Goal: Task Accomplishment & Management: Manage account settings

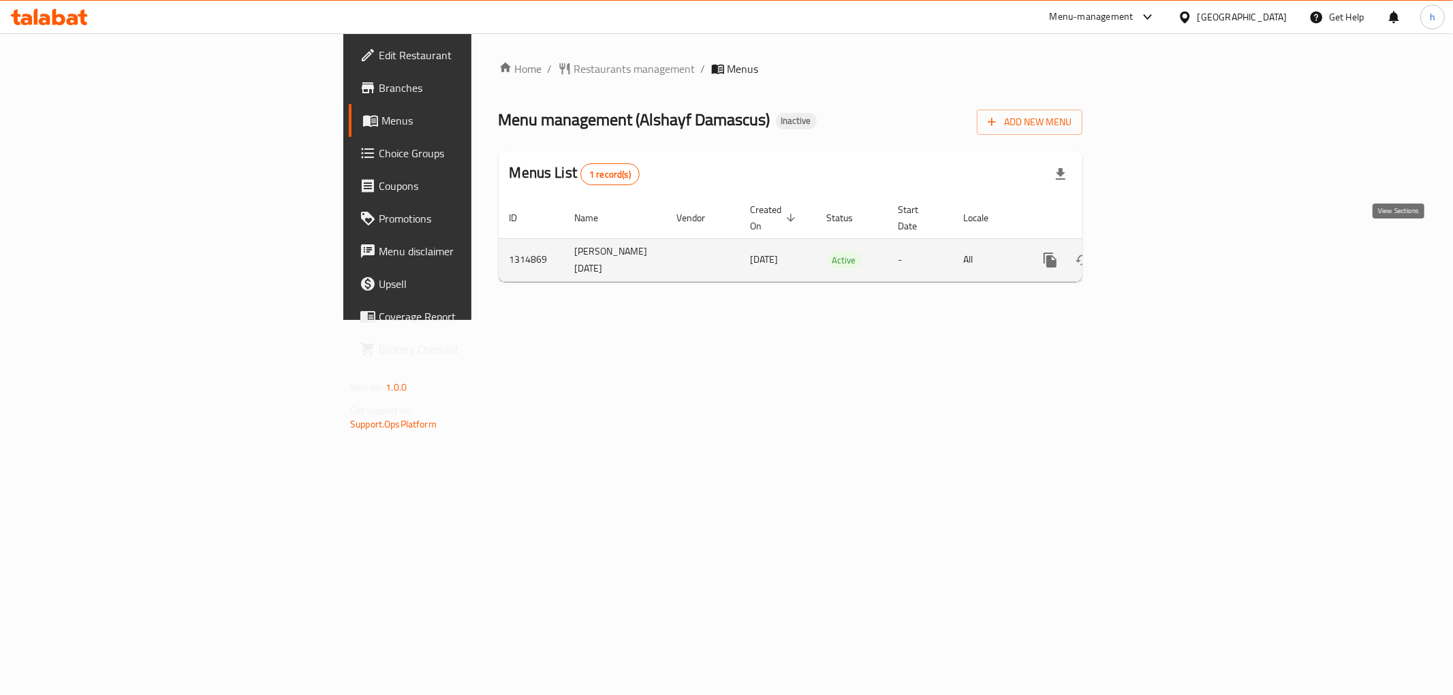
click at [1156, 252] on icon "enhanced table" at bounding box center [1148, 260] width 16 height 16
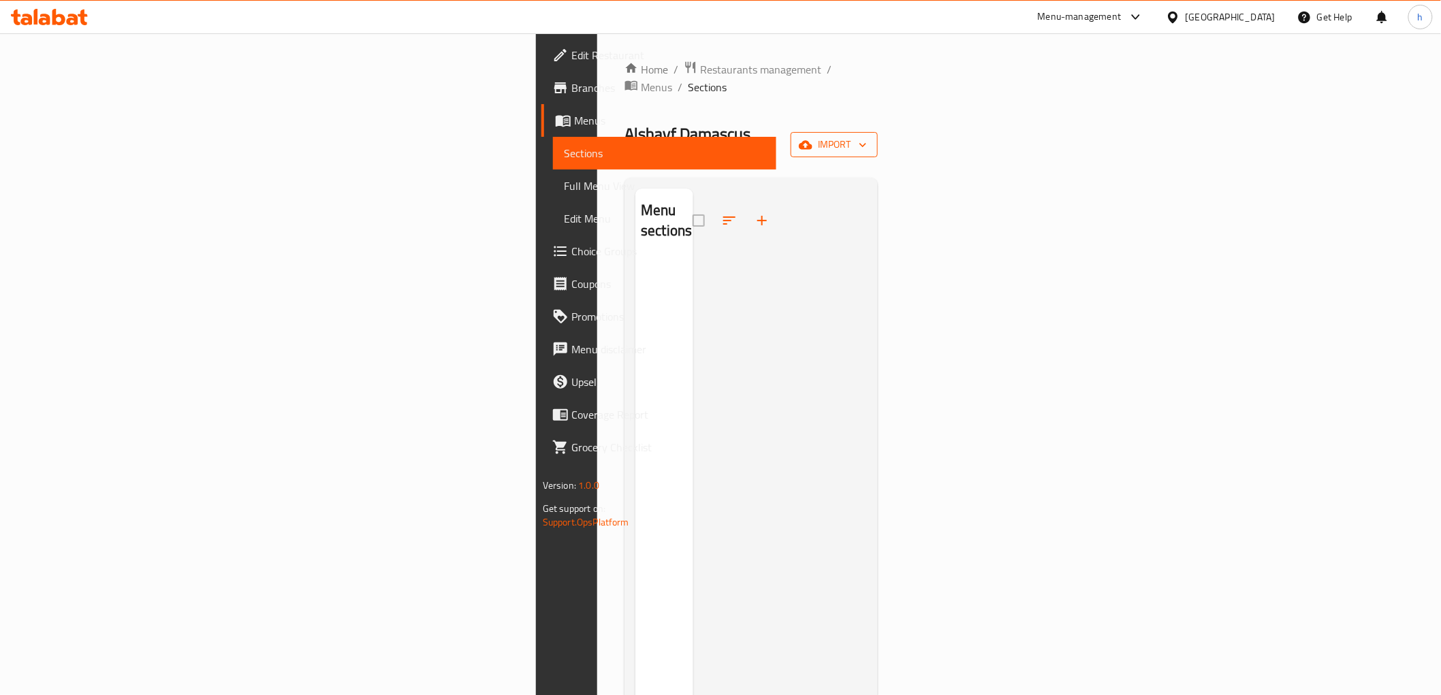
click at [813, 138] on icon "button" at bounding box center [806, 145] width 14 height 14
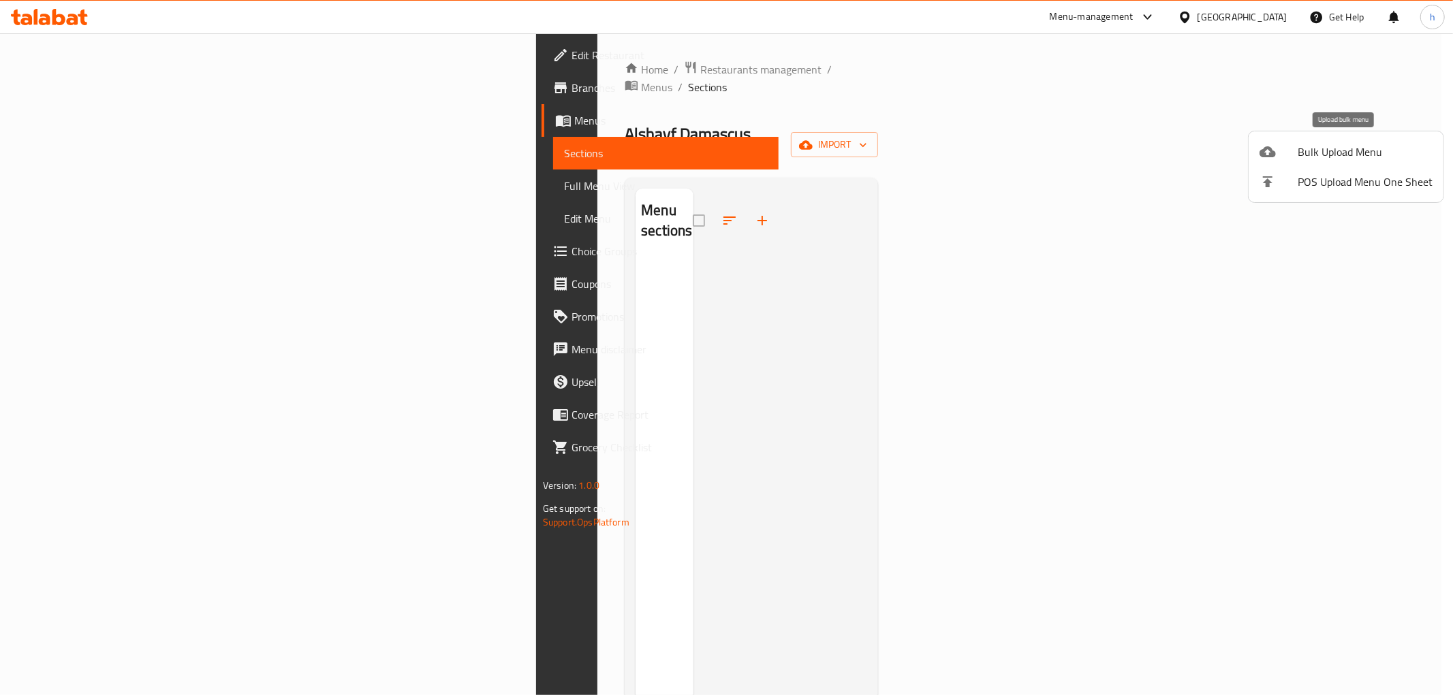
click at [1319, 152] on span "Bulk Upload Menu" at bounding box center [1364, 152] width 135 height 16
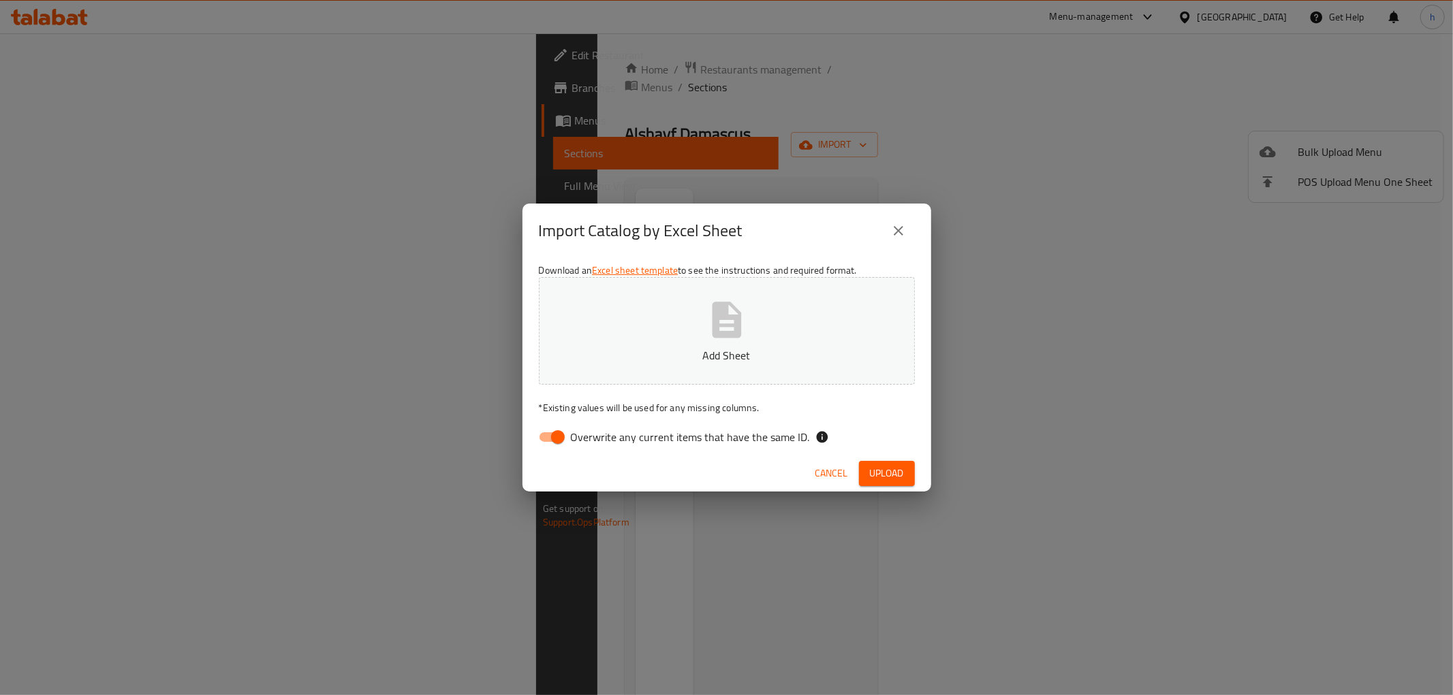
click at [552, 439] on input "Overwrite any current items that have the same ID." at bounding box center [558, 437] width 78 height 26
checkbox input "false"
click at [886, 467] on span "Upload" at bounding box center [887, 473] width 34 height 17
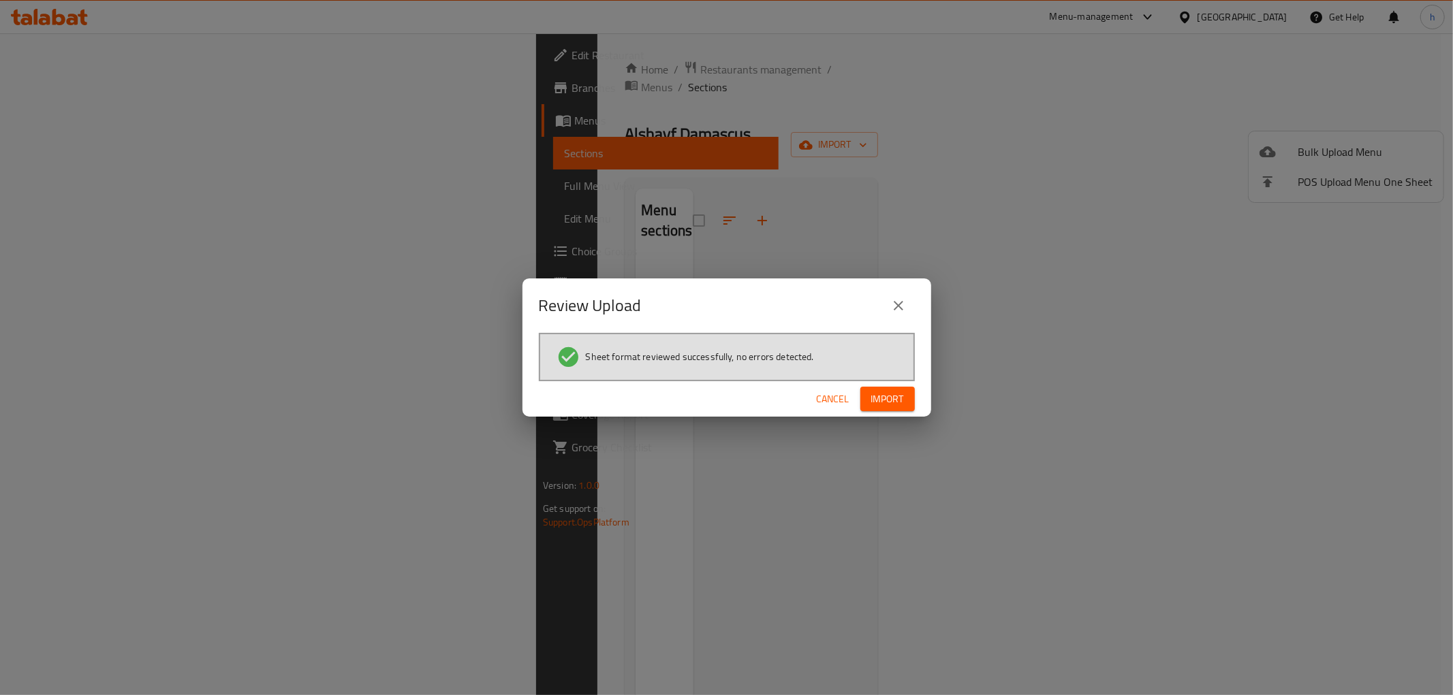
click at [894, 397] on span "Import" at bounding box center [887, 399] width 33 height 17
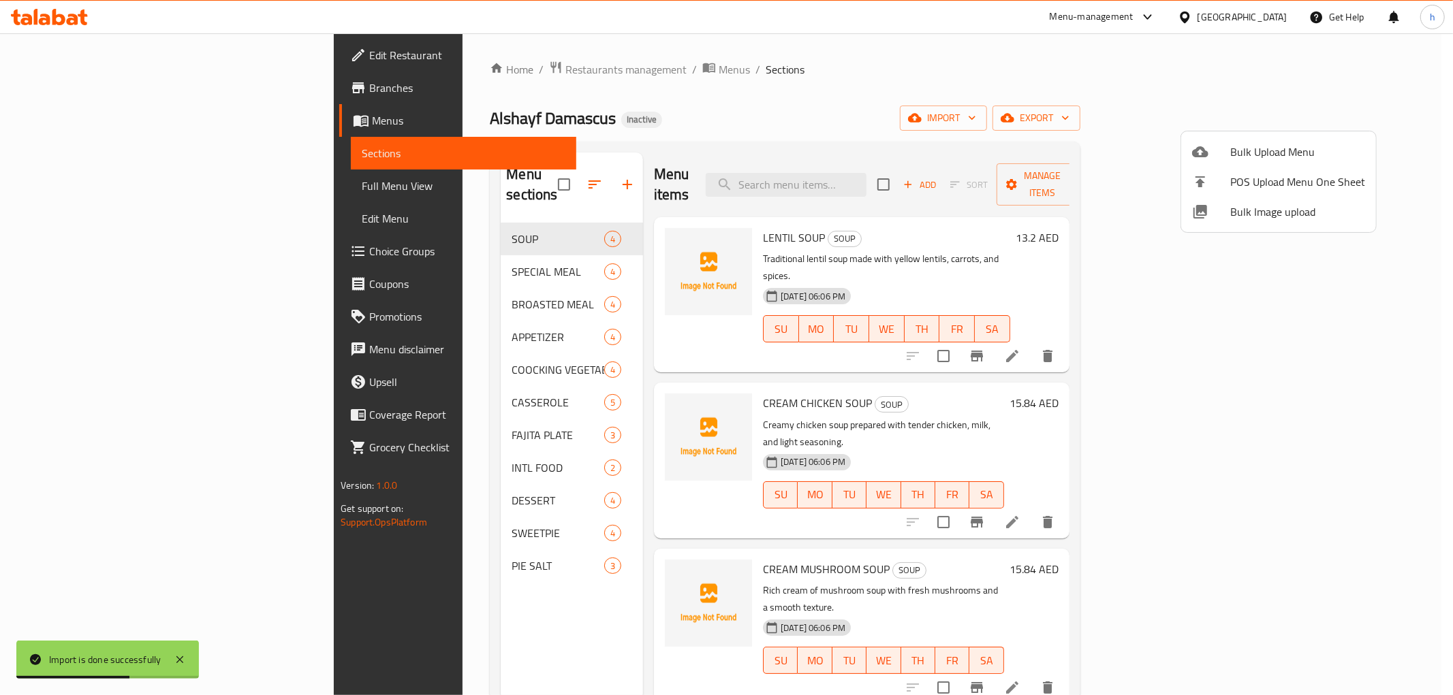
click at [704, 188] on div at bounding box center [726, 347] width 1453 height 695
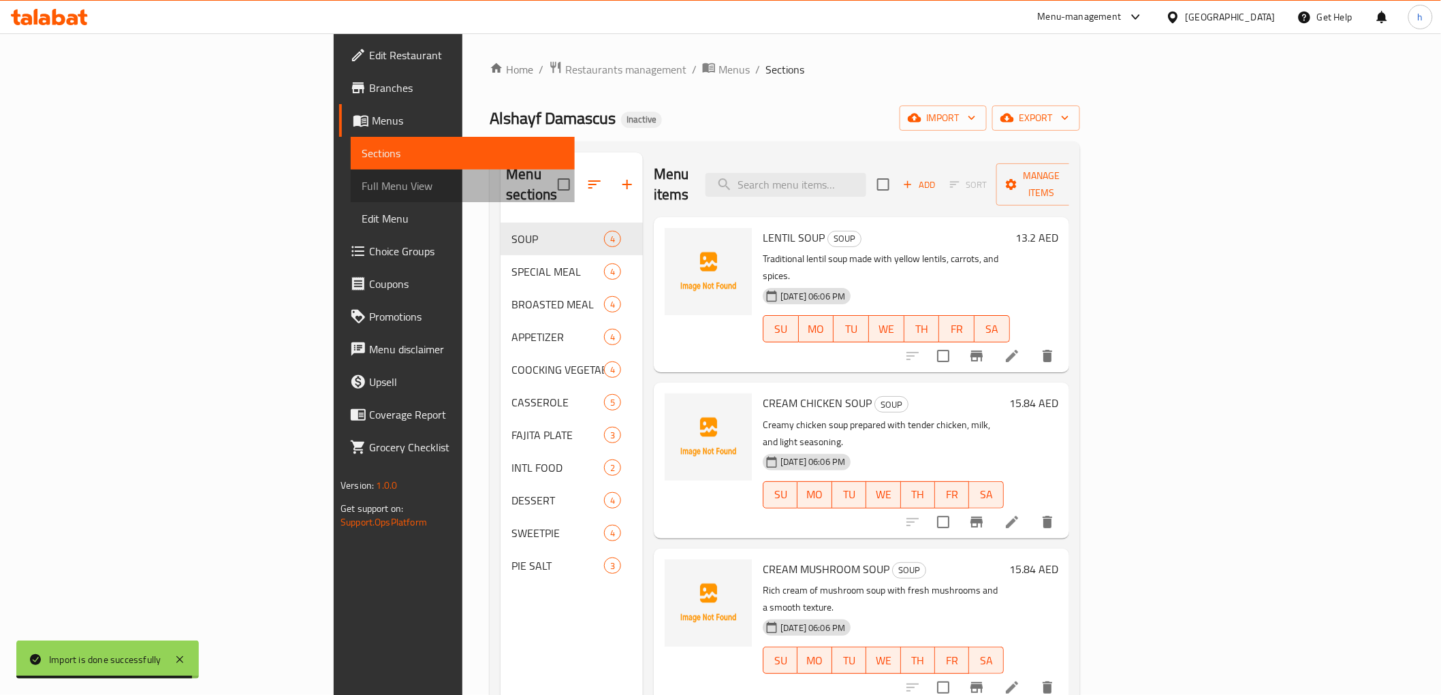
click at [362, 189] on span "Full Menu View" at bounding box center [463, 186] width 202 height 16
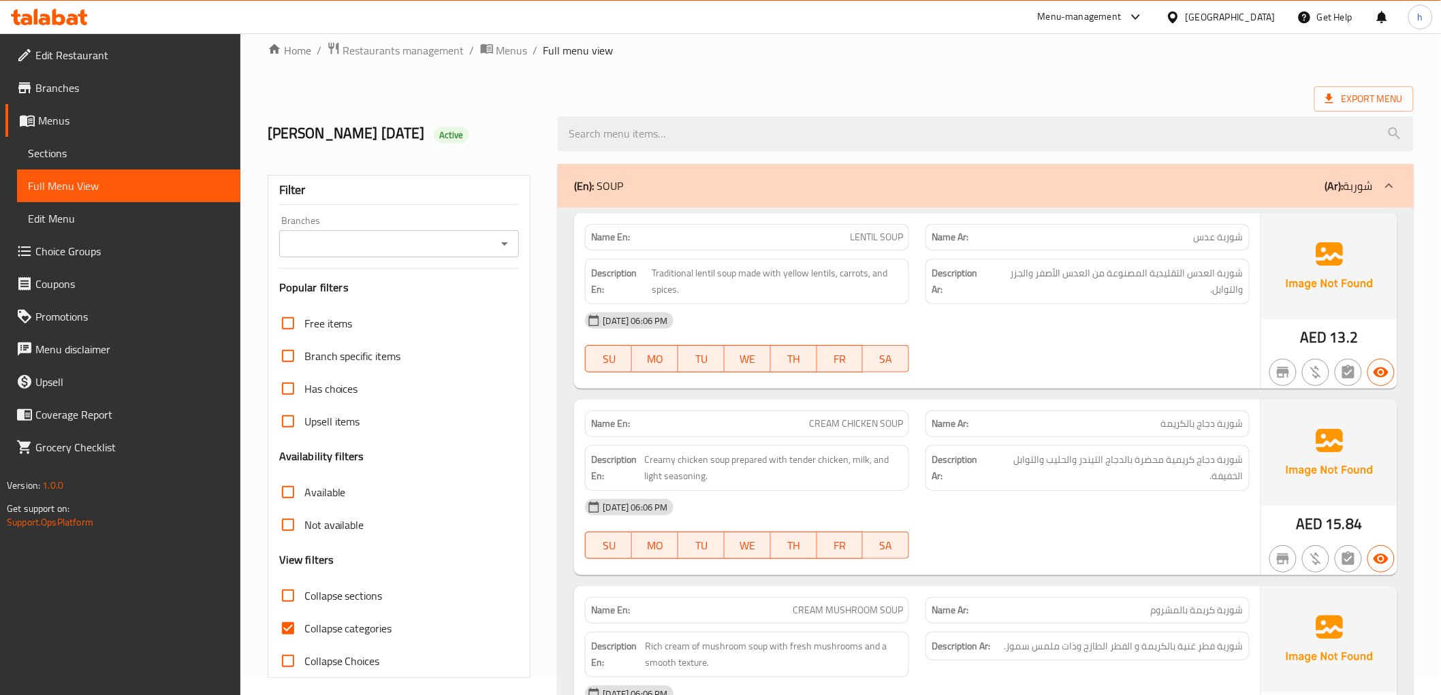
scroll to position [76, 0]
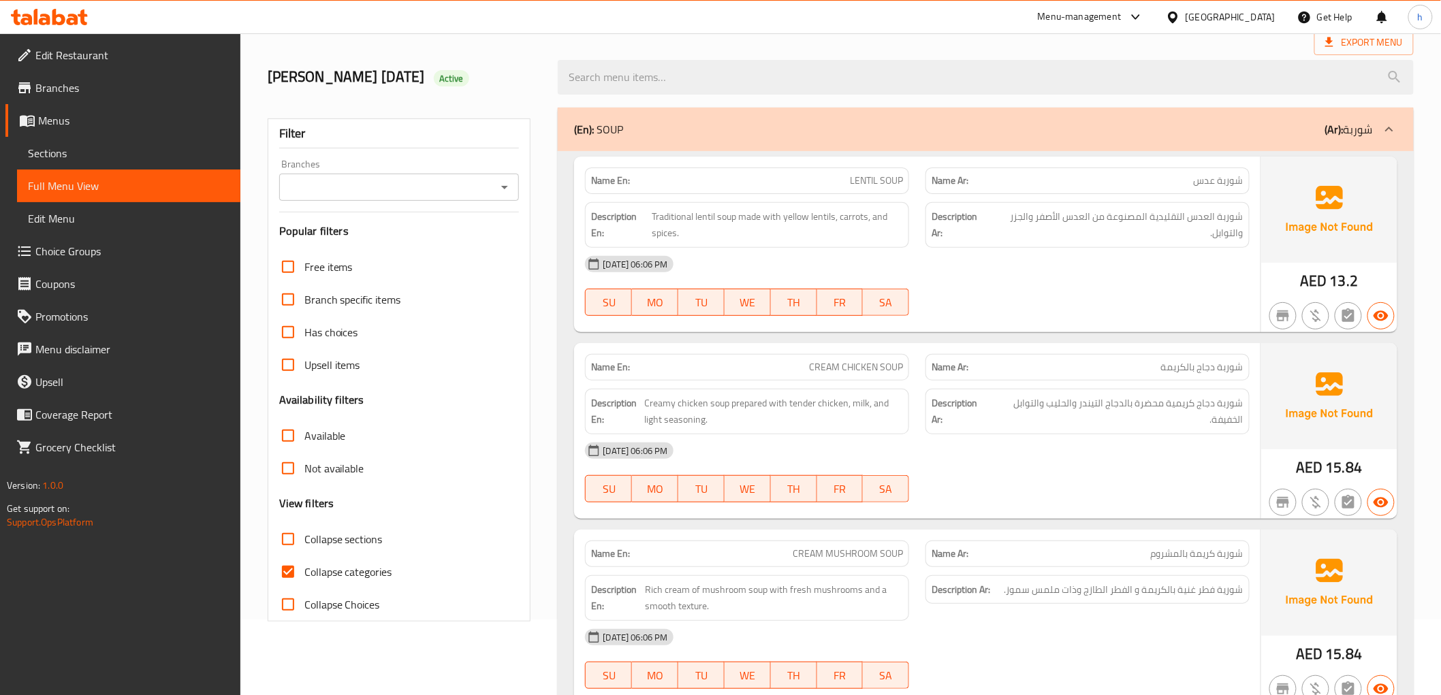
click at [296, 579] on input "Collapse categories" at bounding box center [288, 572] width 33 height 33
checkbox input "false"
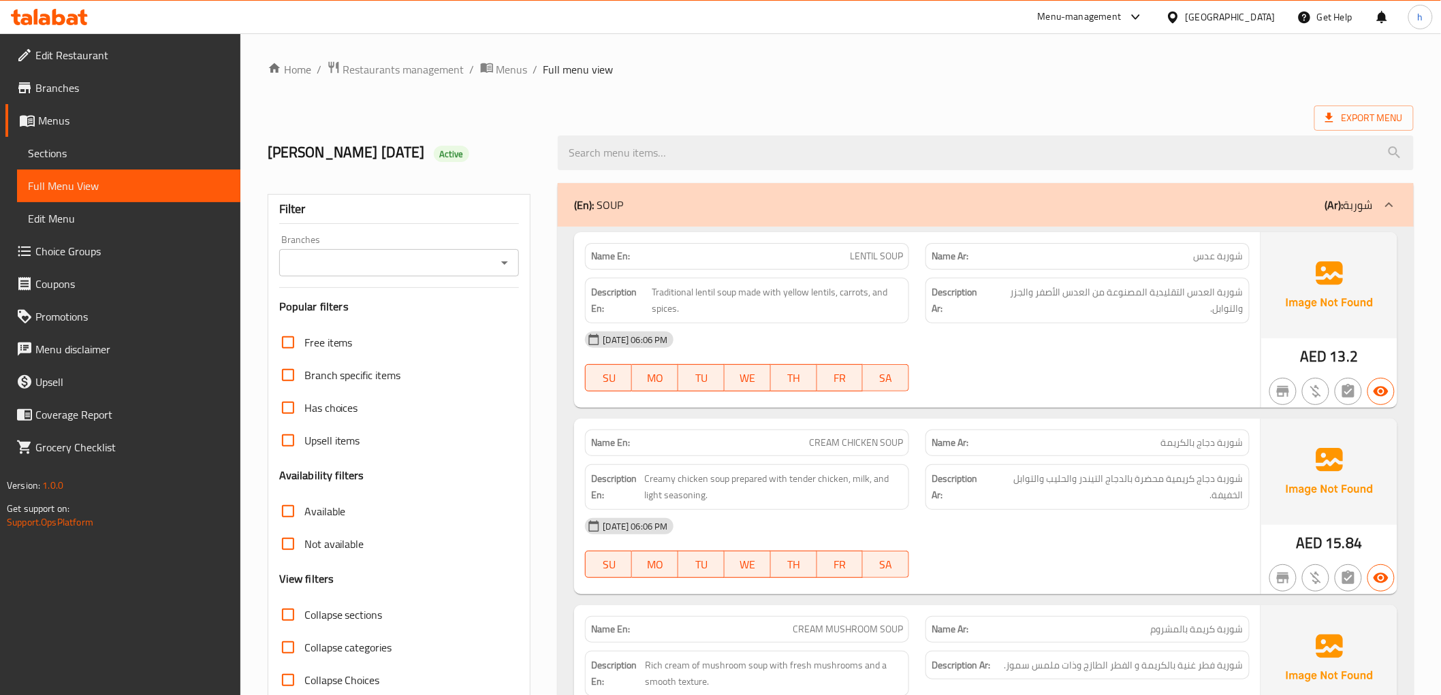
click at [622, 202] on p "(En): SOUP" at bounding box center [598, 205] width 49 height 16
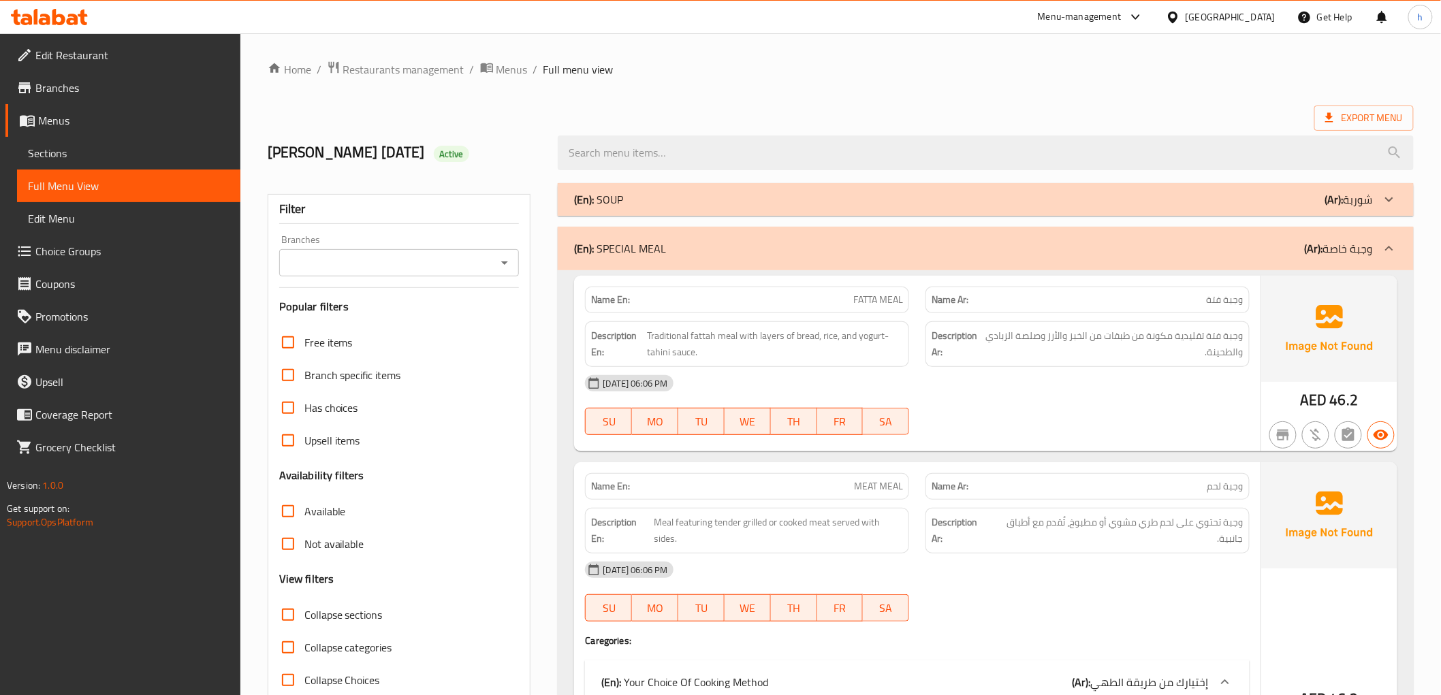
click at [622, 202] on p "(En): SOUP" at bounding box center [598, 199] width 49 height 16
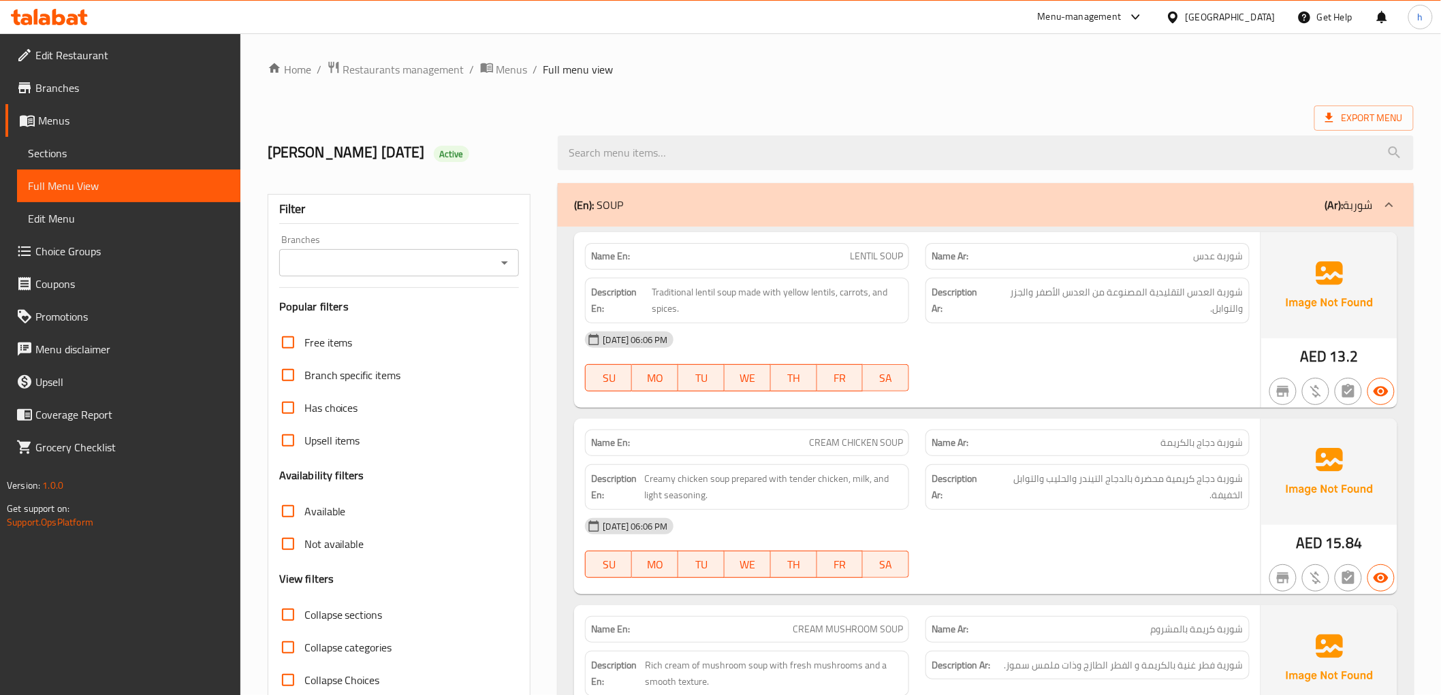
click at [736, 219] on div "(En): SOUP (Ar): شوربة" at bounding box center [985, 205] width 855 height 44
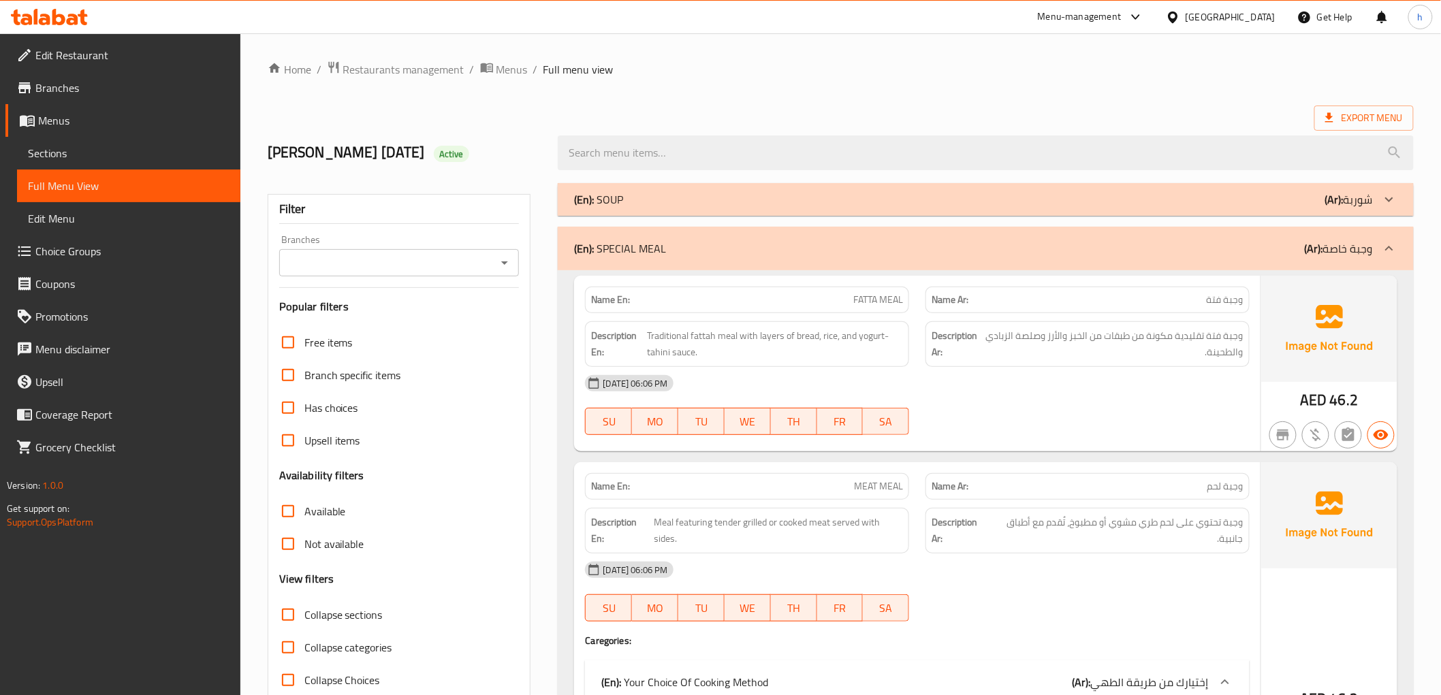
click at [697, 243] on div "(En): SPECIAL MEAL (Ar): وجبة خاصة" at bounding box center [973, 248] width 798 height 16
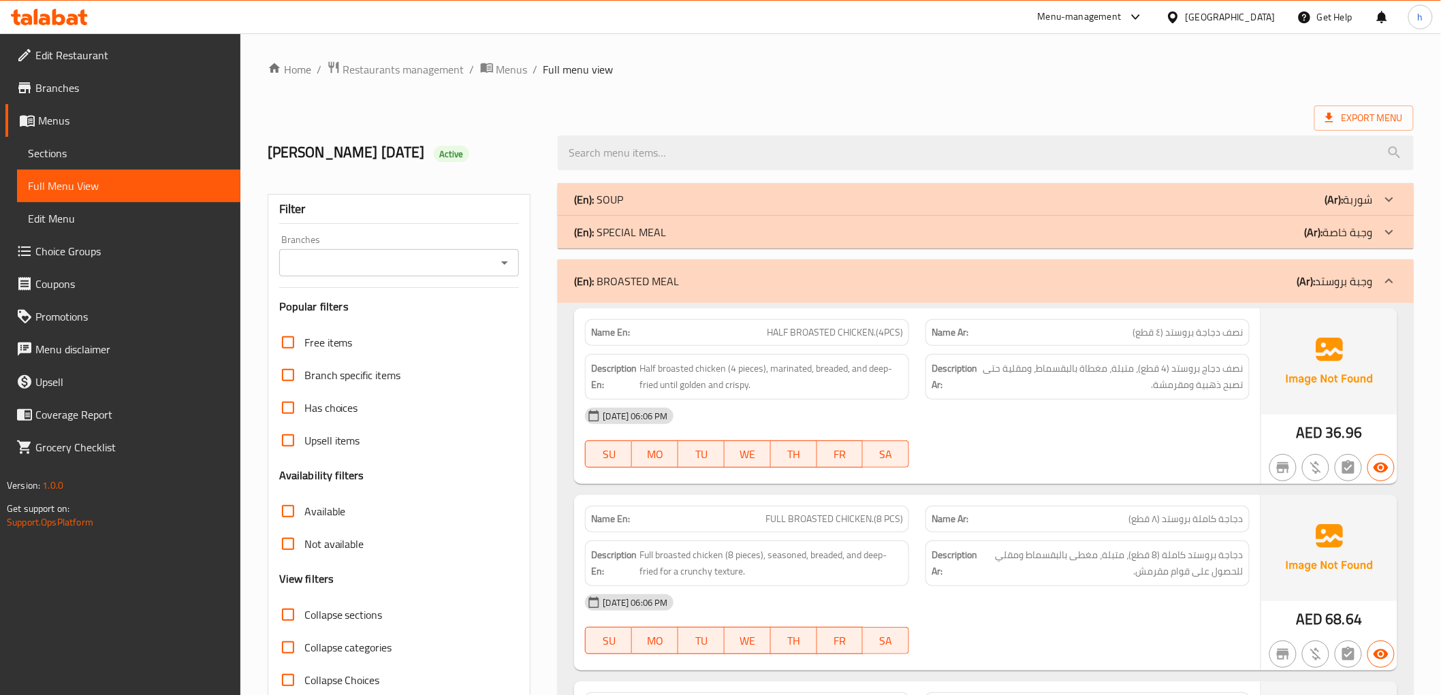
click at [658, 273] on p "(En): BROASTED MEAL" at bounding box center [626, 281] width 105 height 16
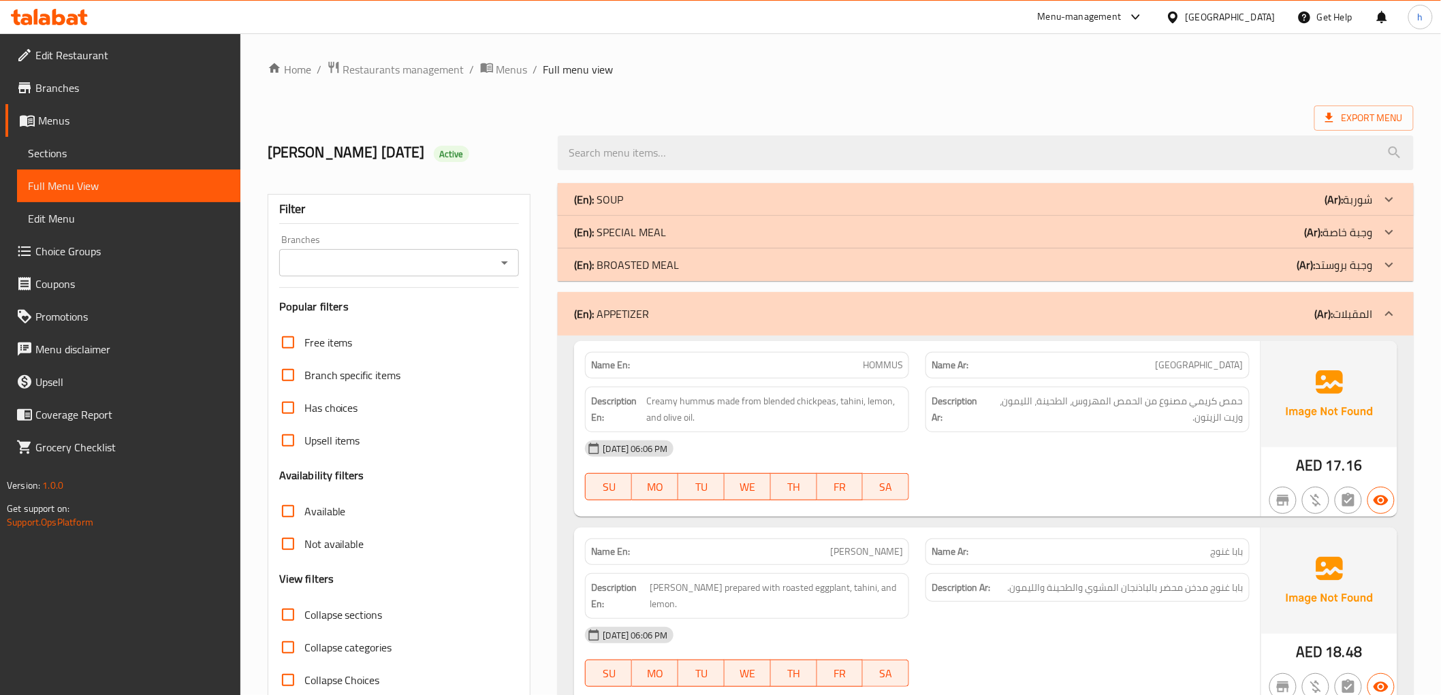
click at [657, 317] on div "(En): APPETIZER (Ar): المقبلات" at bounding box center [973, 314] width 798 height 16
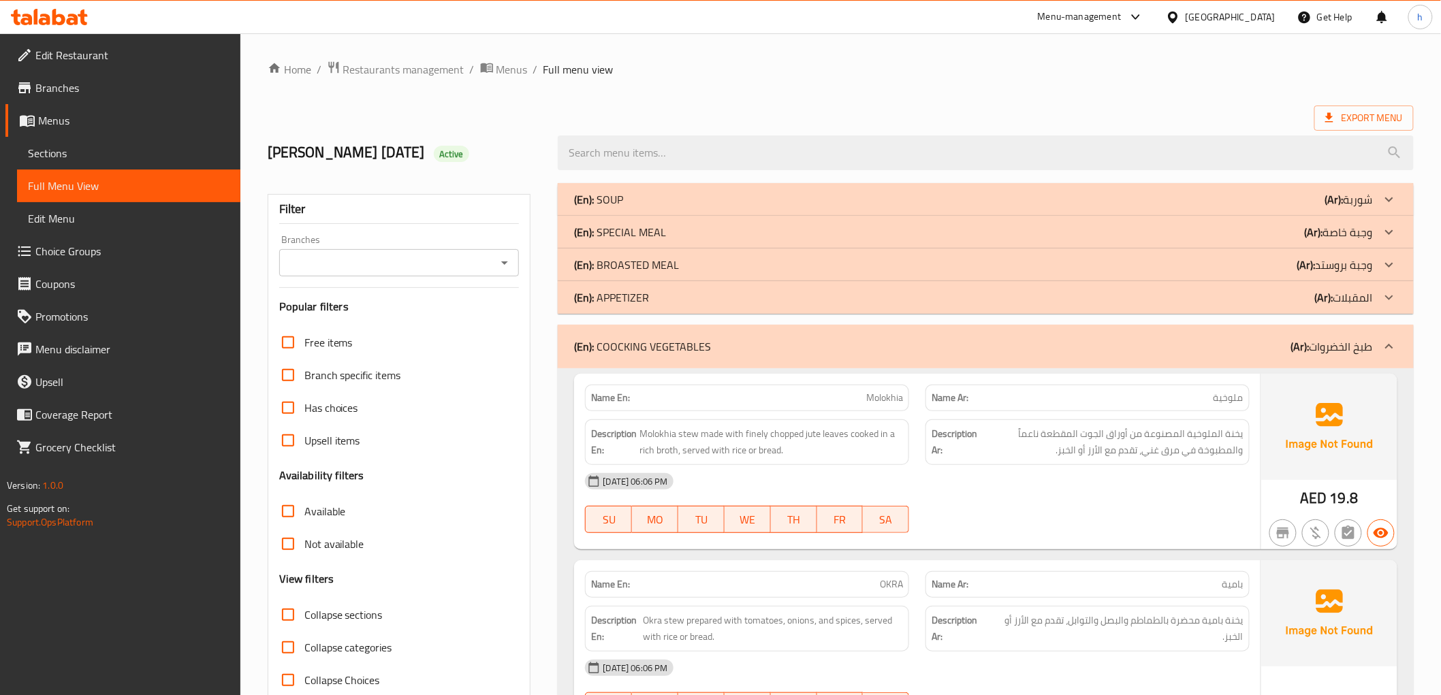
click at [657, 343] on p "(En): COOCKING VEGETABLES" at bounding box center [642, 346] width 137 height 16
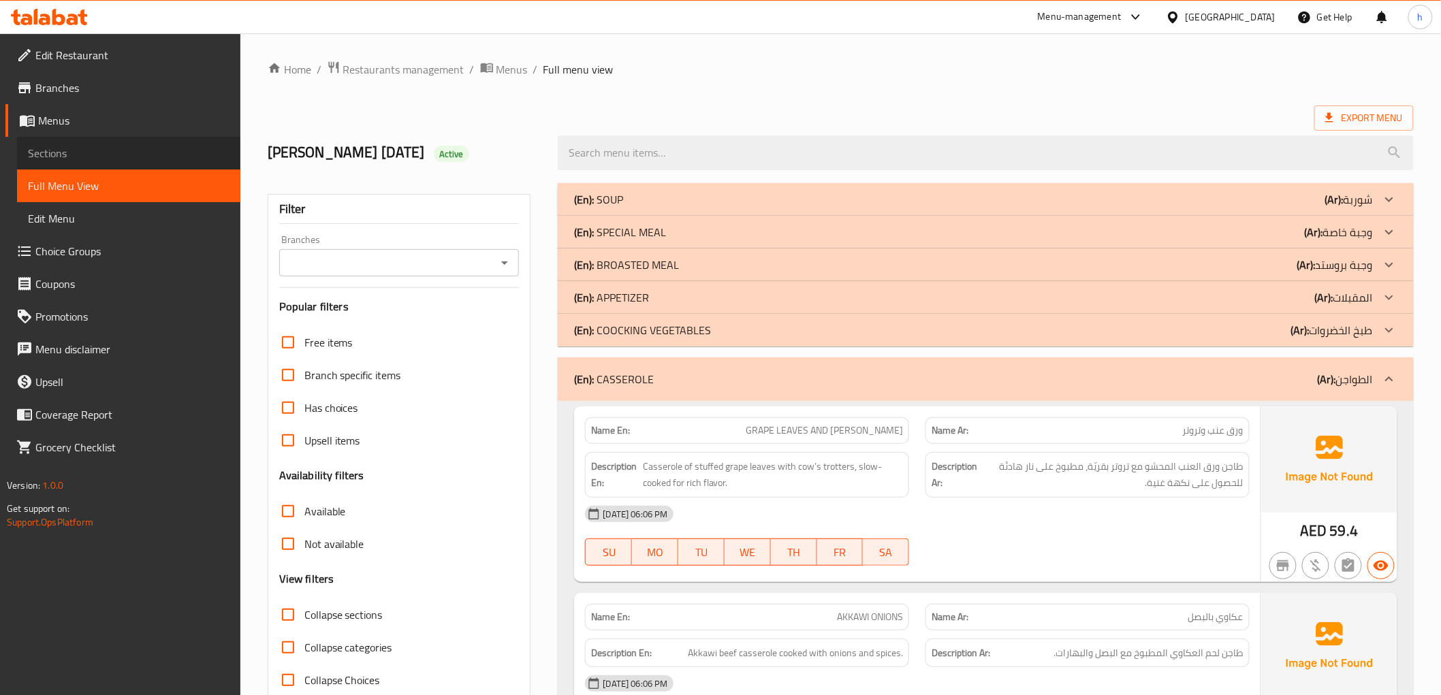
click at [64, 159] on span "Sections" at bounding box center [129, 153] width 202 height 16
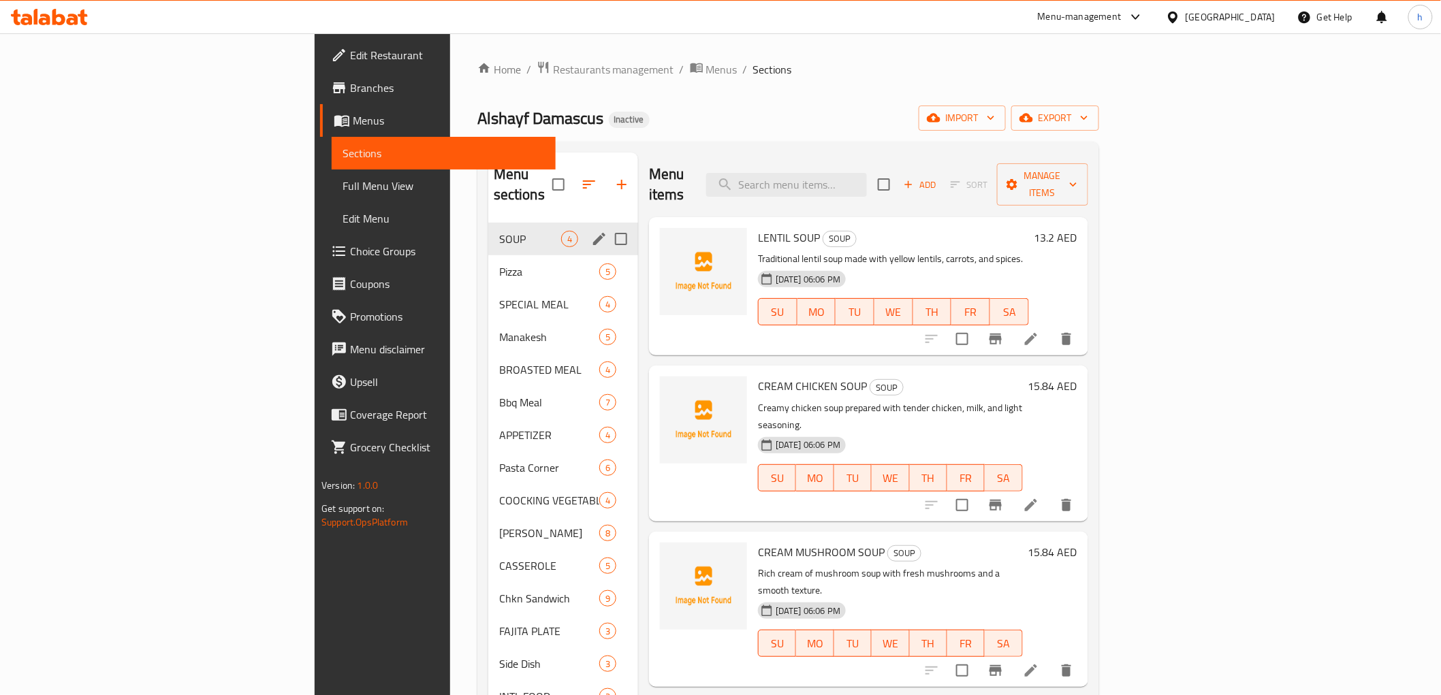
click at [607, 225] on input "Menu sections" at bounding box center [621, 239] width 29 height 29
checkbox input "true"
click at [607, 257] on input "Menu sections" at bounding box center [621, 271] width 29 height 29
checkbox input "true"
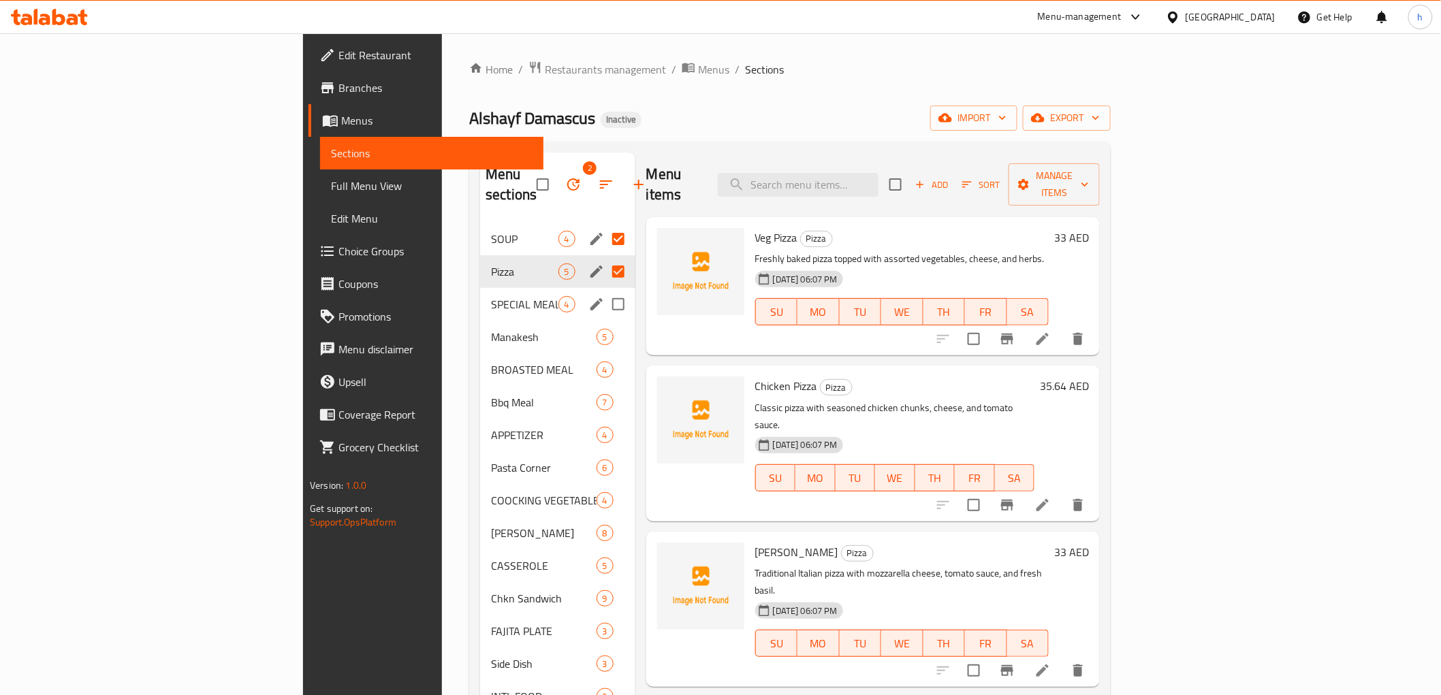
click at [604, 290] on input "Menu sections" at bounding box center [618, 304] width 29 height 29
checkbox input "true"
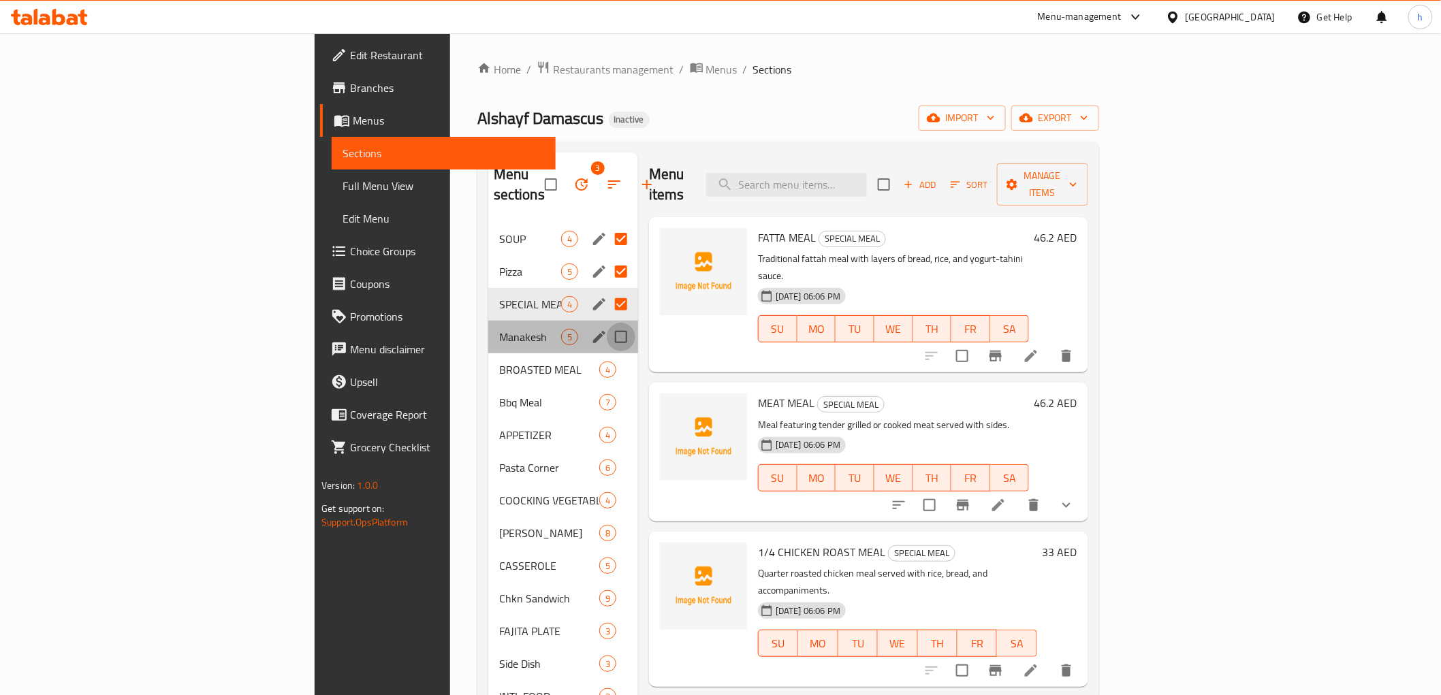
click at [607, 323] on input "Menu sections" at bounding box center [621, 337] width 29 height 29
checkbox input "true"
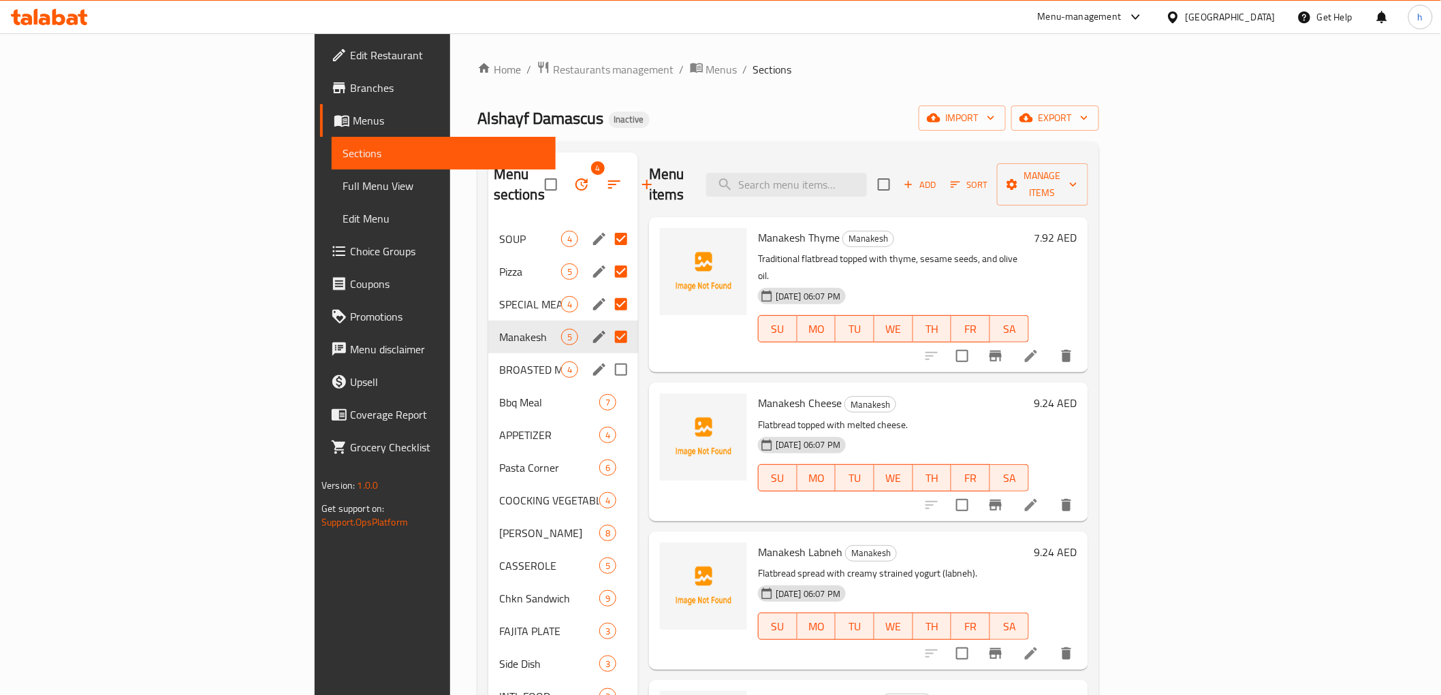
click at [607, 356] on input "Menu sections" at bounding box center [621, 370] width 29 height 29
checkbox input "true"
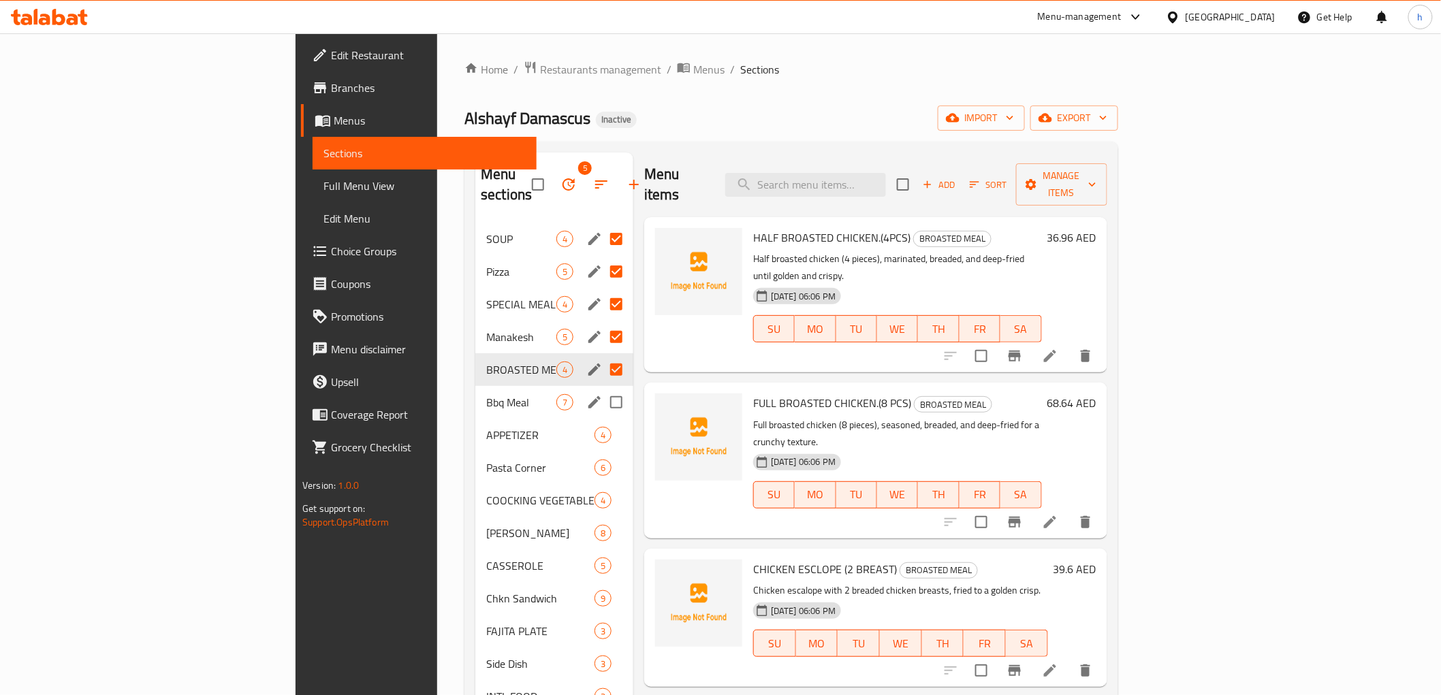
click at [602, 388] on input "Menu sections" at bounding box center [616, 402] width 29 height 29
checkbox input "true"
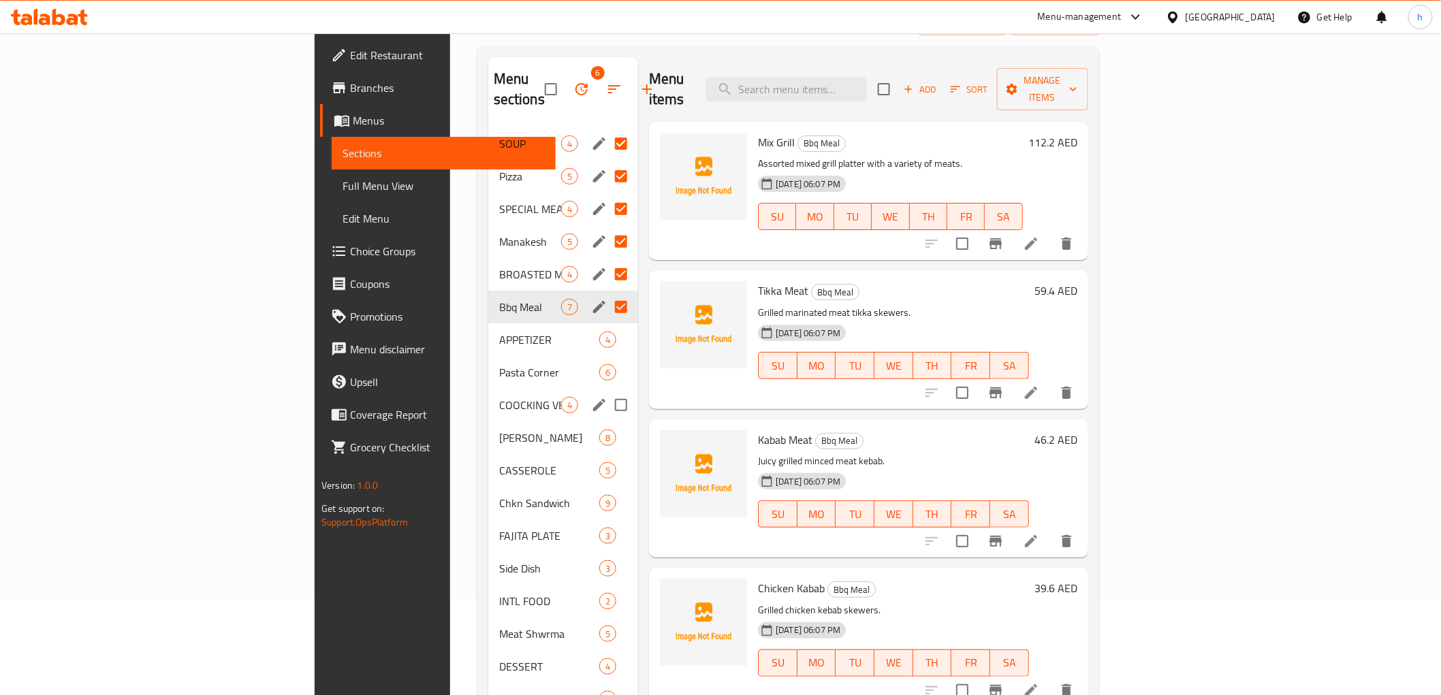
scroll to position [151, 0]
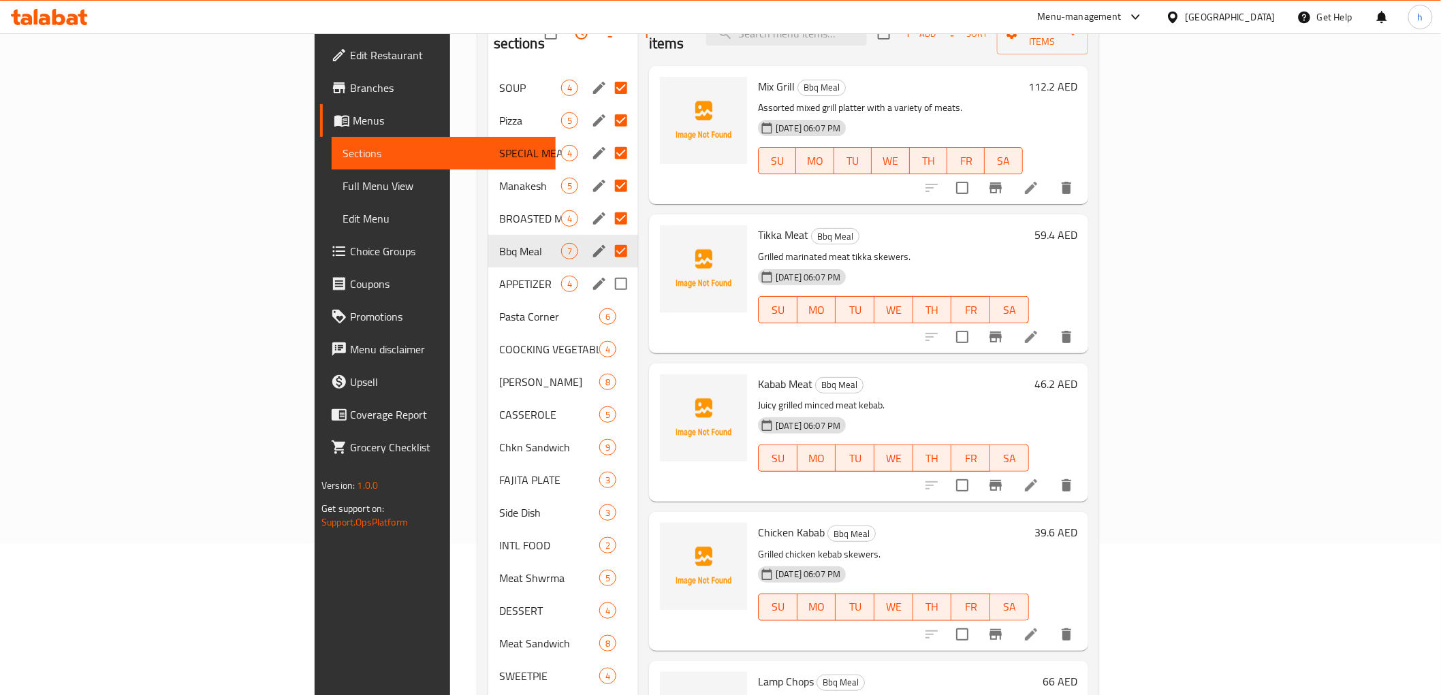
click at [607, 270] on input "Menu sections" at bounding box center [621, 284] width 29 height 29
checkbox input "true"
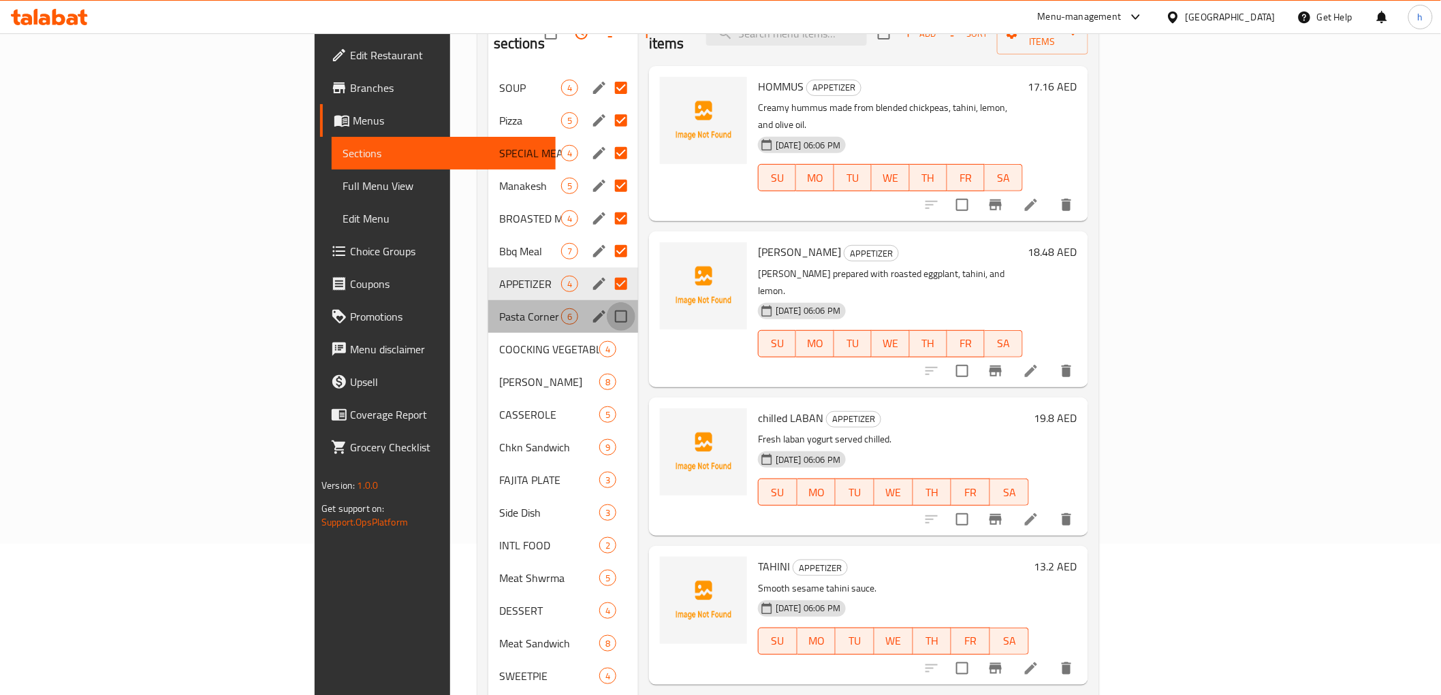
click at [607, 302] on input "Menu sections" at bounding box center [621, 316] width 29 height 29
checkbox input "true"
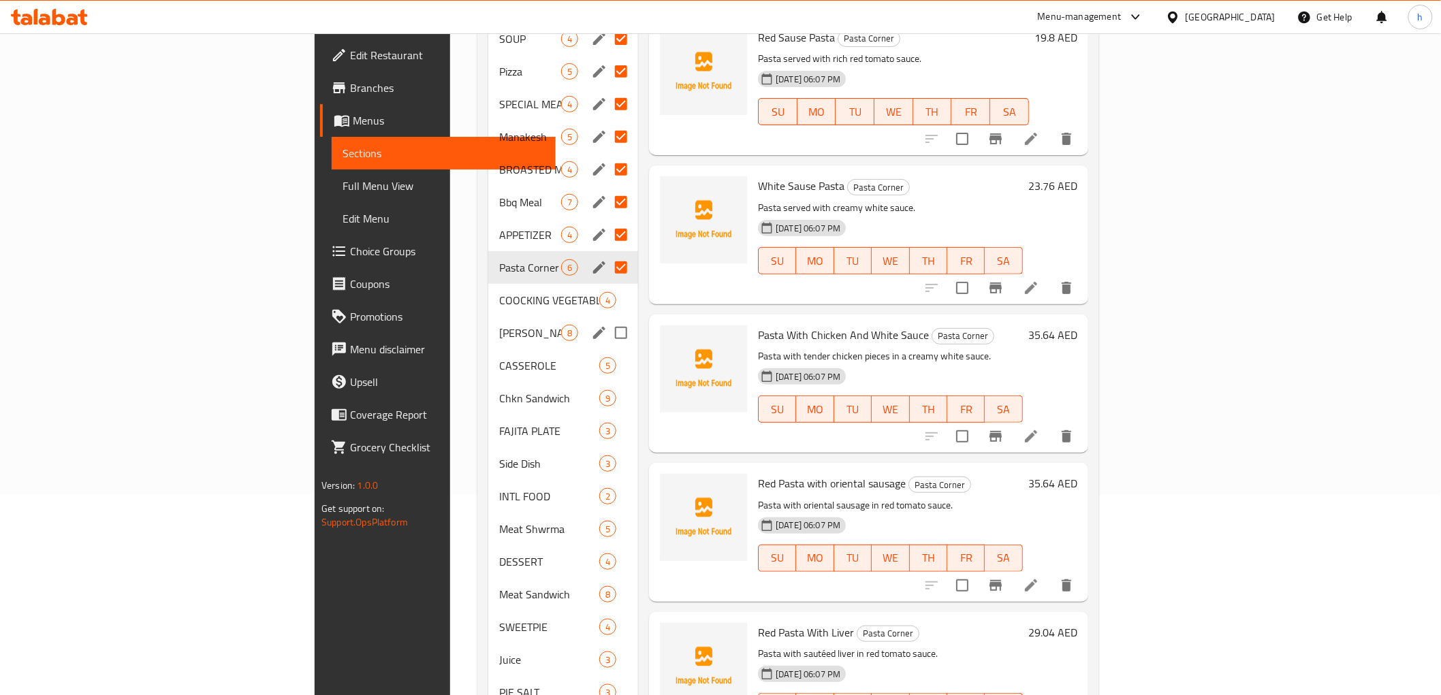
scroll to position [227, 0]
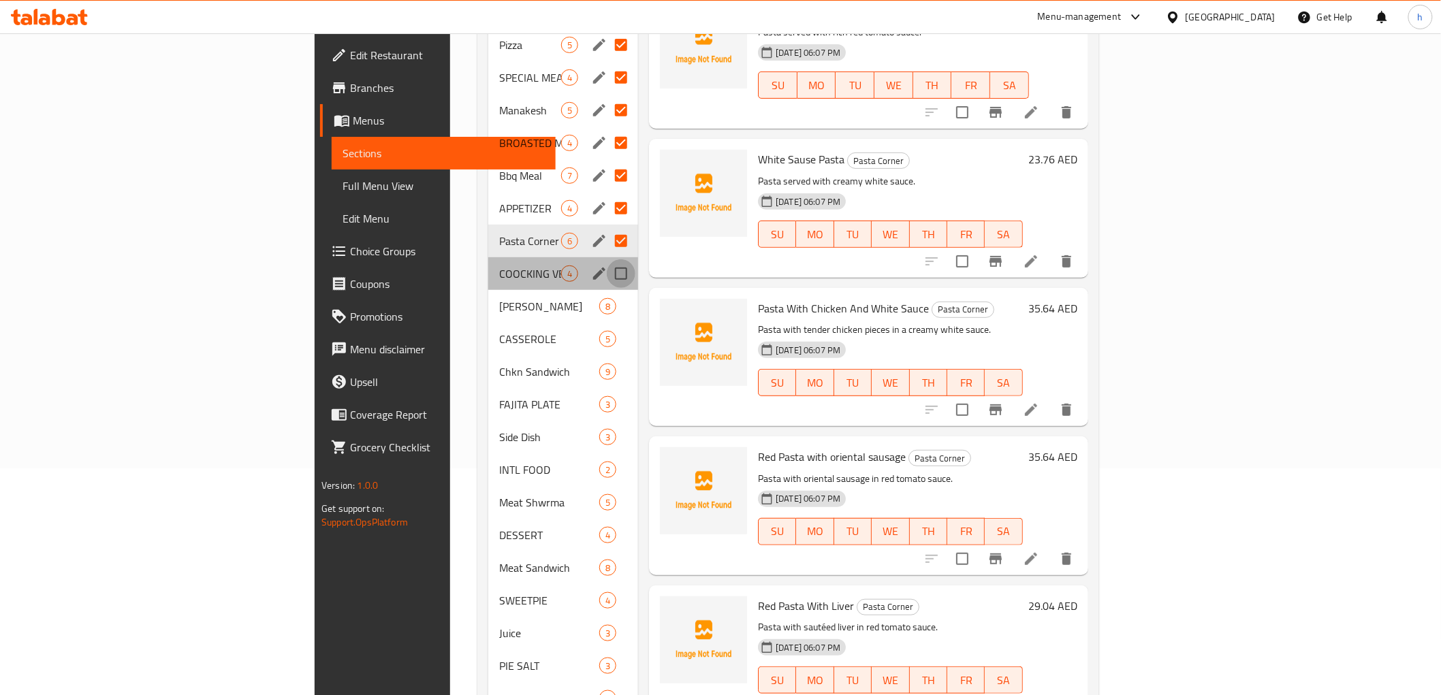
click at [607, 259] on input "Menu sections" at bounding box center [621, 273] width 29 height 29
checkbox input "true"
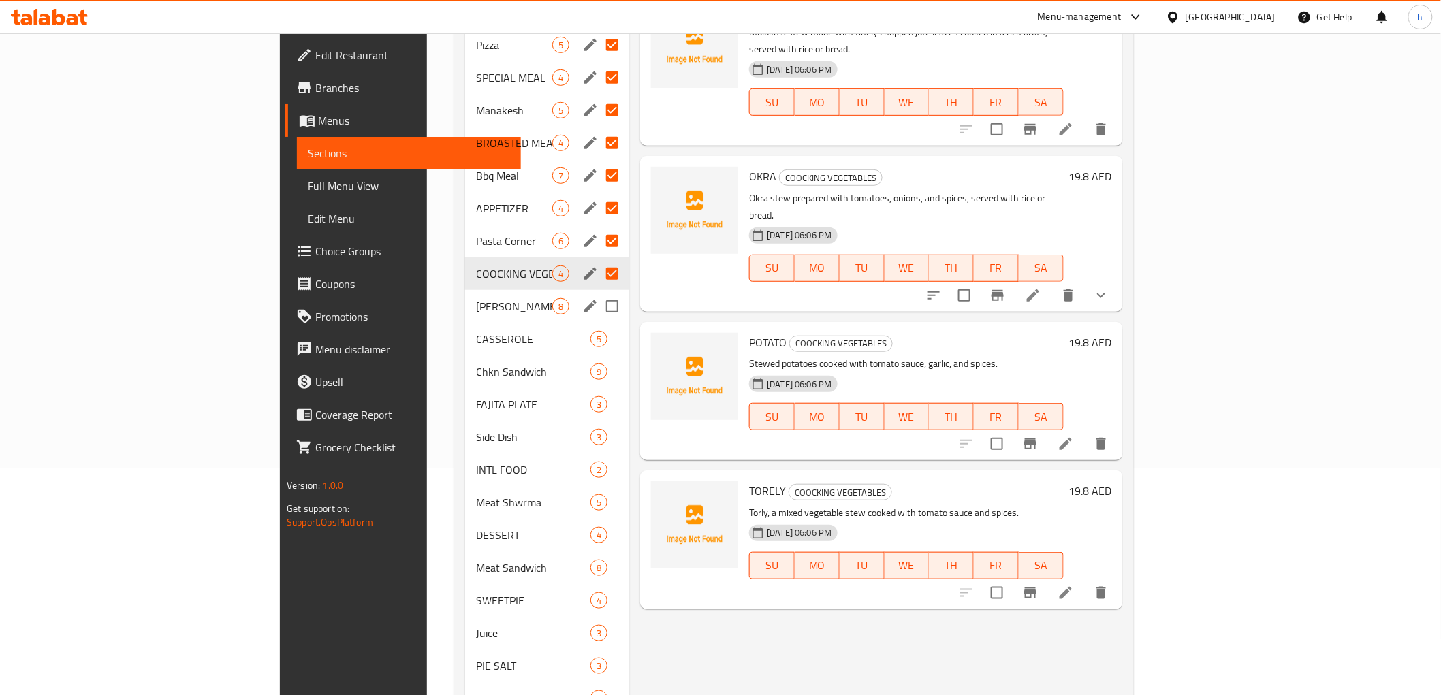
click at [598, 292] on input "Menu sections" at bounding box center [612, 306] width 29 height 29
checkbox input "true"
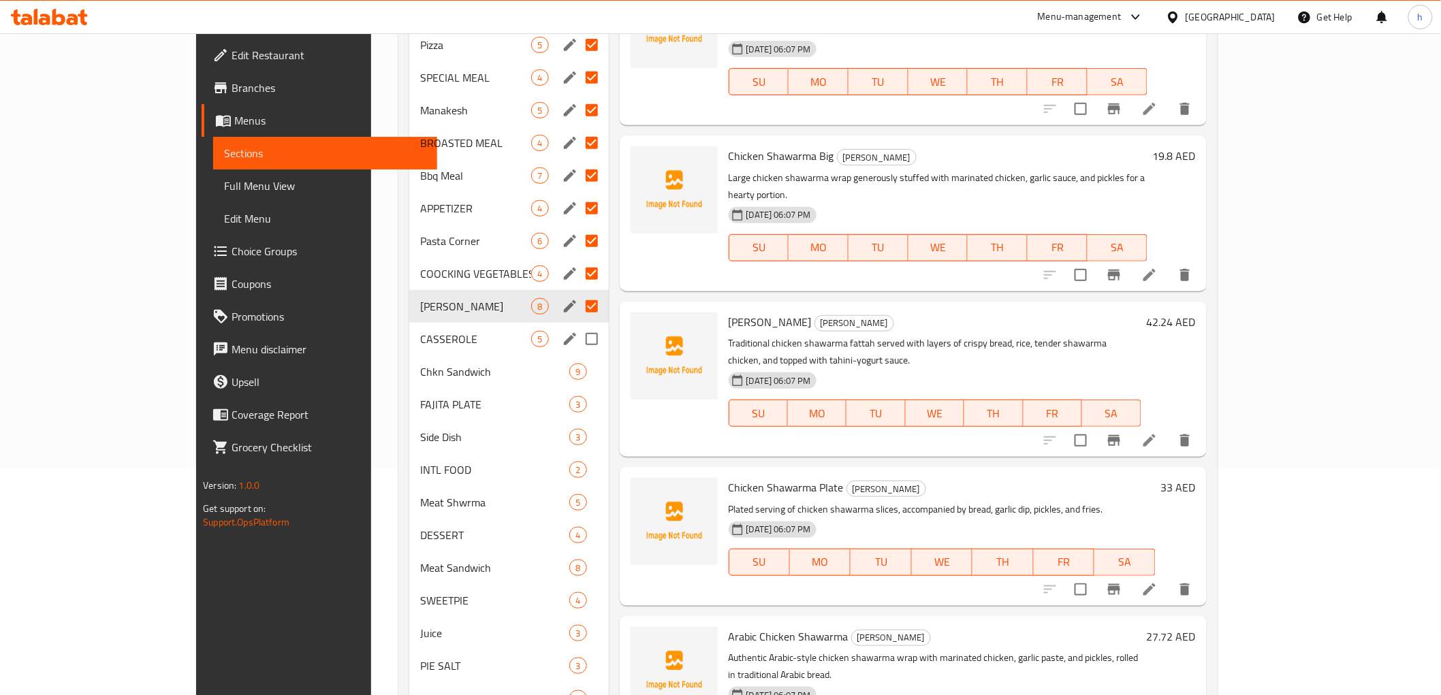
click at [578, 325] on input "Menu sections" at bounding box center [592, 339] width 29 height 29
checkbox input "true"
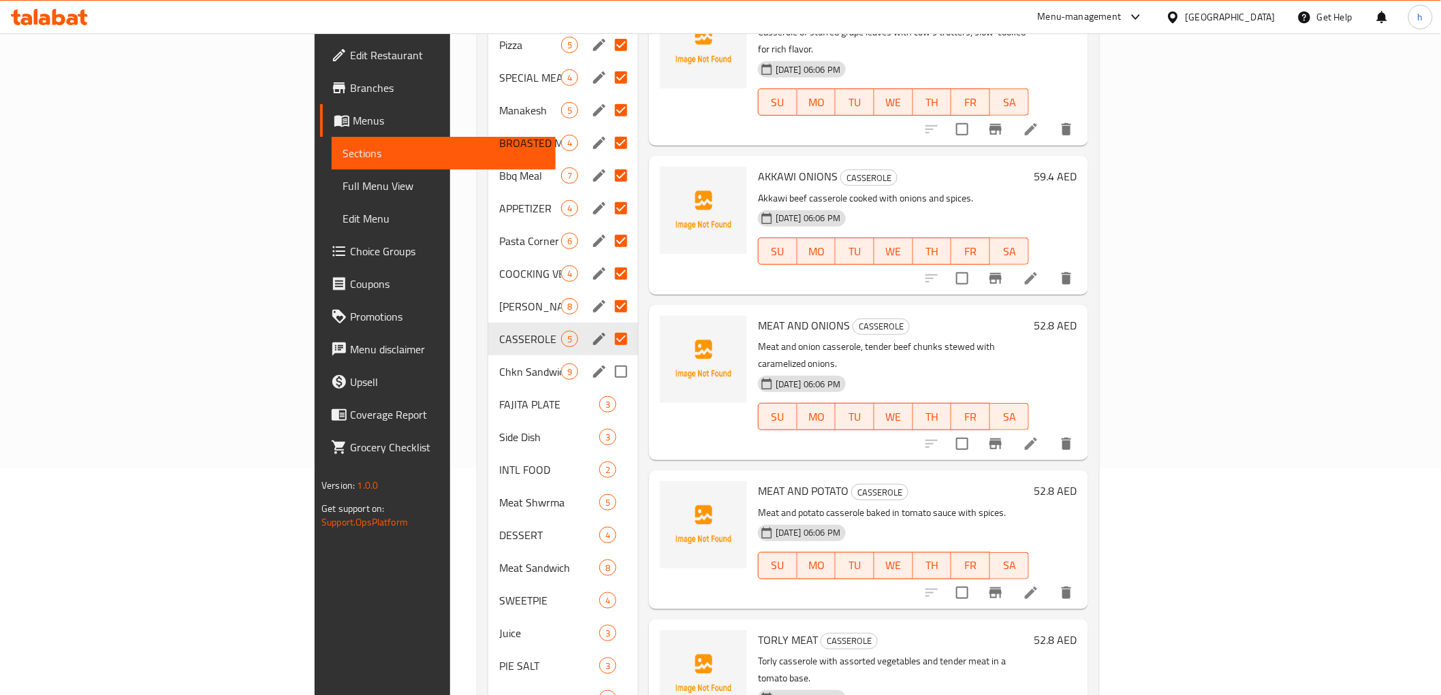
click at [607, 358] on input "Menu sections" at bounding box center [621, 372] width 29 height 29
checkbox input "true"
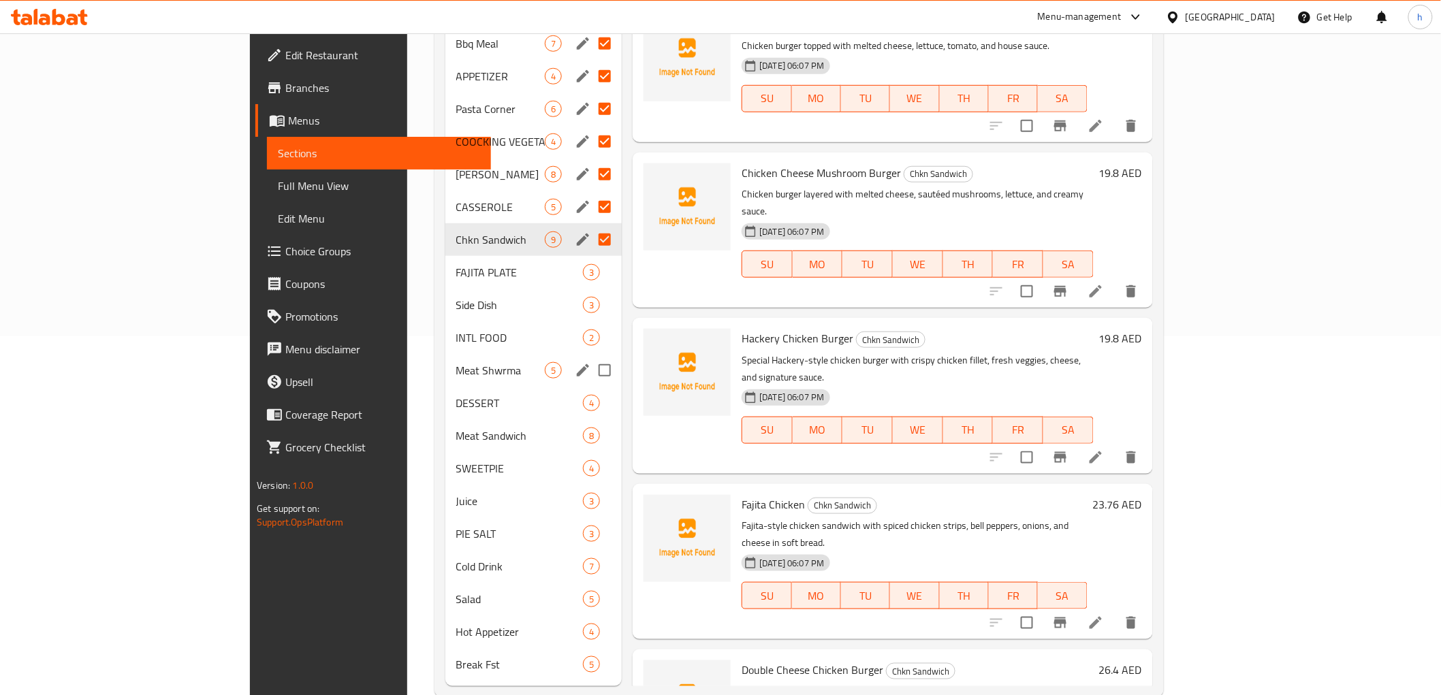
scroll to position [366, 0]
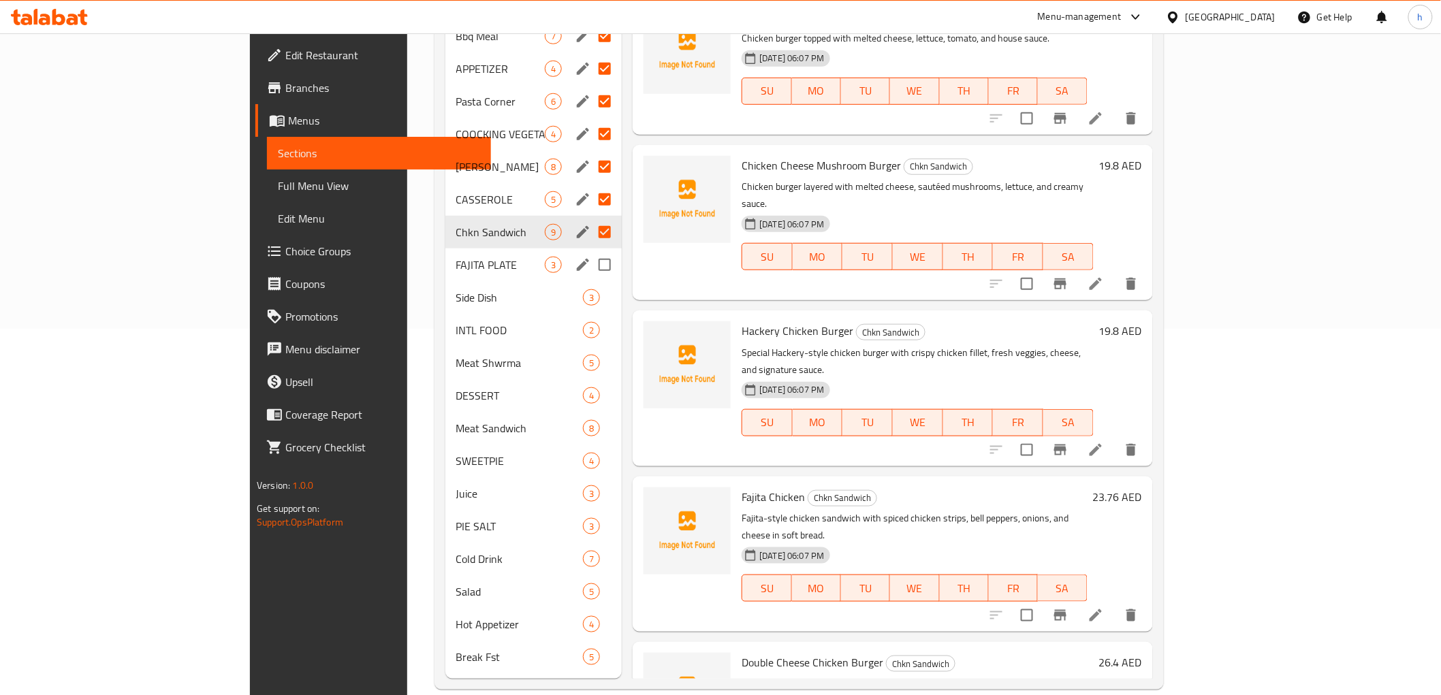
click at [590, 251] on input "Menu sections" at bounding box center [604, 265] width 29 height 29
checkbox input "true"
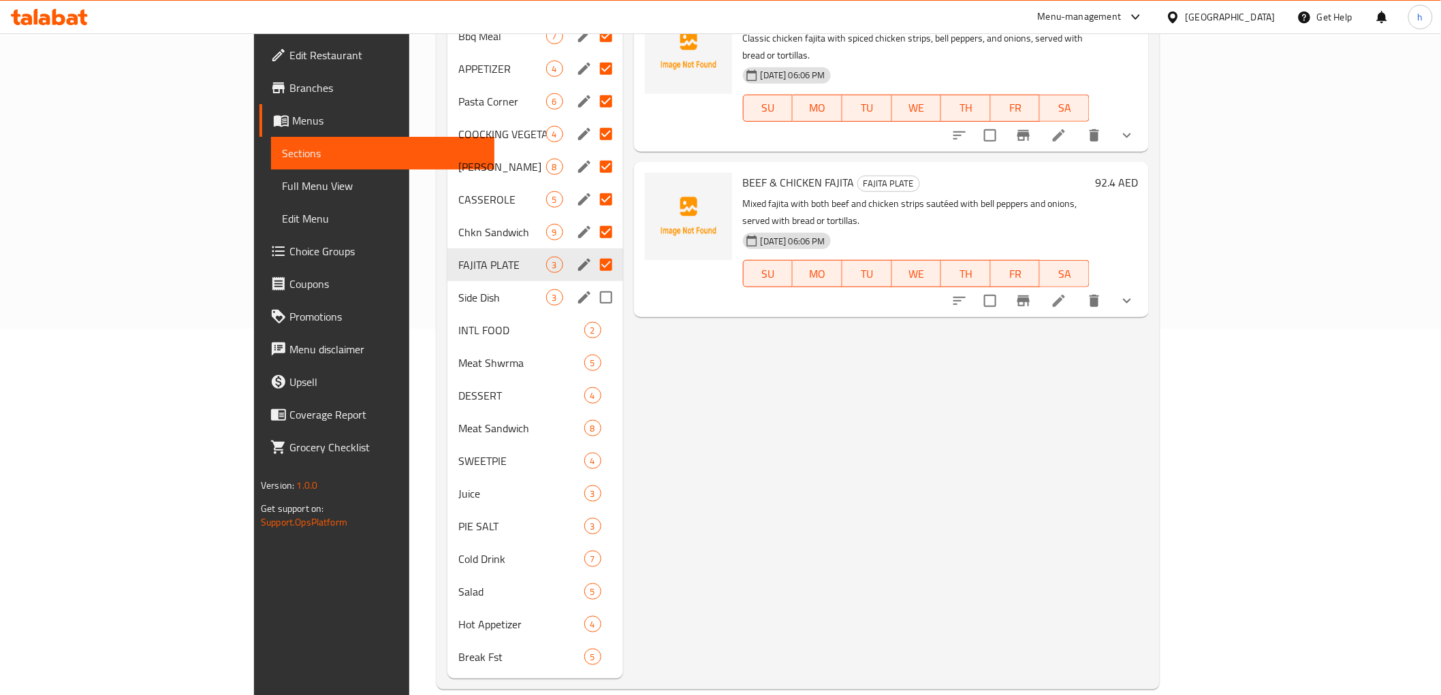
click at [592, 283] on input "Menu sections" at bounding box center [606, 297] width 29 height 29
checkbox input "true"
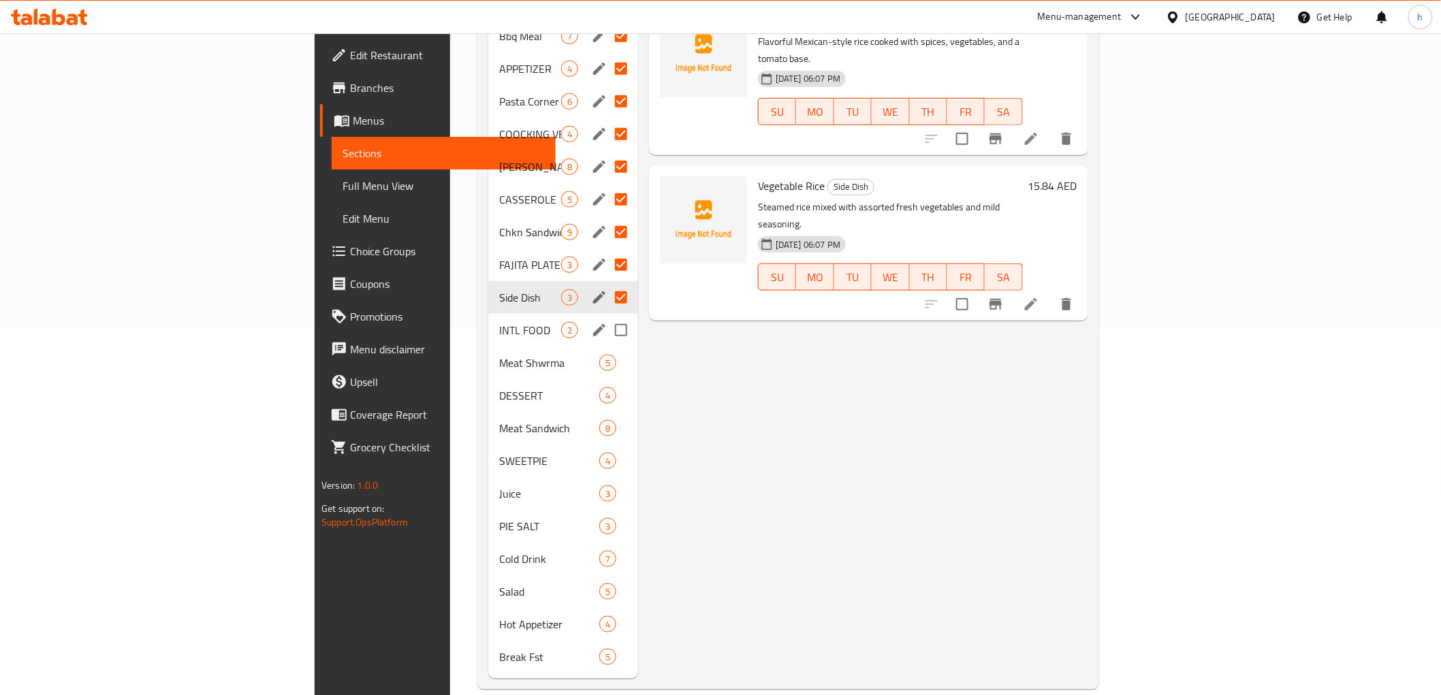
click at [607, 316] on input "Menu sections" at bounding box center [621, 330] width 29 height 29
checkbox input "true"
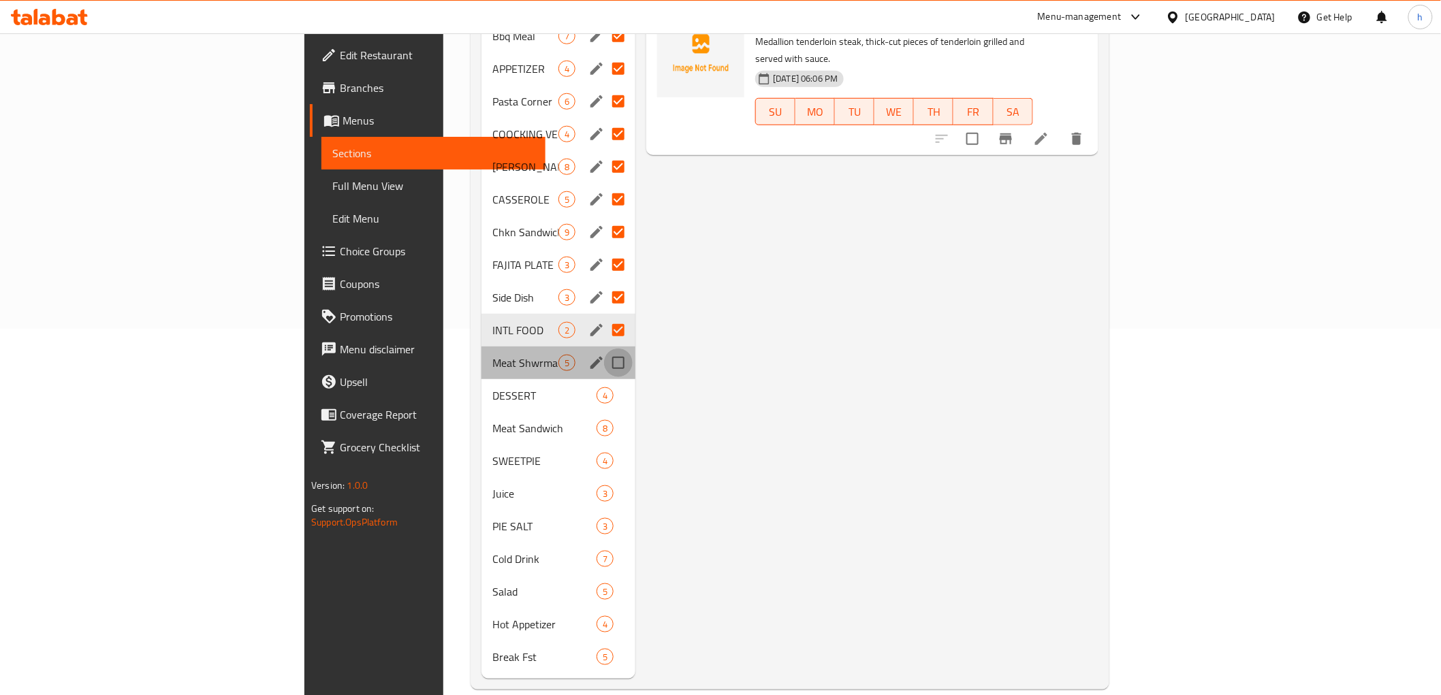
click at [604, 349] on input "Menu sections" at bounding box center [618, 363] width 29 height 29
checkbox input "true"
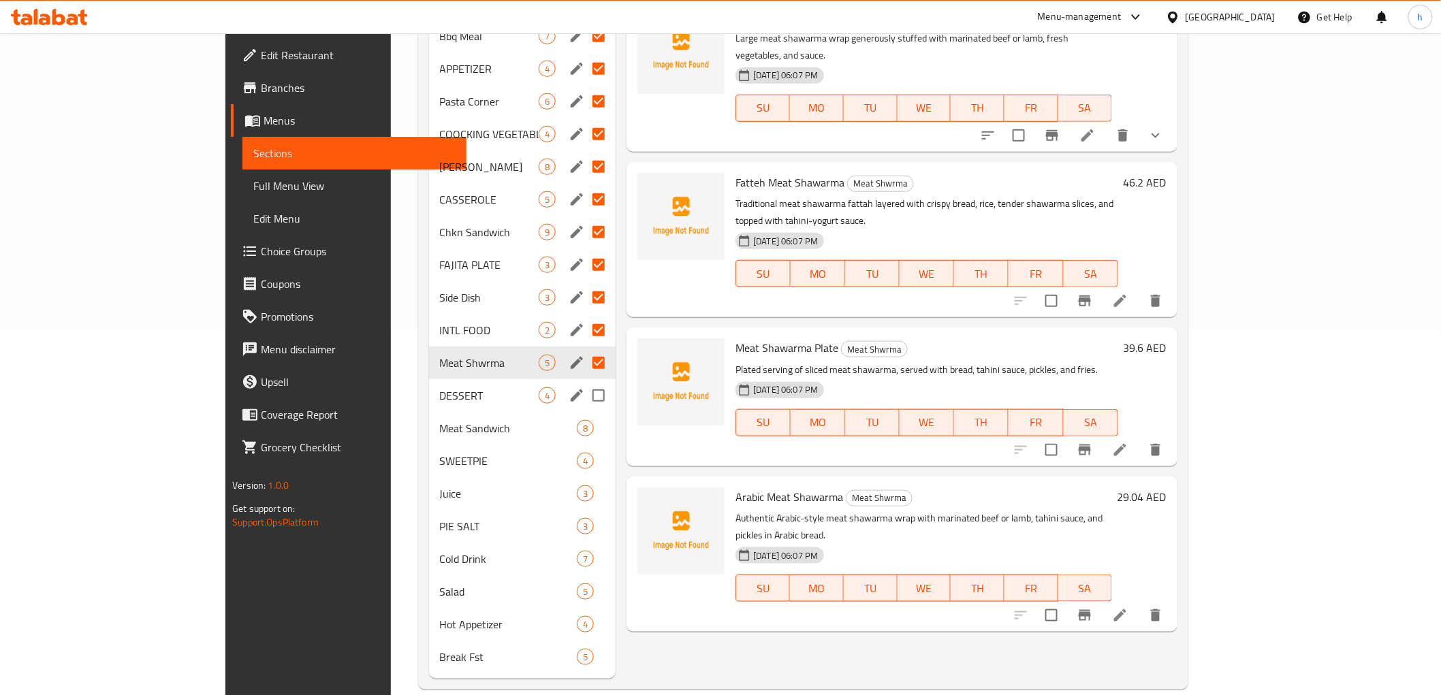
click at [584, 381] on input "Menu sections" at bounding box center [598, 395] width 29 height 29
checkbox input "true"
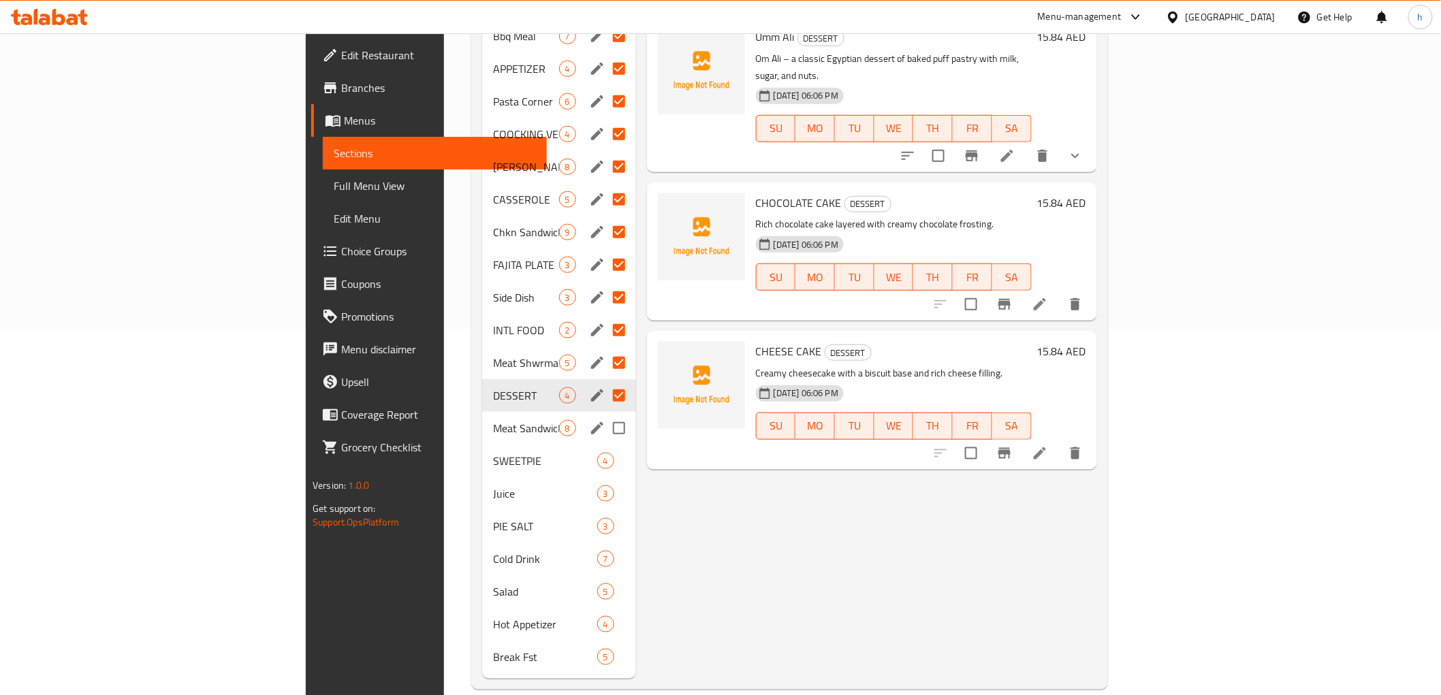
click at [605, 414] on input "Menu sections" at bounding box center [619, 428] width 29 height 29
checkbox input "true"
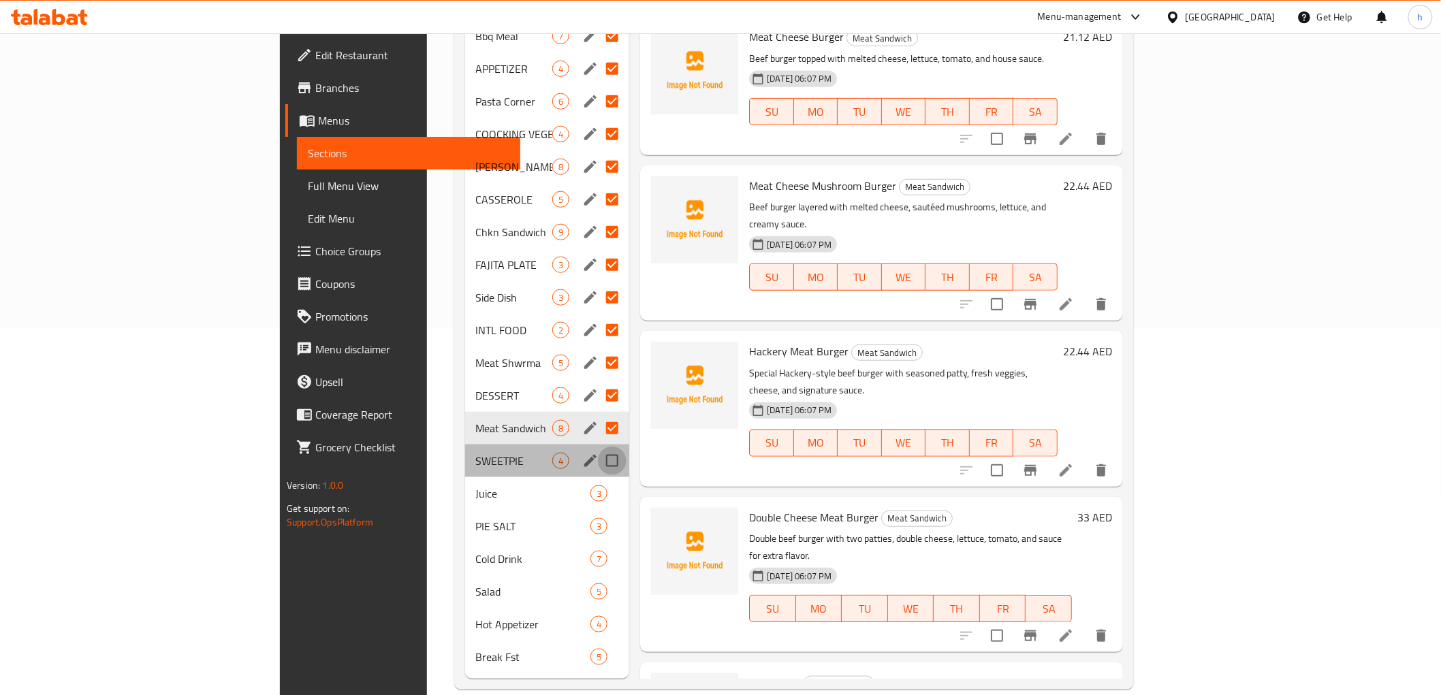
click at [598, 448] on input "Menu sections" at bounding box center [612, 461] width 29 height 29
checkbox input "true"
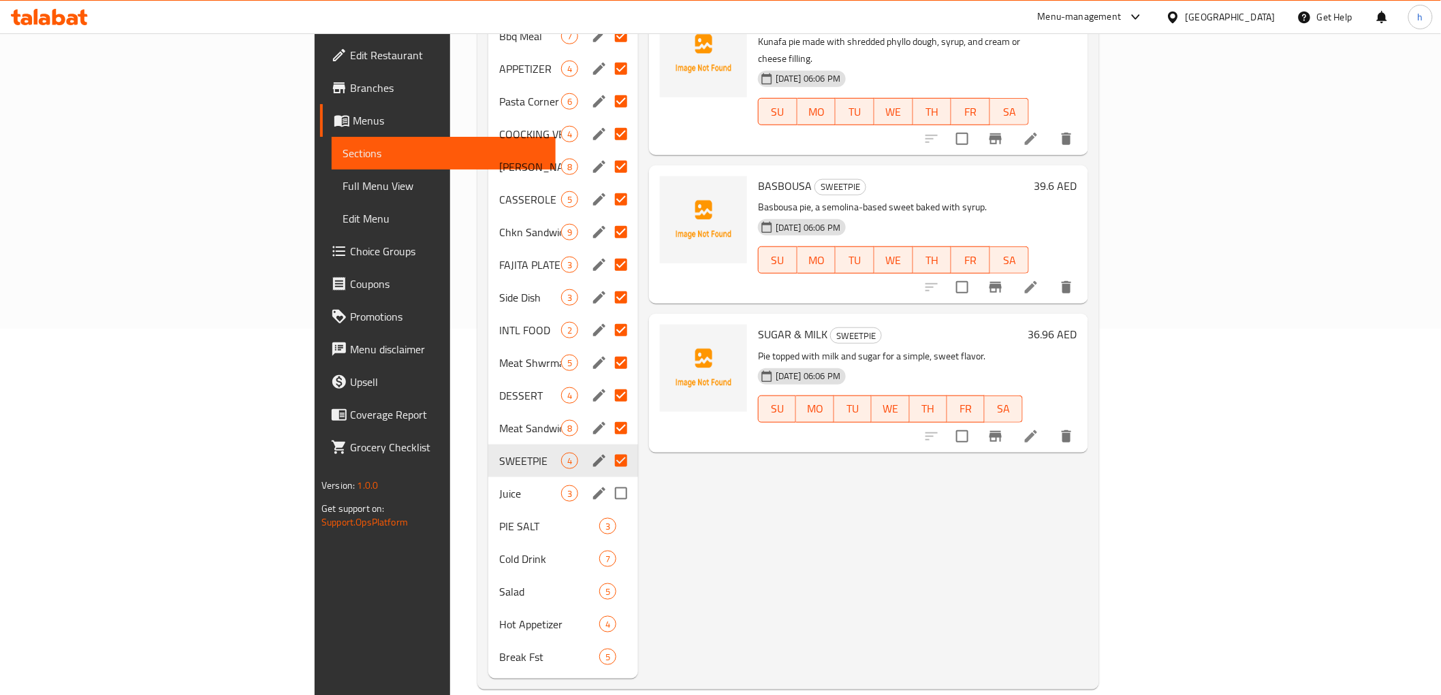
click at [607, 479] on input "Menu sections" at bounding box center [621, 493] width 29 height 29
checkbox input "true"
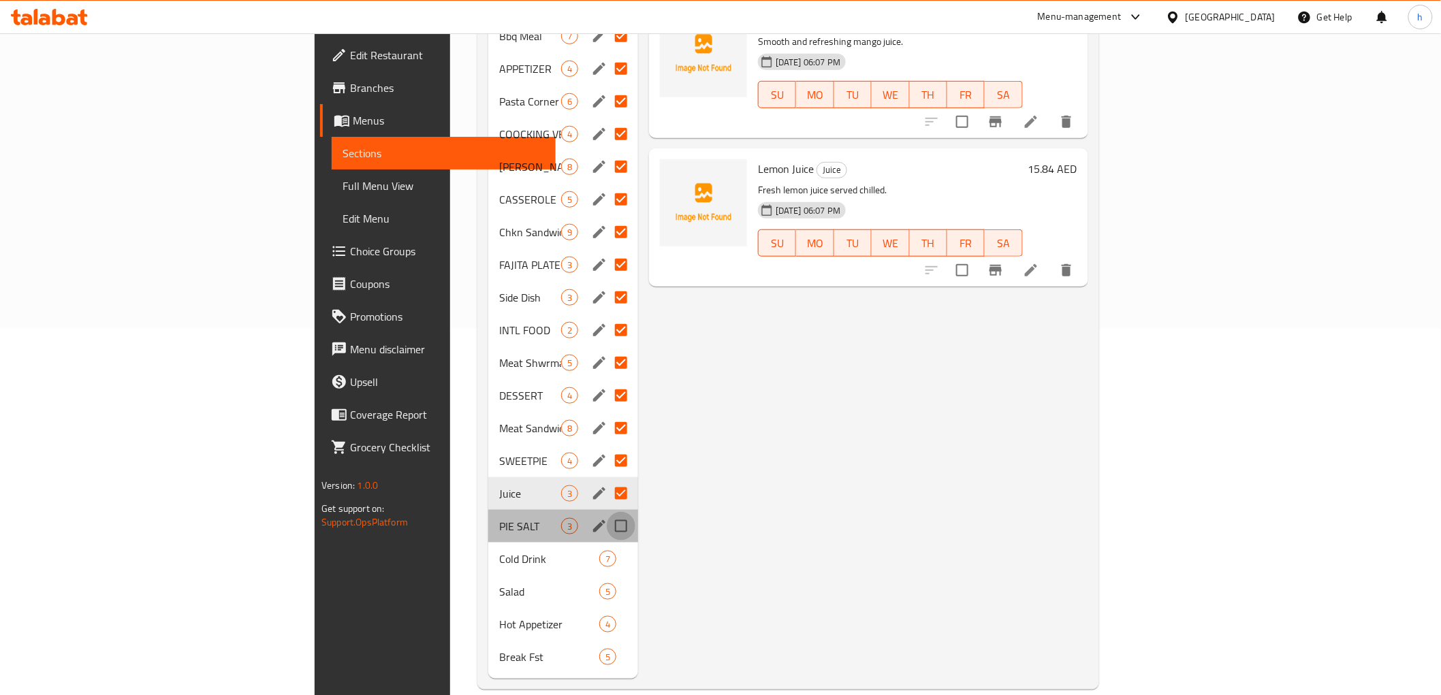
click at [607, 512] on input "Menu sections" at bounding box center [621, 526] width 29 height 29
checkbox input "true"
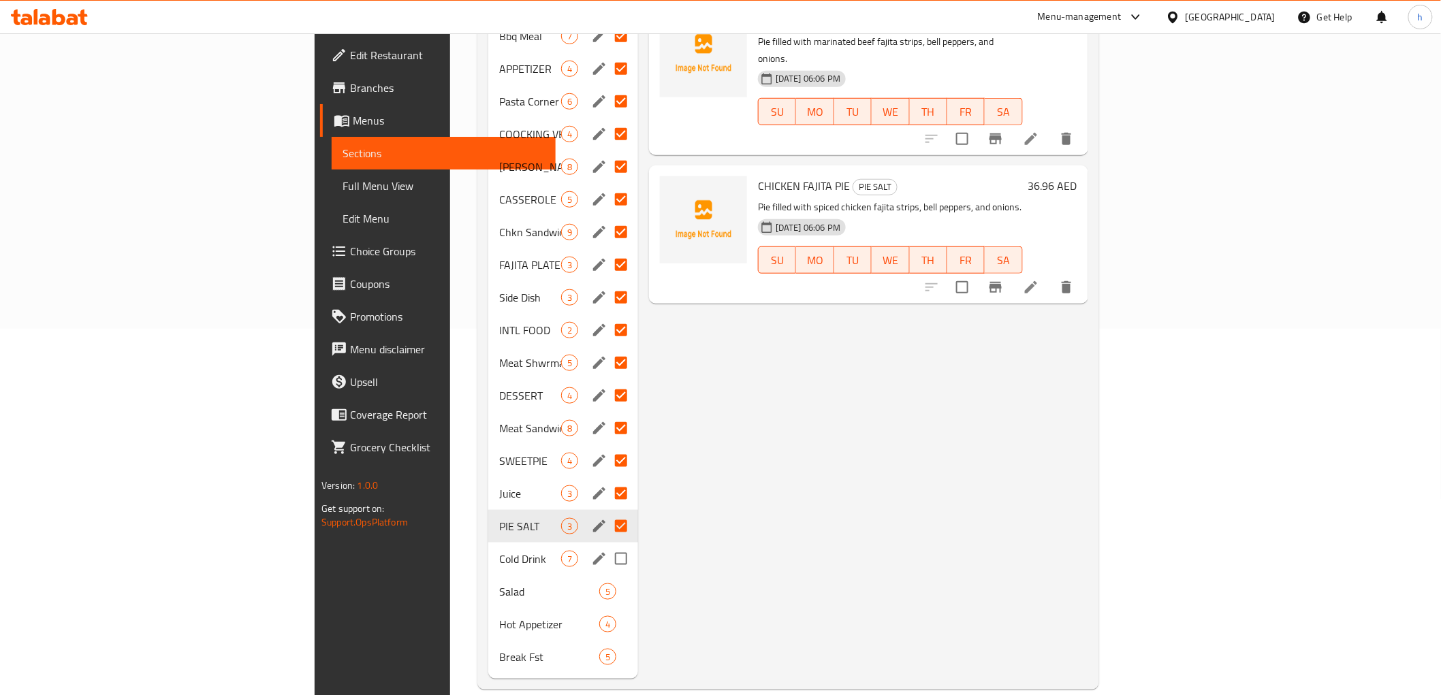
click at [607, 545] on input "Menu sections" at bounding box center [621, 559] width 29 height 29
checkbox input "true"
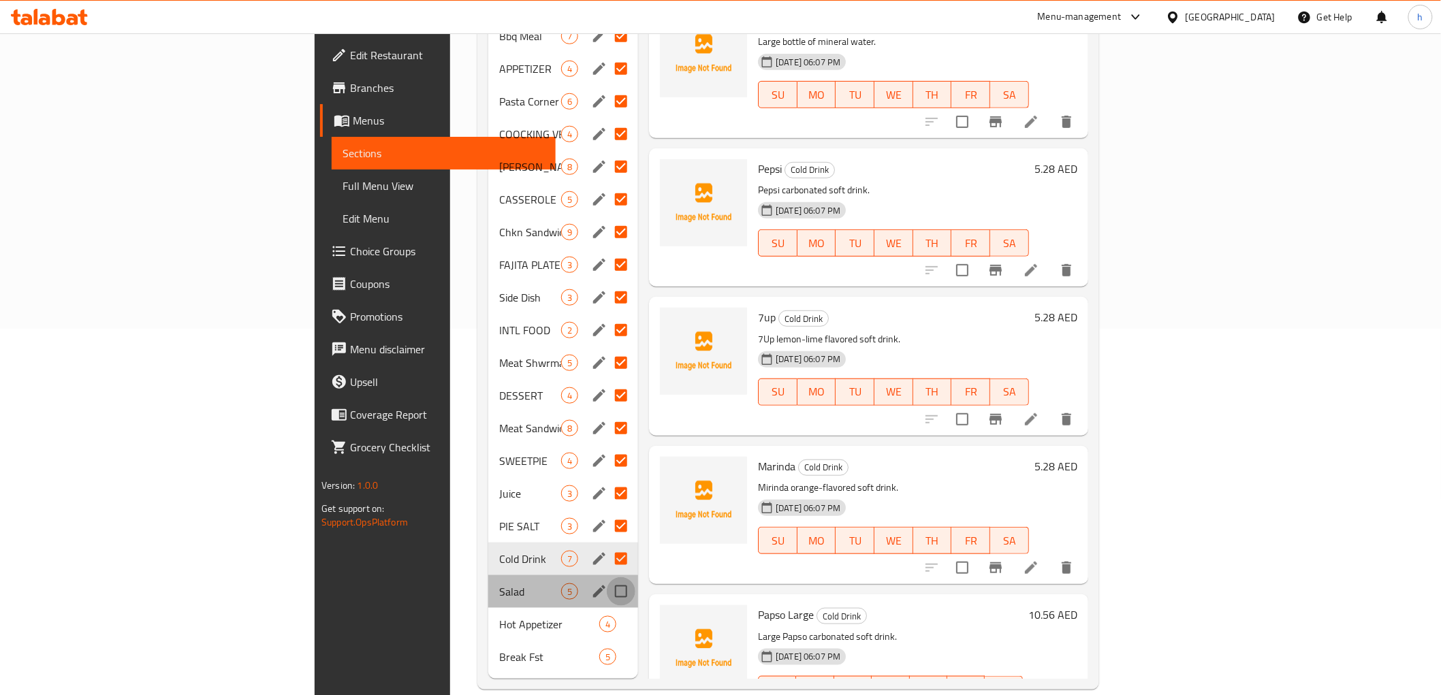
click at [607, 578] on input "Menu sections" at bounding box center [621, 592] width 29 height 29
checkbox input "true"
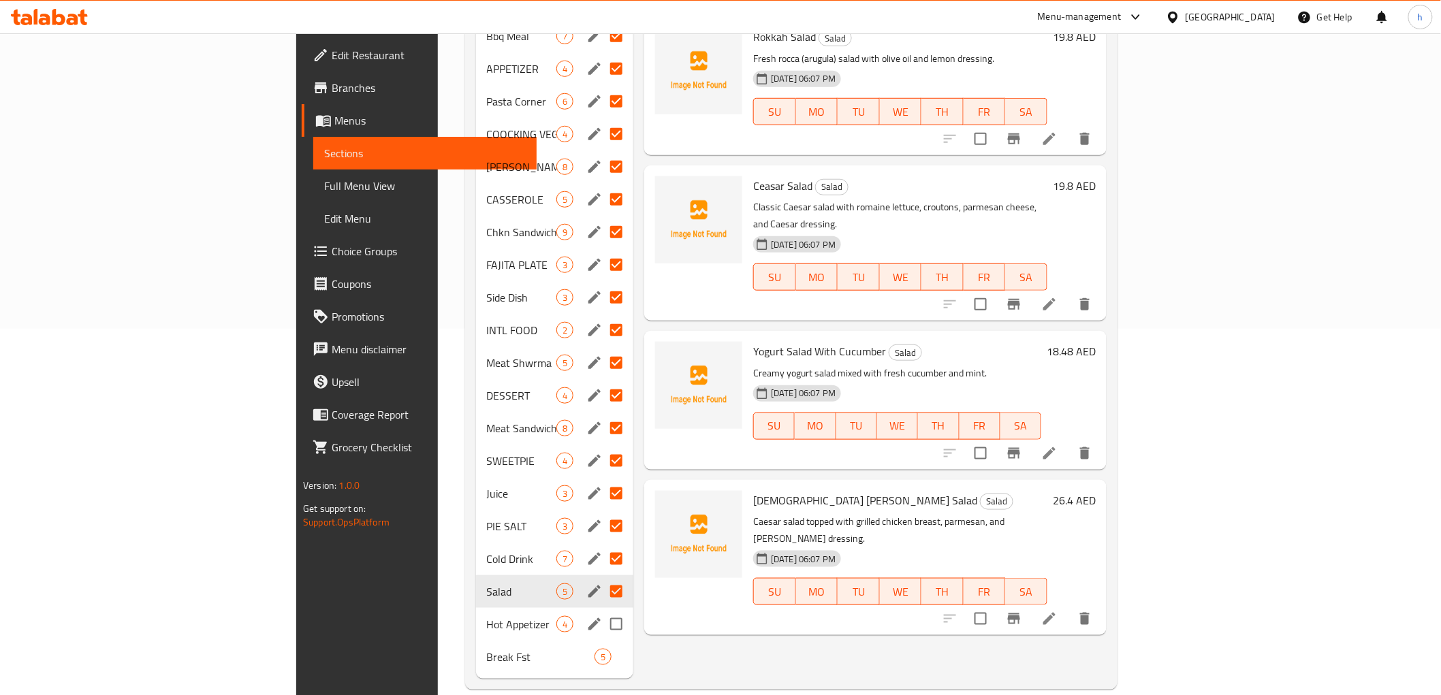
click at [602, 610] on input "Menu sections" at bounding box center [616, 624] width 29 height 29
checkbox input "true"
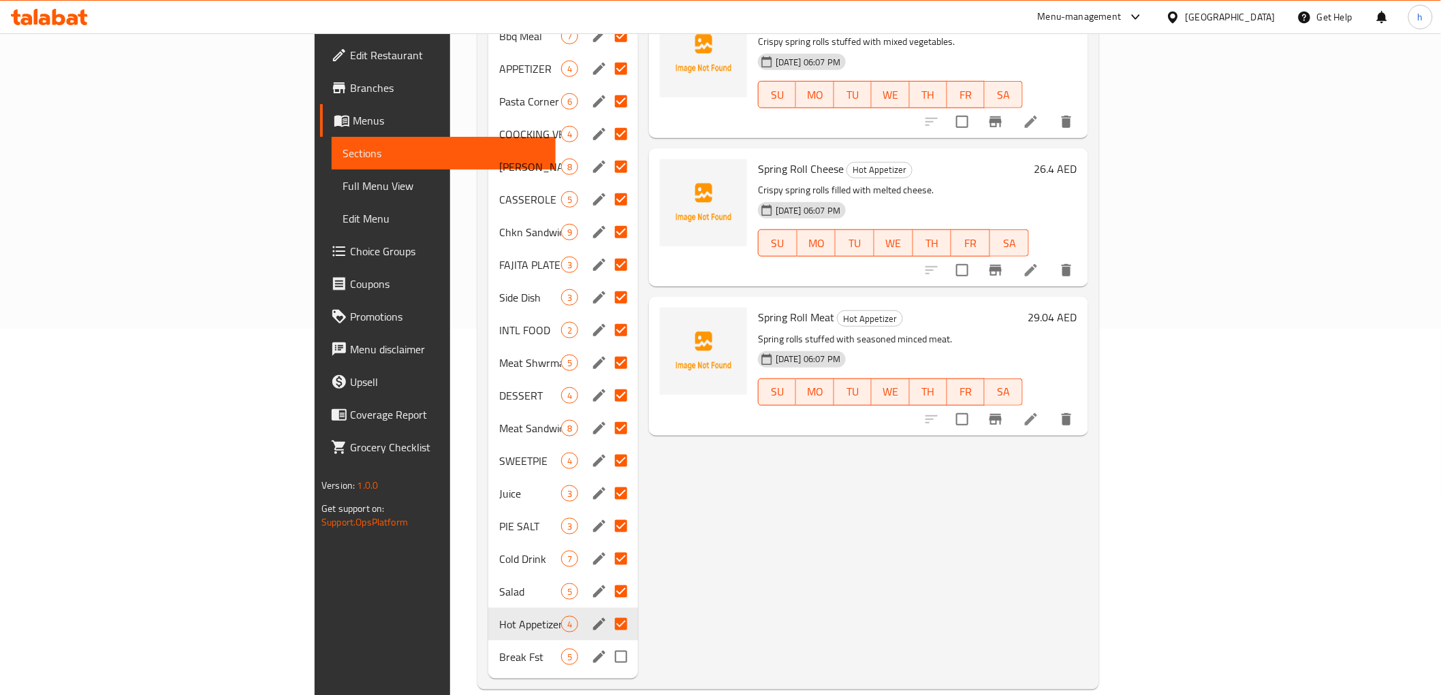
click at [607, 643] on input "Menu sections" at bounding box center [621, 657] width 29 height 29
checkbox input "true"
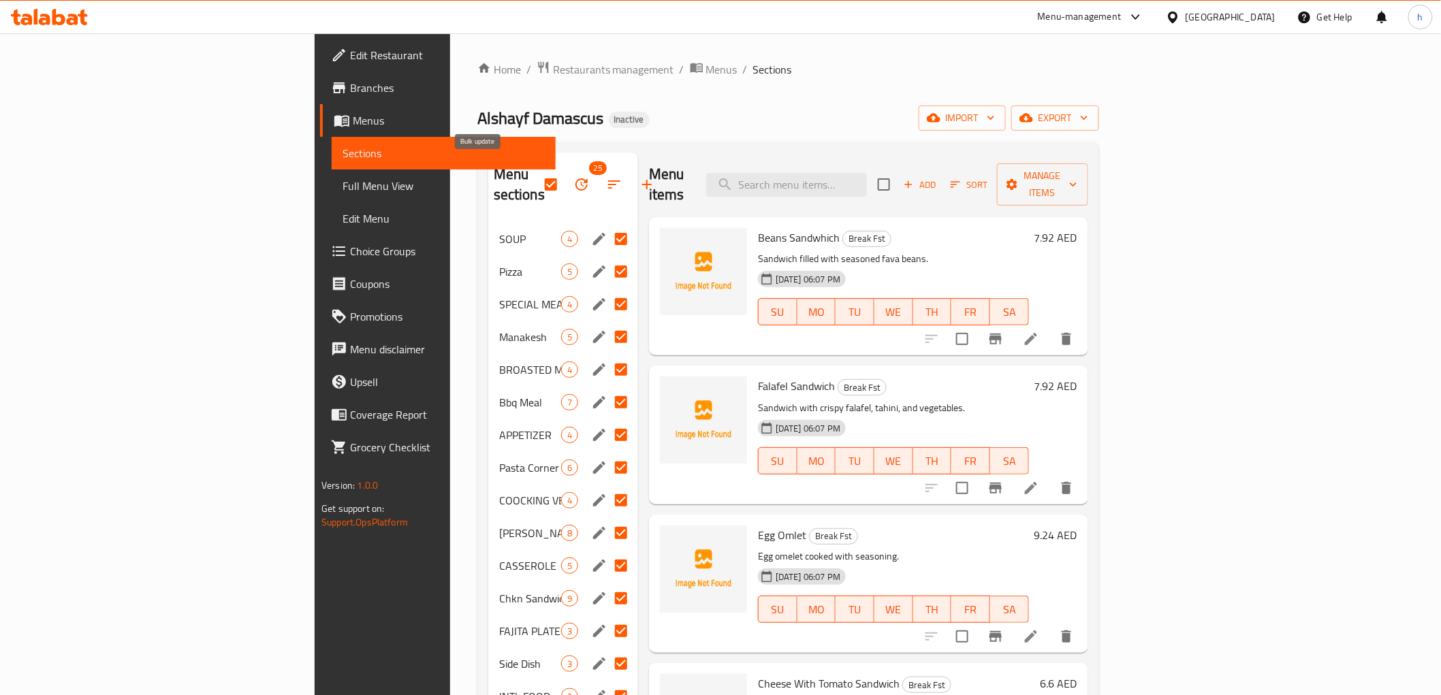
click at [575, 178] on icon "button" at bounding box center [581, 184] width 12 height 12
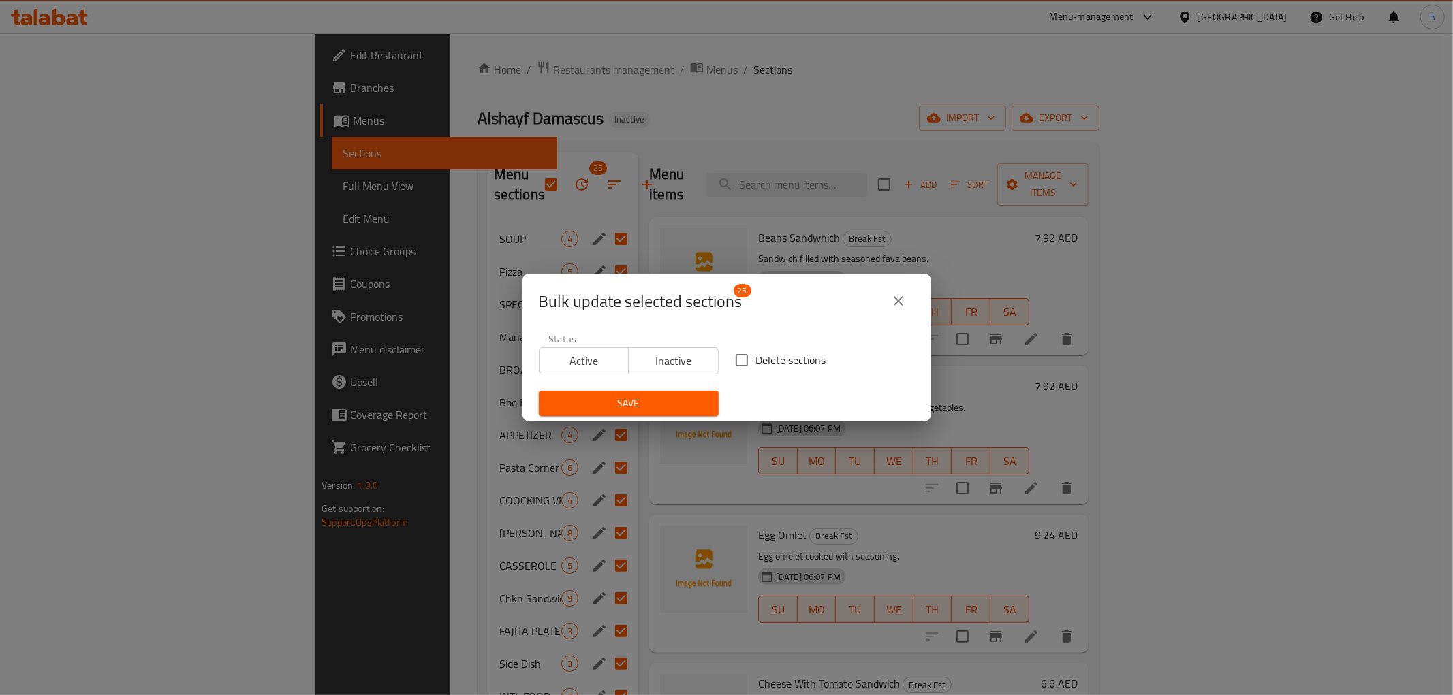
click at [758, 368] on span "Delete sections" at bounding box center [791, 360] width 70 height 16
click at [756, 368] on input "Delete sections" at bounding box center [741, 360] width 29 height 29
checkbox input "true"
click at [659, 411] on span "Save" at bounding box center [629, 403] width 158 height 17
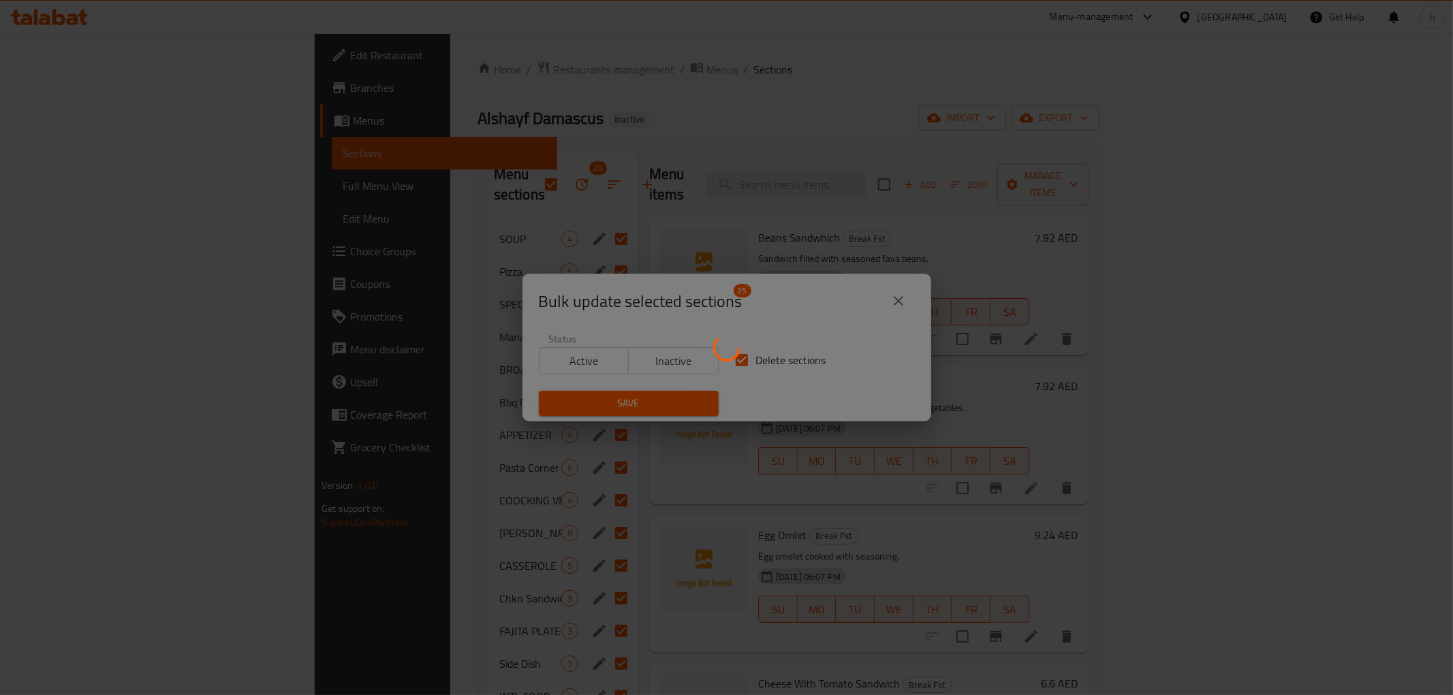
checkbox input "false"
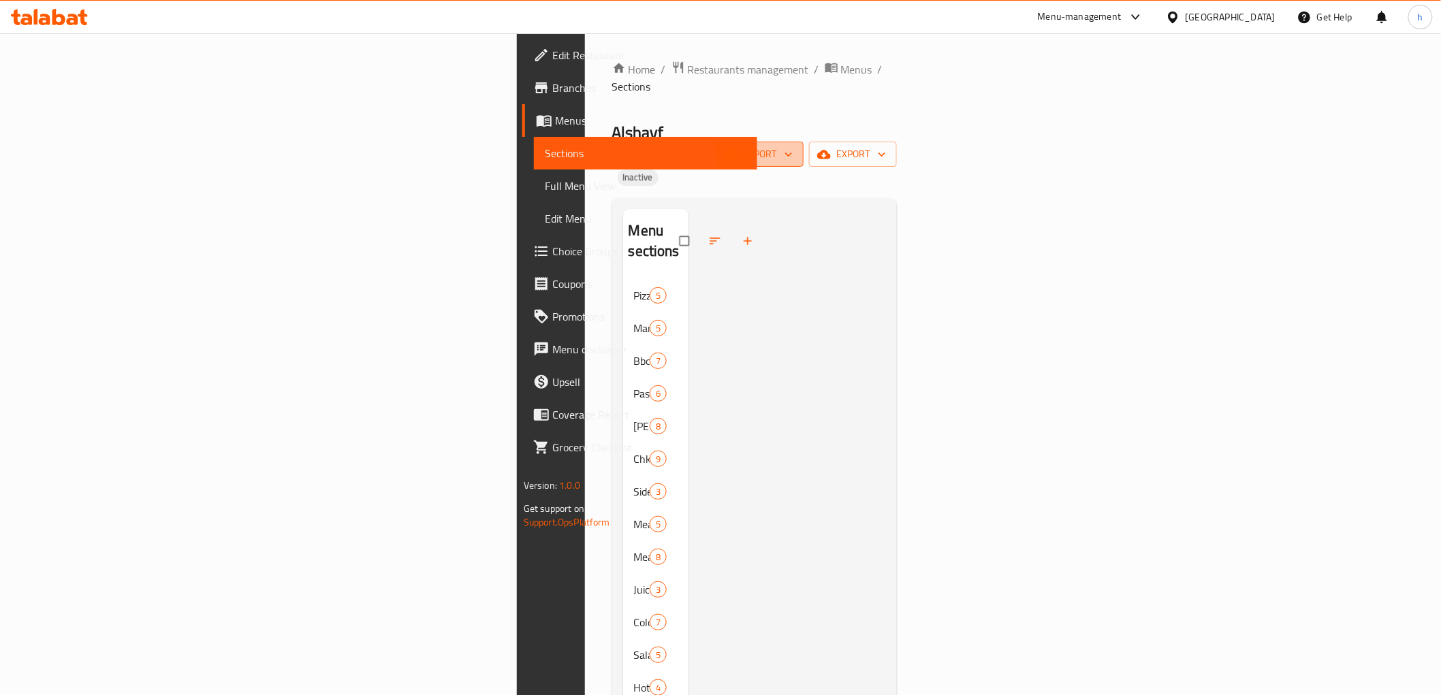
click at [738, 150] on icon "button" at bounding box center [732, 154] width 14 height 9
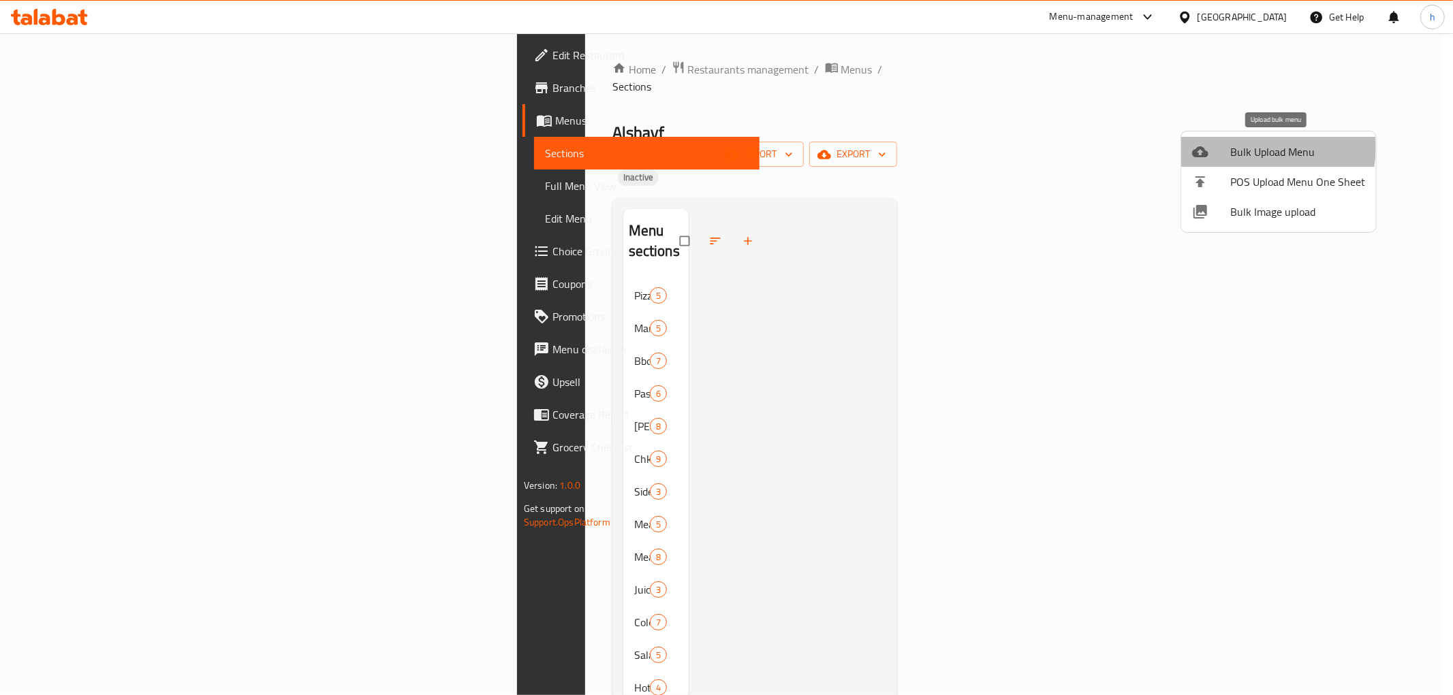
click at [1249, 147] on span "Bulk Upload Menu" at bounding box center [1297, 152] width 135 height 16
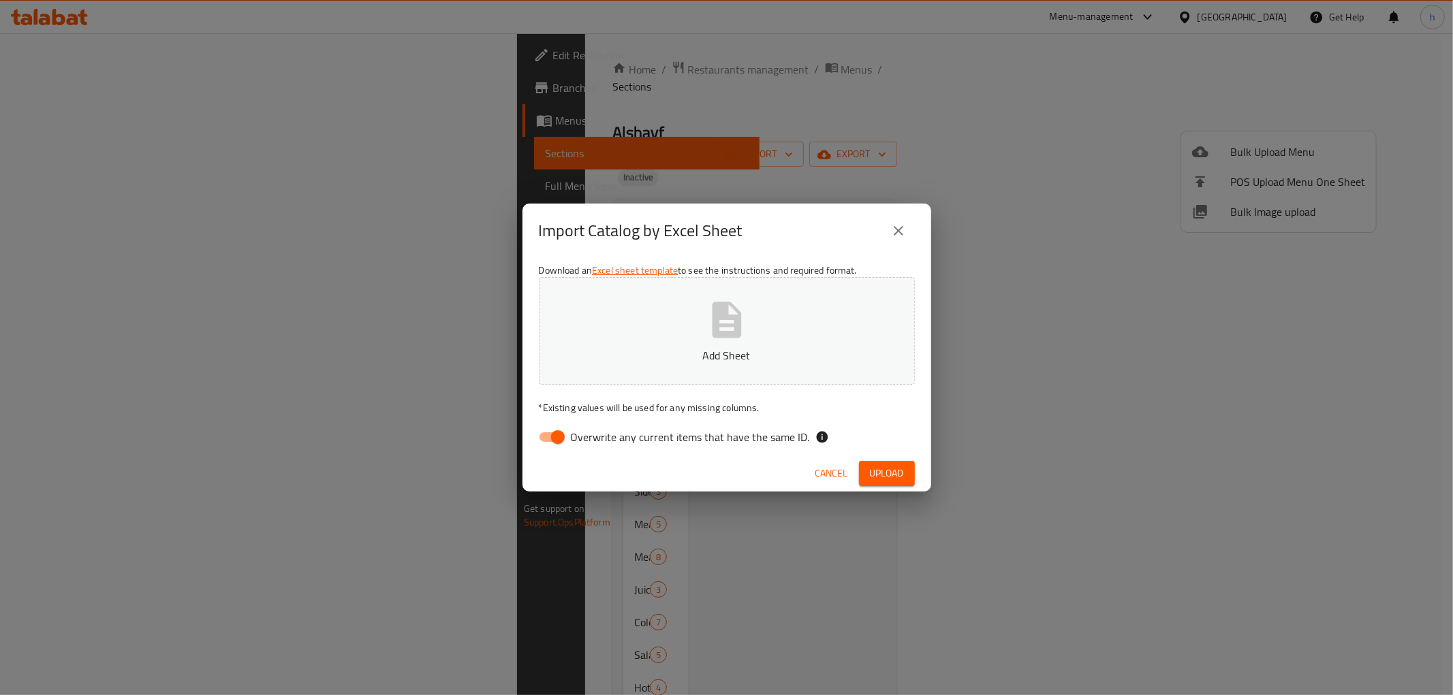
click at [552, 439] on input "Overwrite any current items that have the same ID." at bounding box center [558, 437] width 78 height 26
checkbox input "false"
click at [883, 474] on span "Upload" at bounding box center [887, 473] width 34 height 17
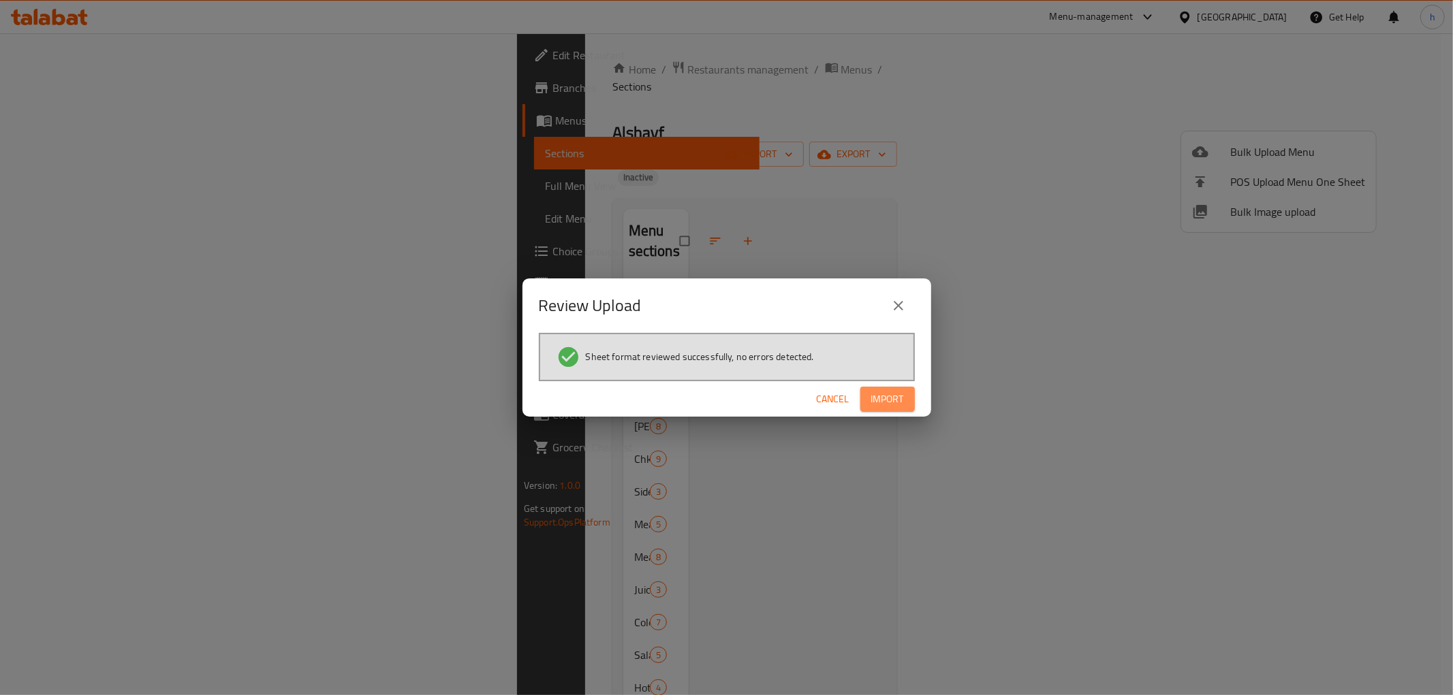
click at [894, 397] on span "Import" at bounding box center [887, 399] width 33 height 17
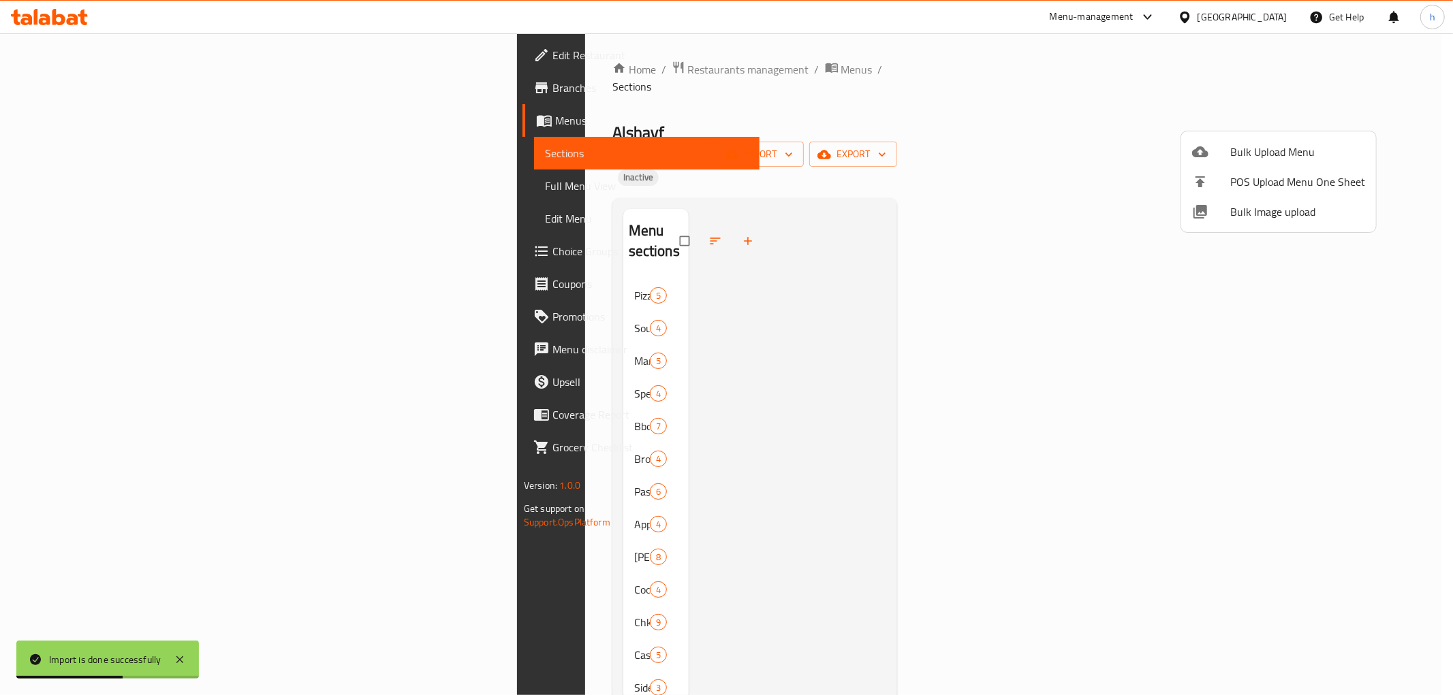
click at [790, 285] on div at bounding box center [726, 347] width 1453 height 695
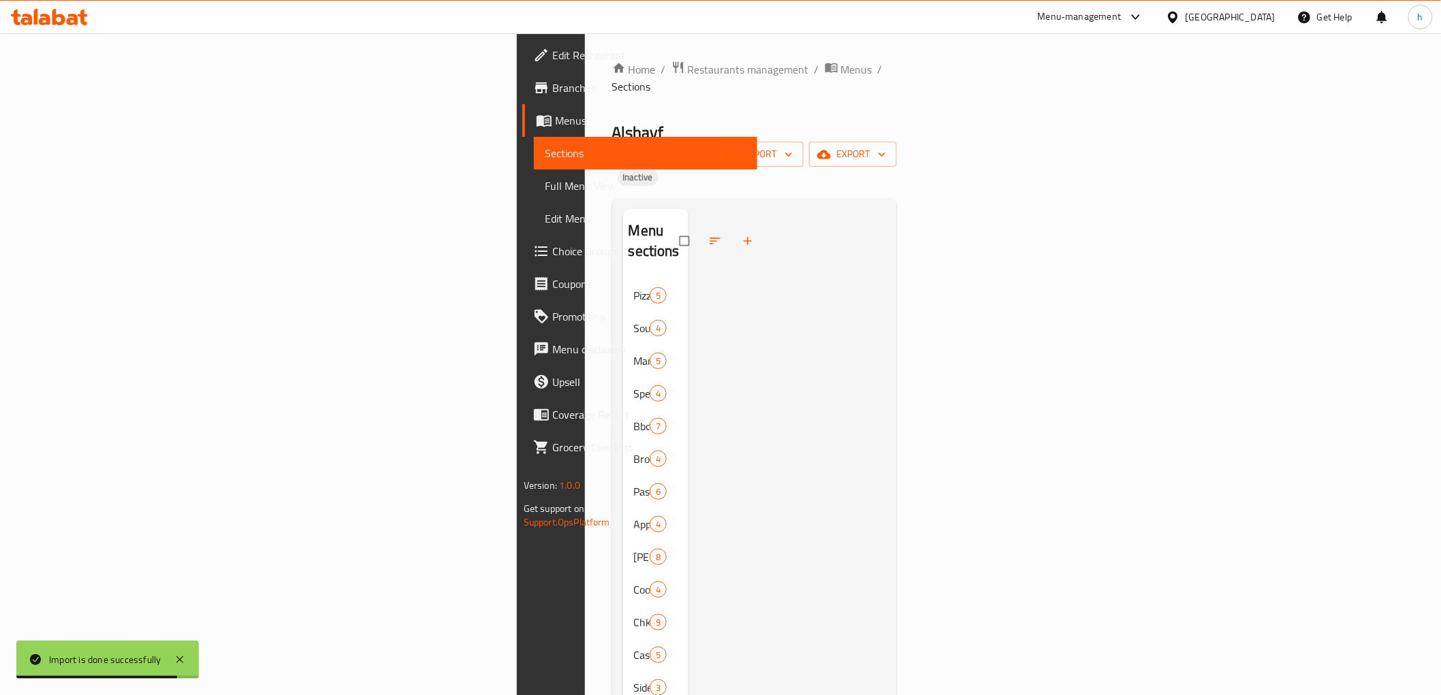
click at [545, 185] on span "Full Menu View" at bounding box center [646, 186] width 202 height 16
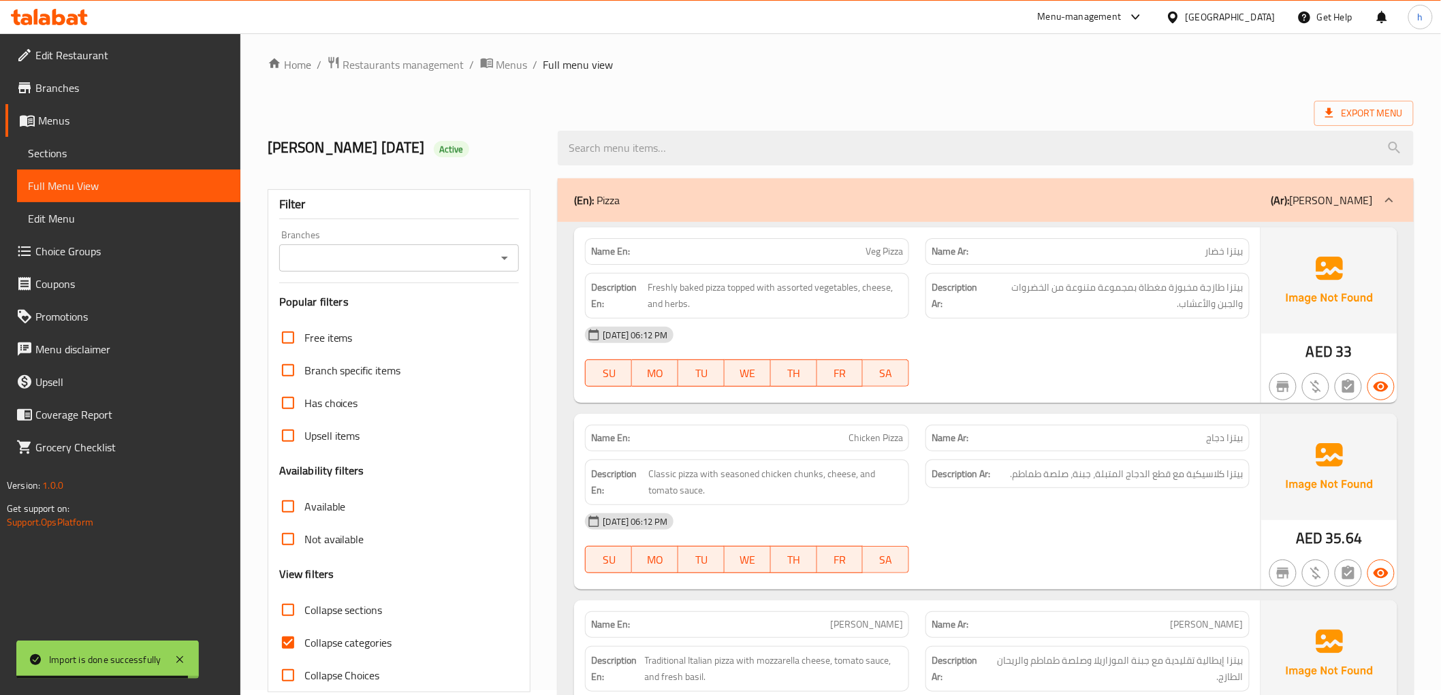
scroll to position [227, 0]
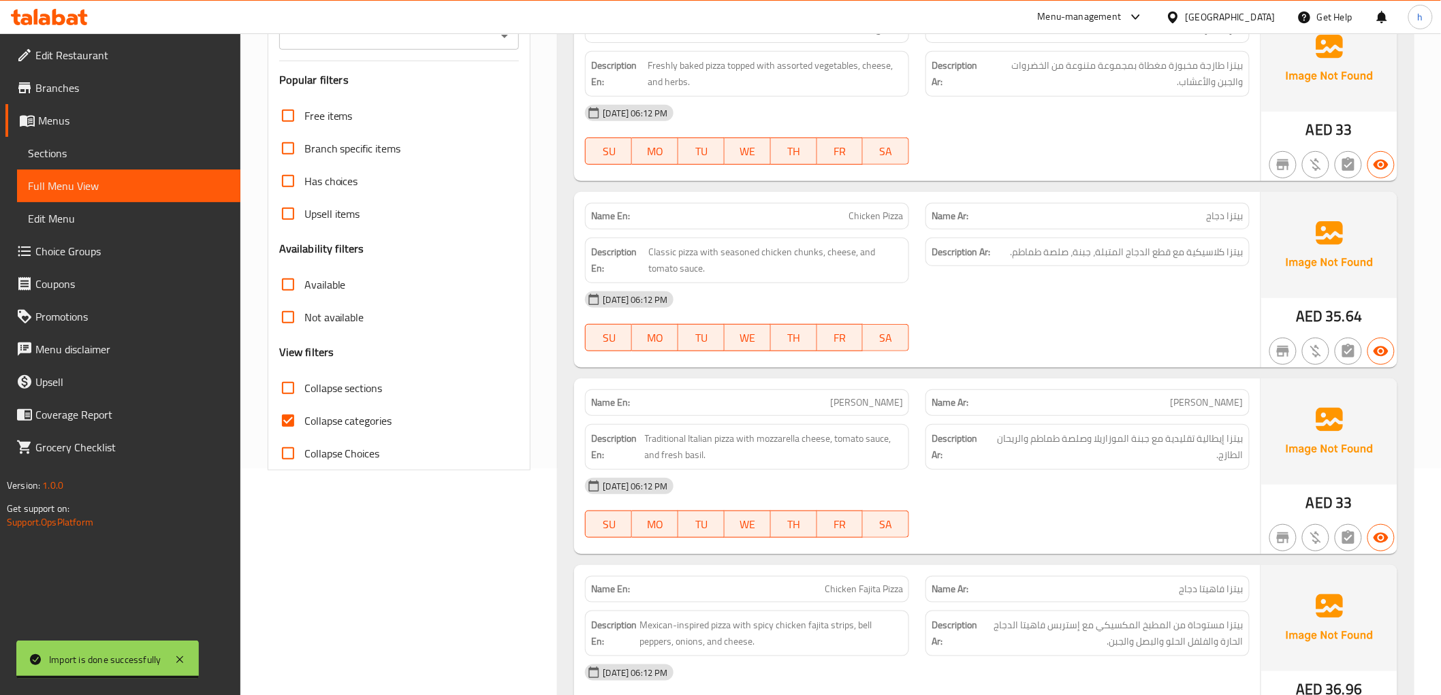
click at [291, 414] on input "Collapse categories" at bounding box center [288, 421] width 33 height 33
checkbox input "false"
click at [285, 392] on input "Collapse sections" at bounding box center [288, 388] width 33 height 33
checkbox input "true"
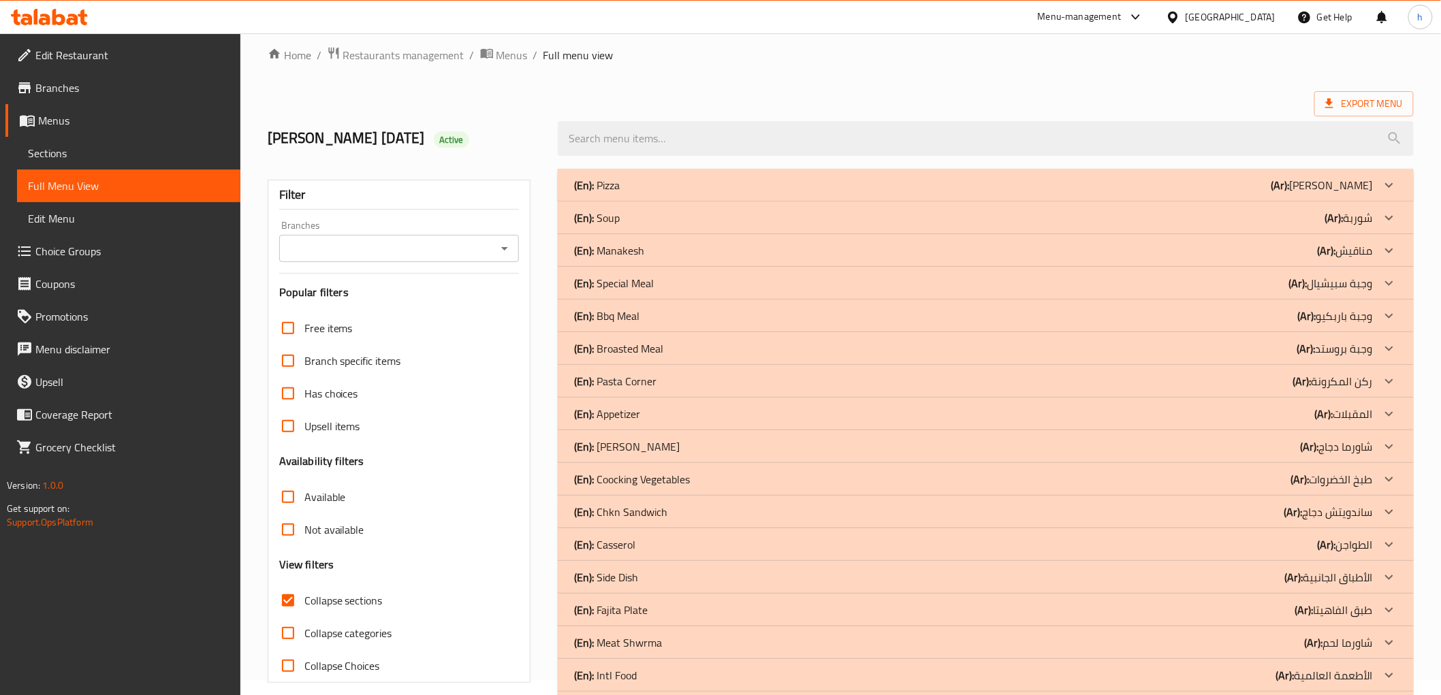
scroll to position [0, 0]
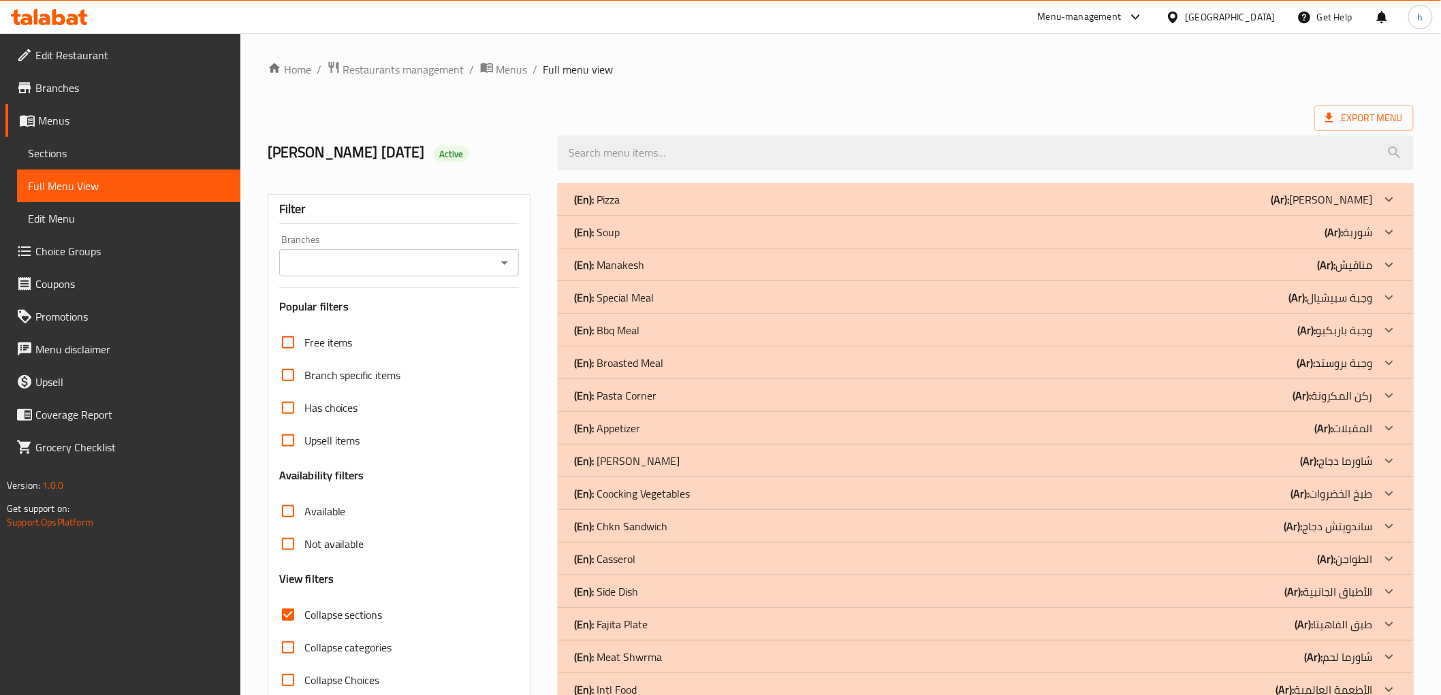
click at [635, 298] on p "(En): Special Meal" at bounding box center [614, 297] width 80 height 16
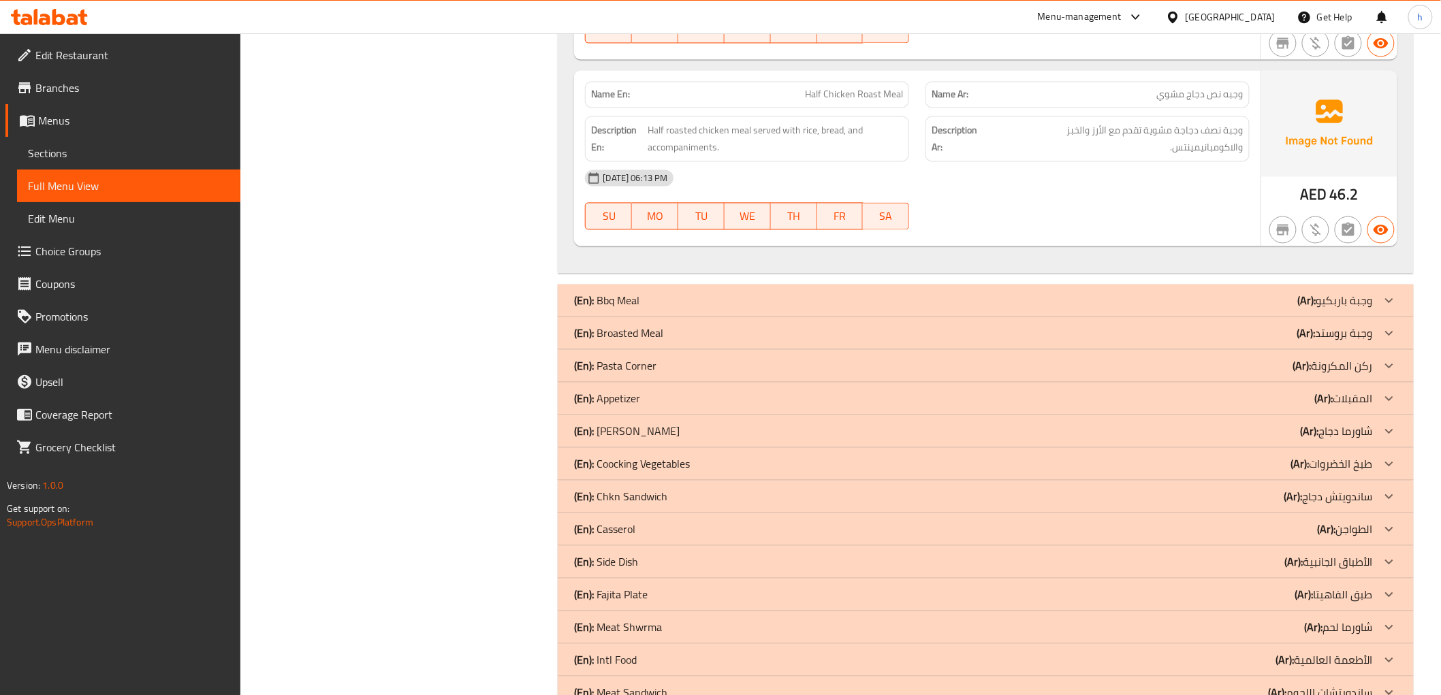
scroll to position [1059, 0]
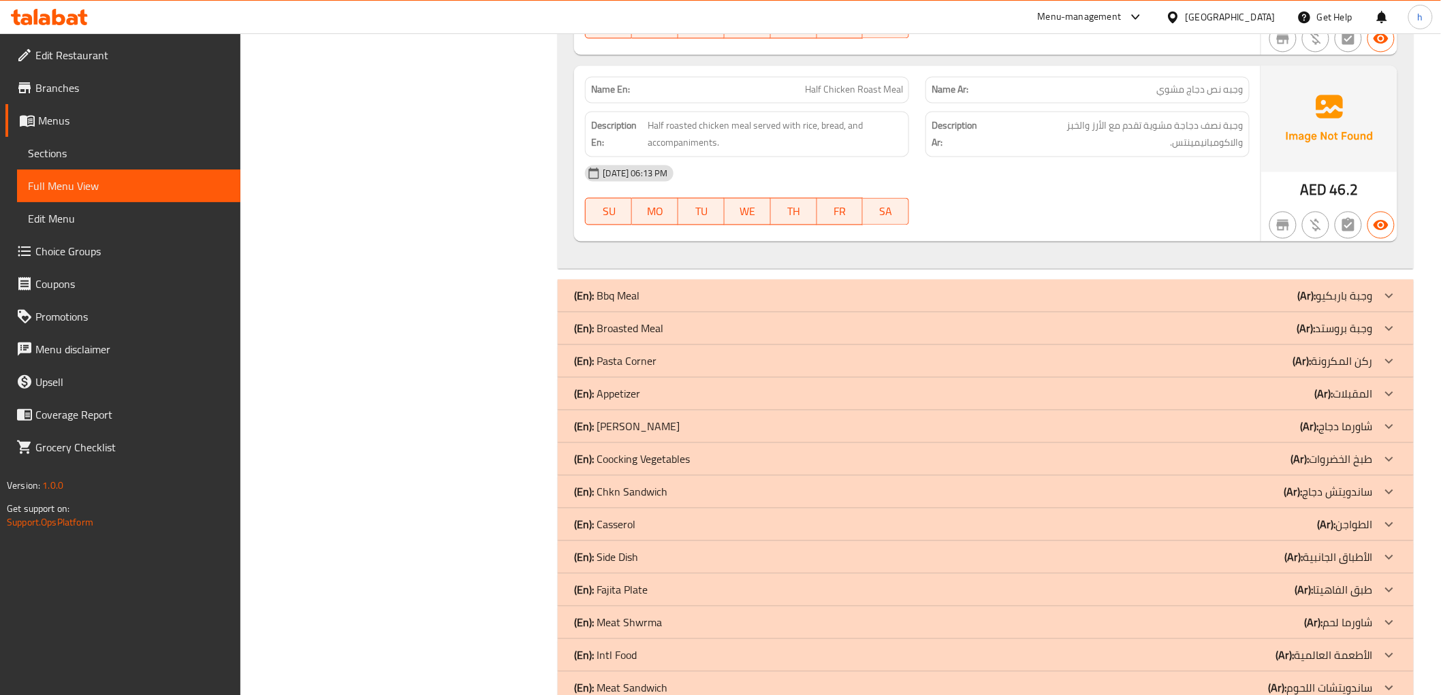
click at [621, 332] on p "(En): Broasted Meal" at bounding box center [618, 329] width 89 height 16
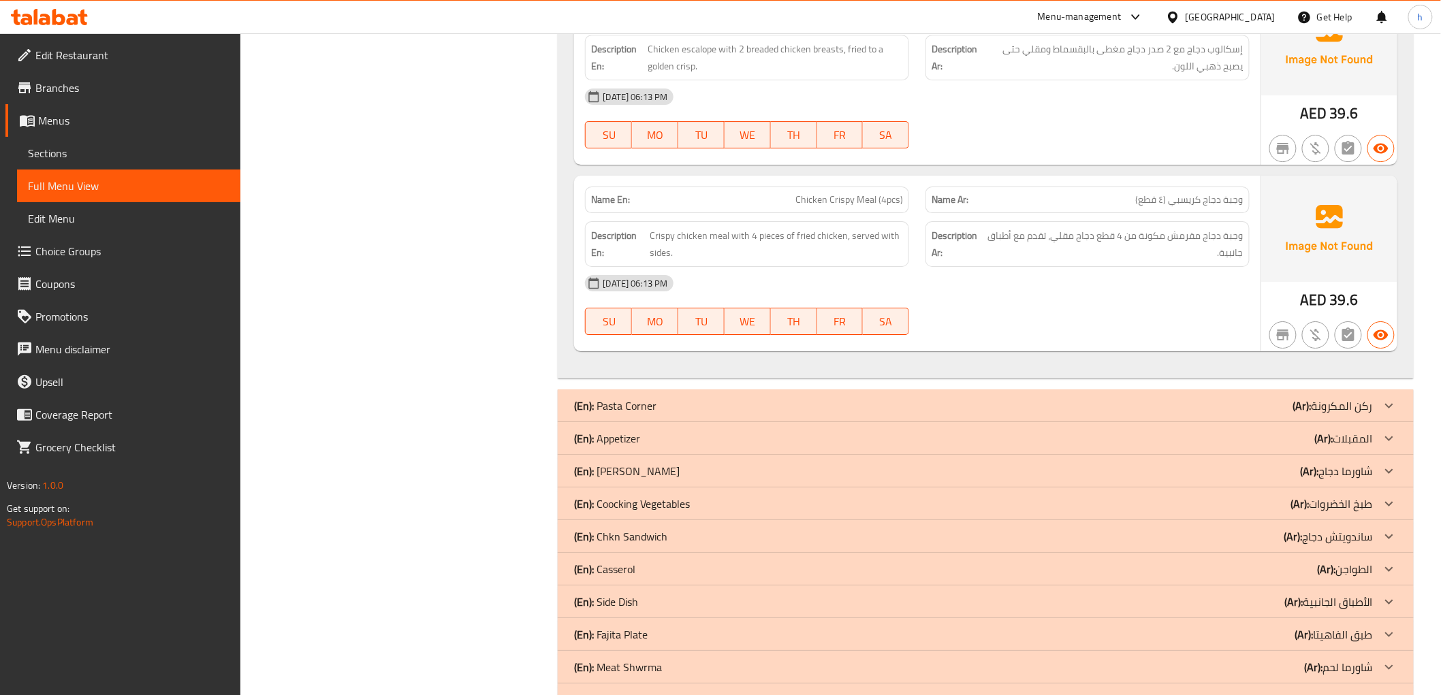
scroll to position [1967, 0]
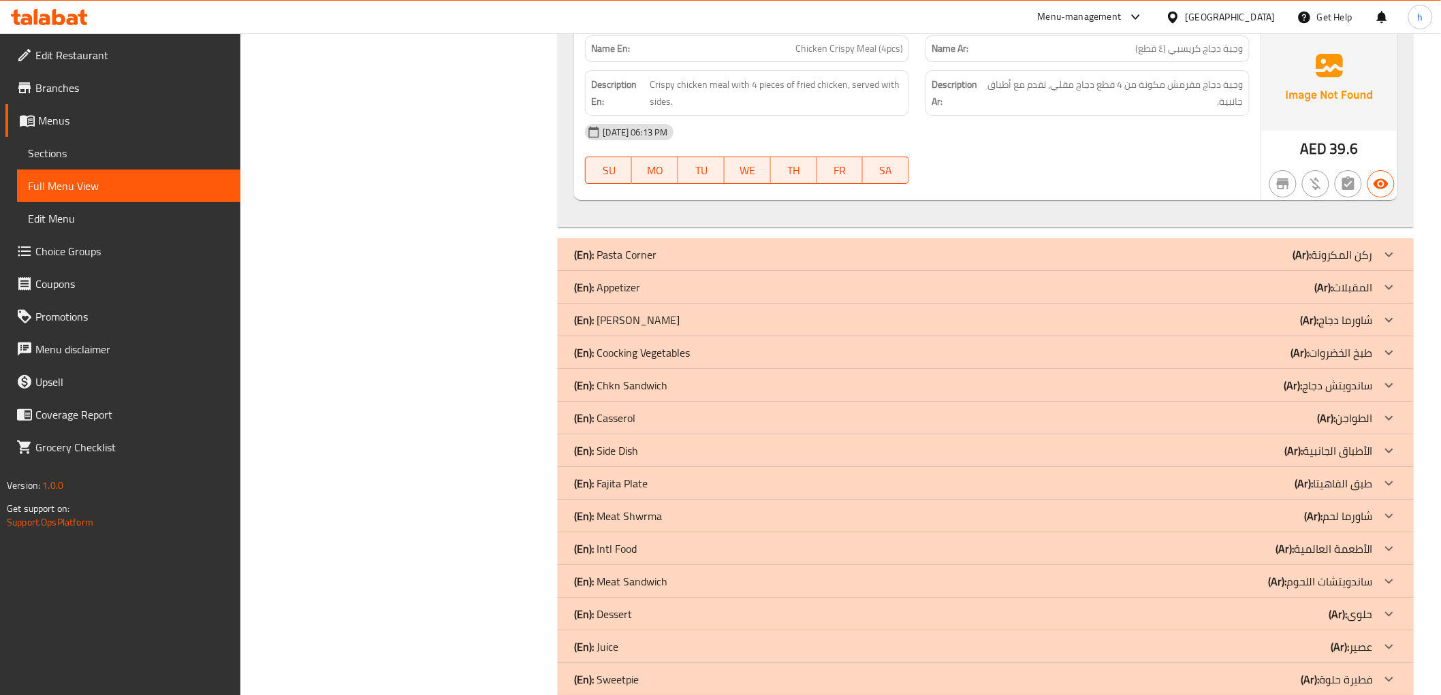
click at [618, 289] on p "(En): Appetizer" at bounding box center [607, 287] width 66 height 16
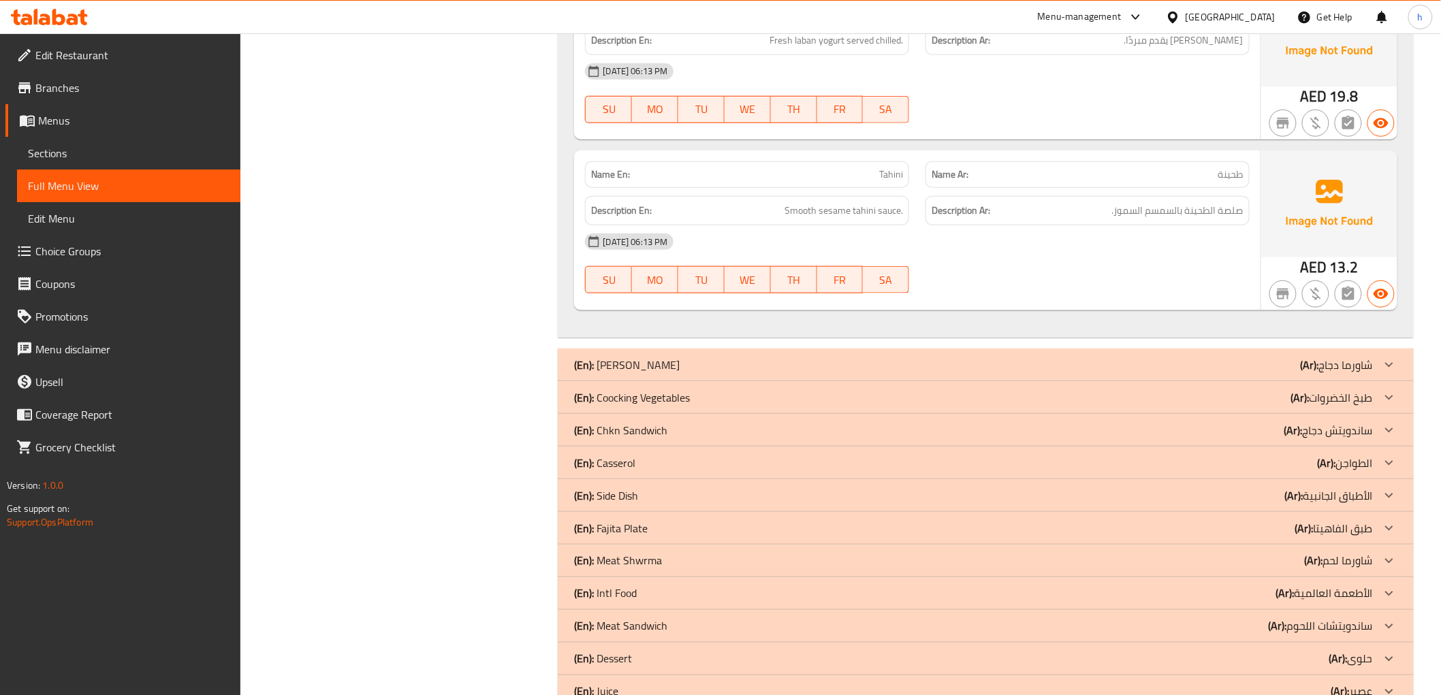
scroll to position [2724, 0]
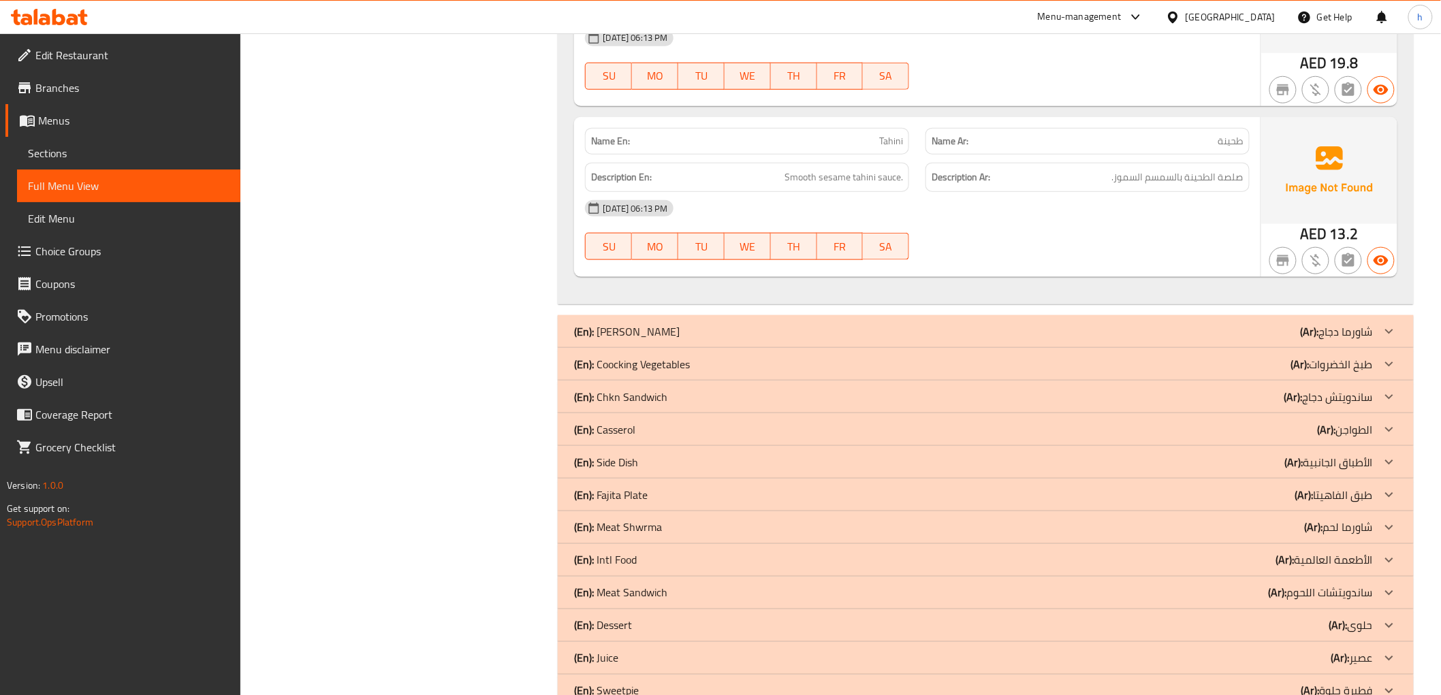
click at [615, 366] on p "(En): Coocking Vegetables" at bounding box center [632, 364] width 116 height 16
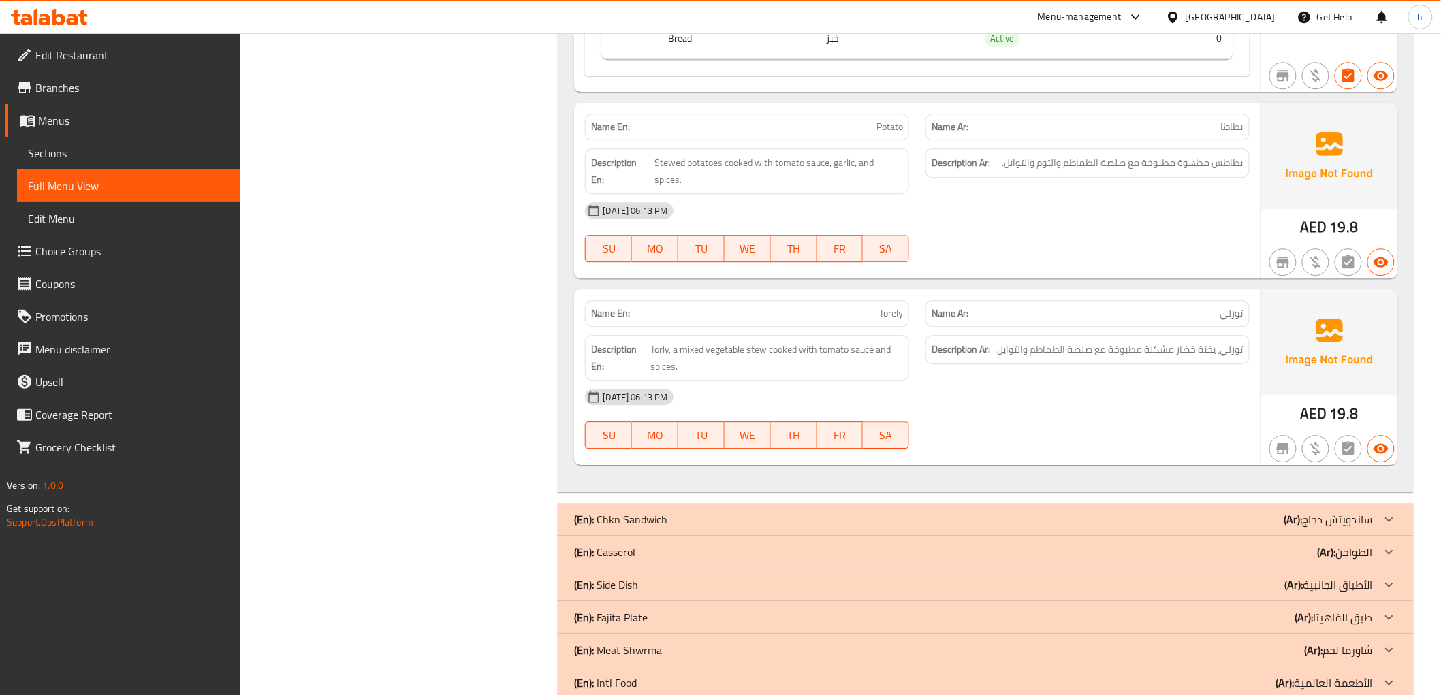
scroll to position [3783, 0]
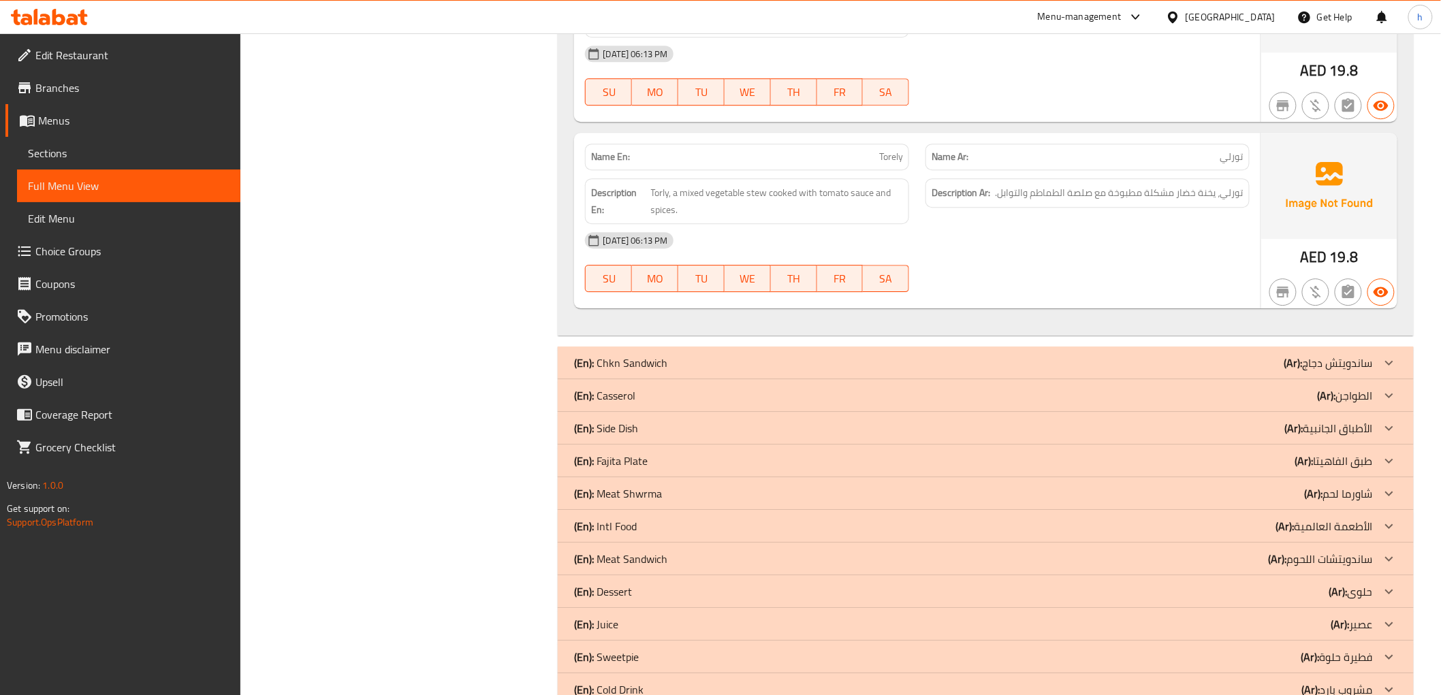
click at [625, 403] on p "(En): Casserol" at bounding box center [604, 396] width 61 height 16
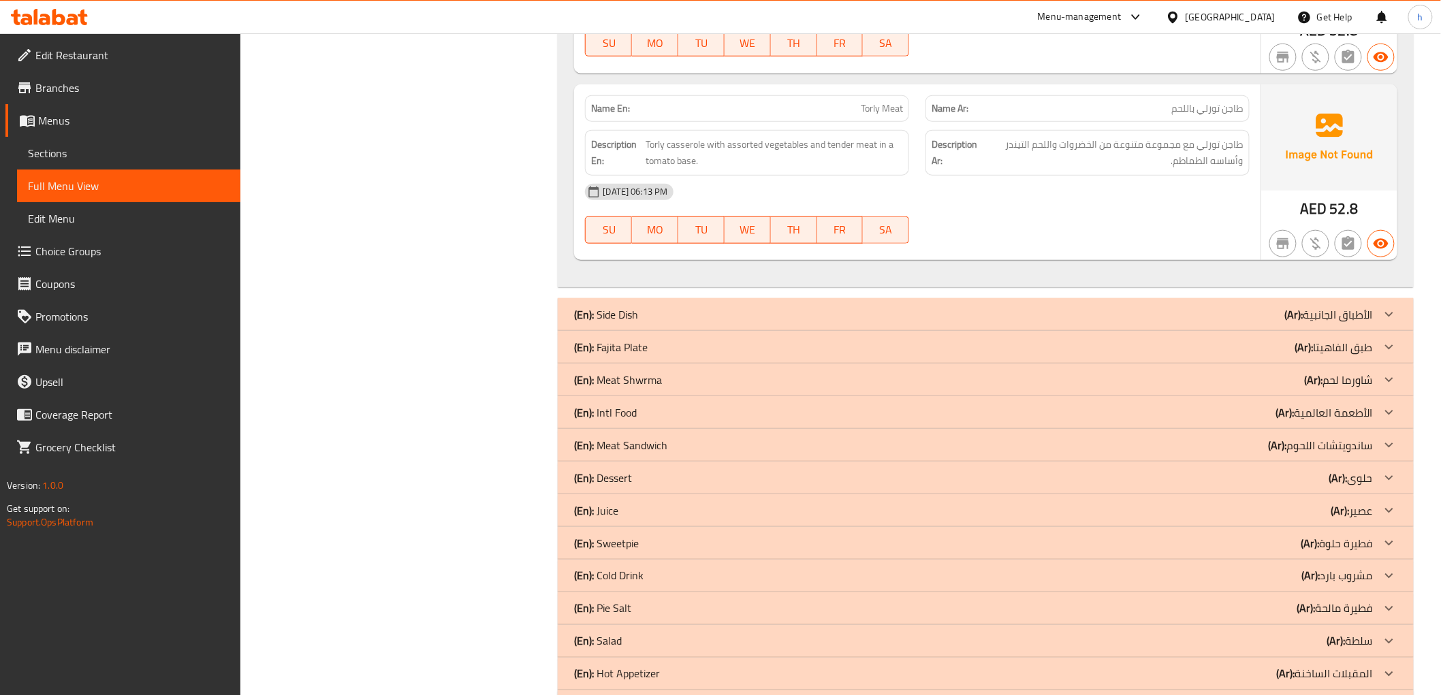
scroll to position [4910, 0]
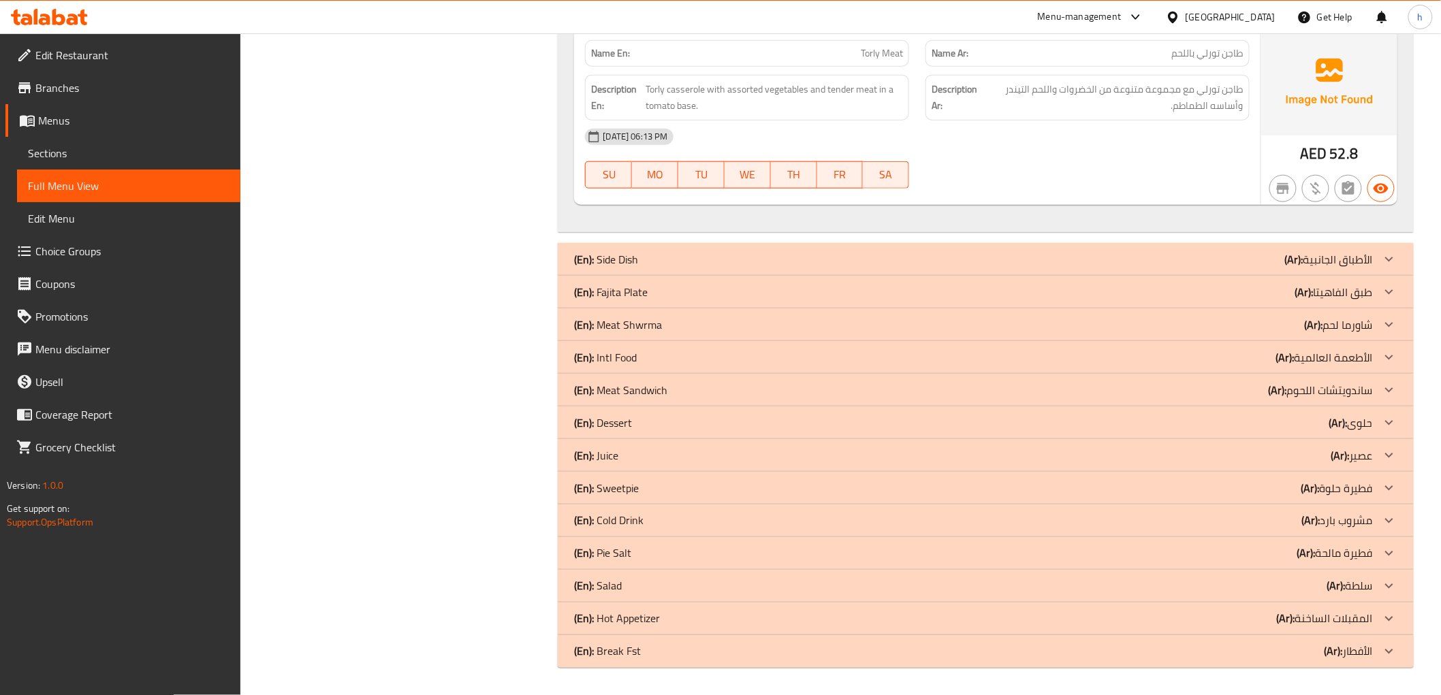
click at [623, 295] on p "(En): Fajita Plate" at bounding box center [611, 292] width 74 height 16
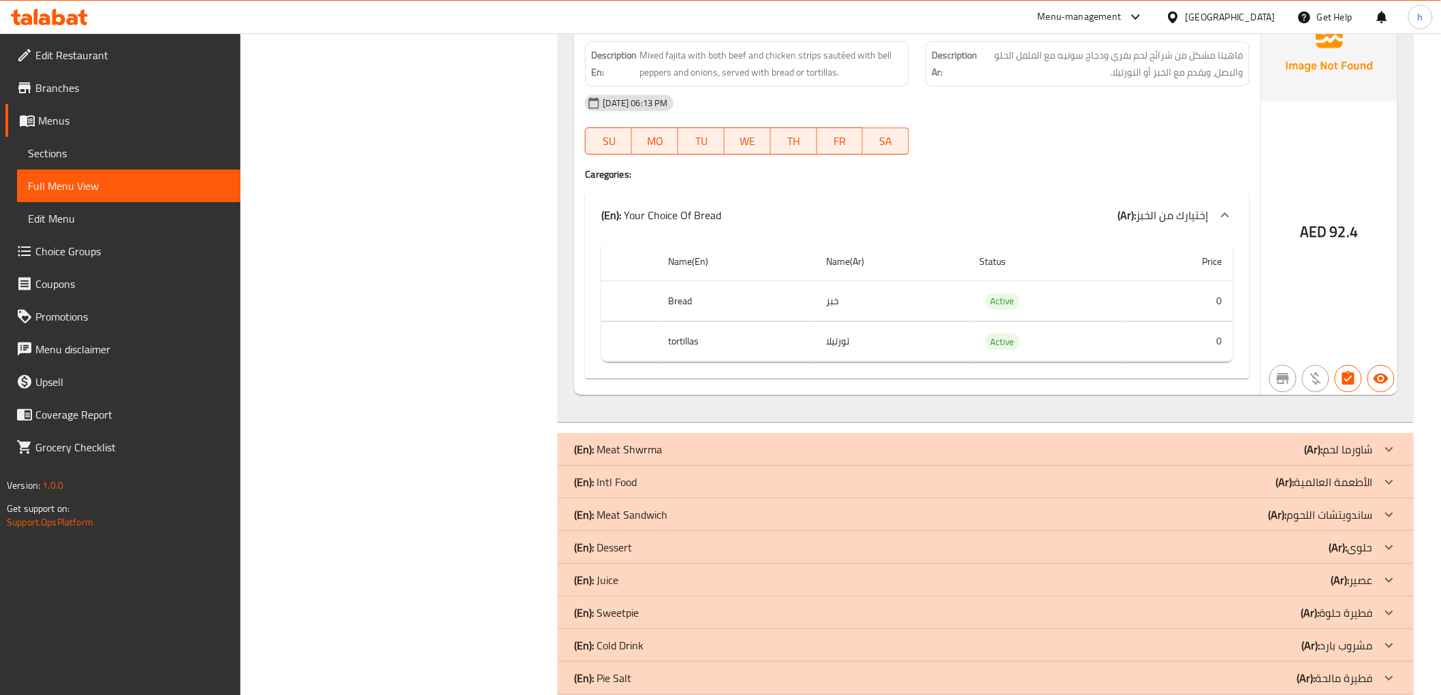
scroll to position [6198, 0]
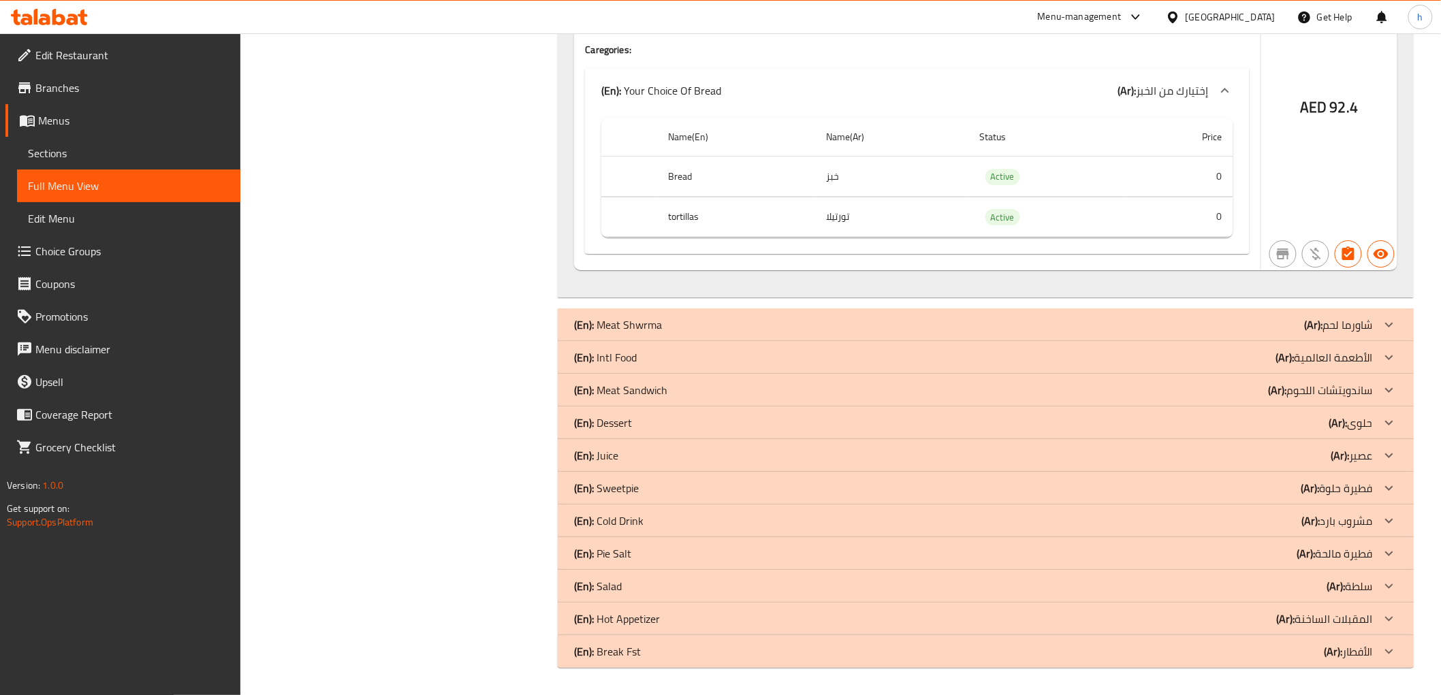
click at [610, 360] on p "(En): Intl Food" at bounding box center [605, 357] width 63 height 16
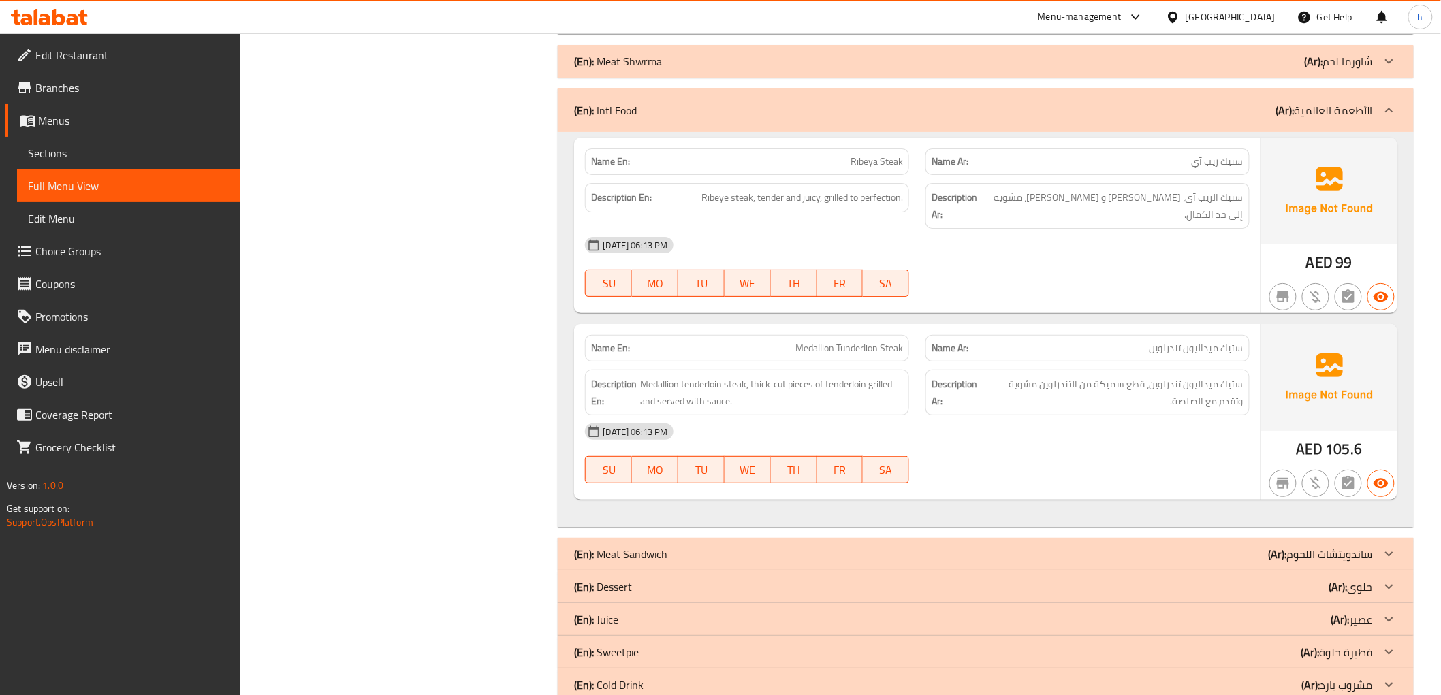
scroll to position [6609, 0]
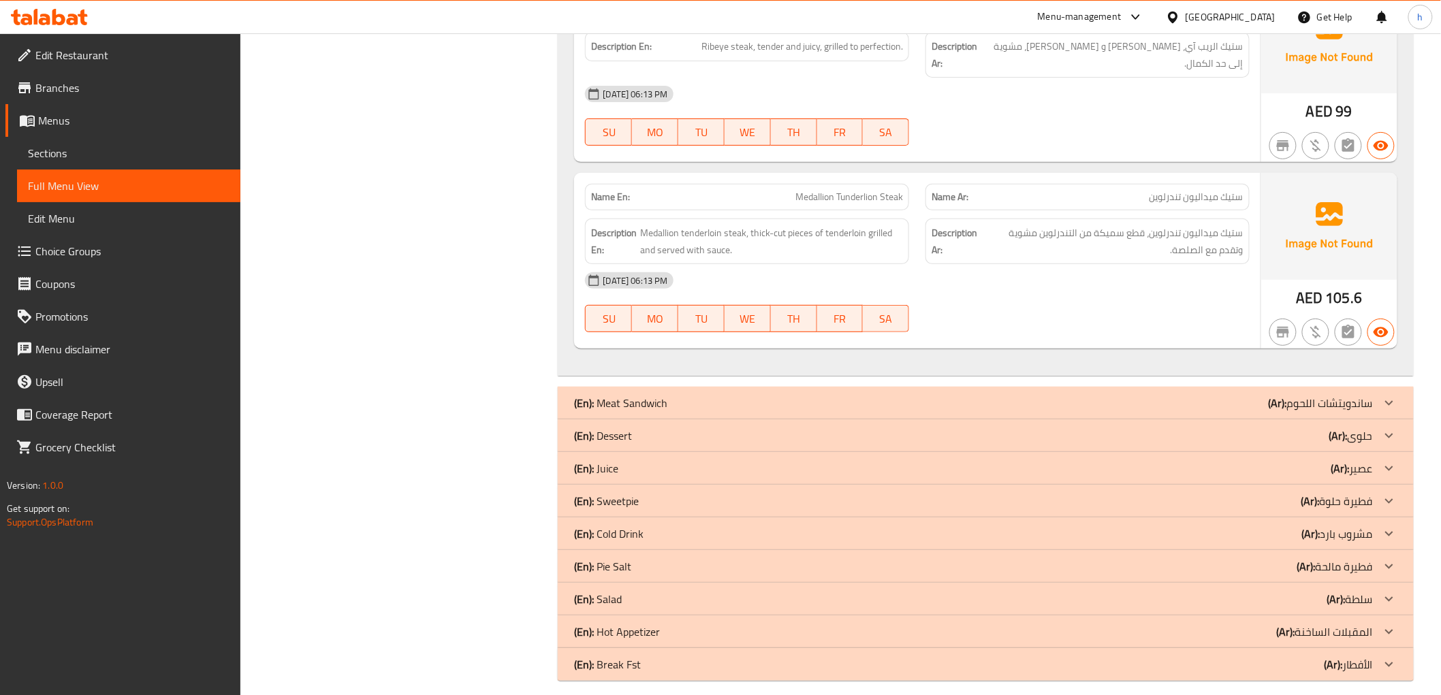
click at [608, 433] on div "(En): Dessert (Ar): حلوى" at bounding box center [985, 436] width 855 height 33
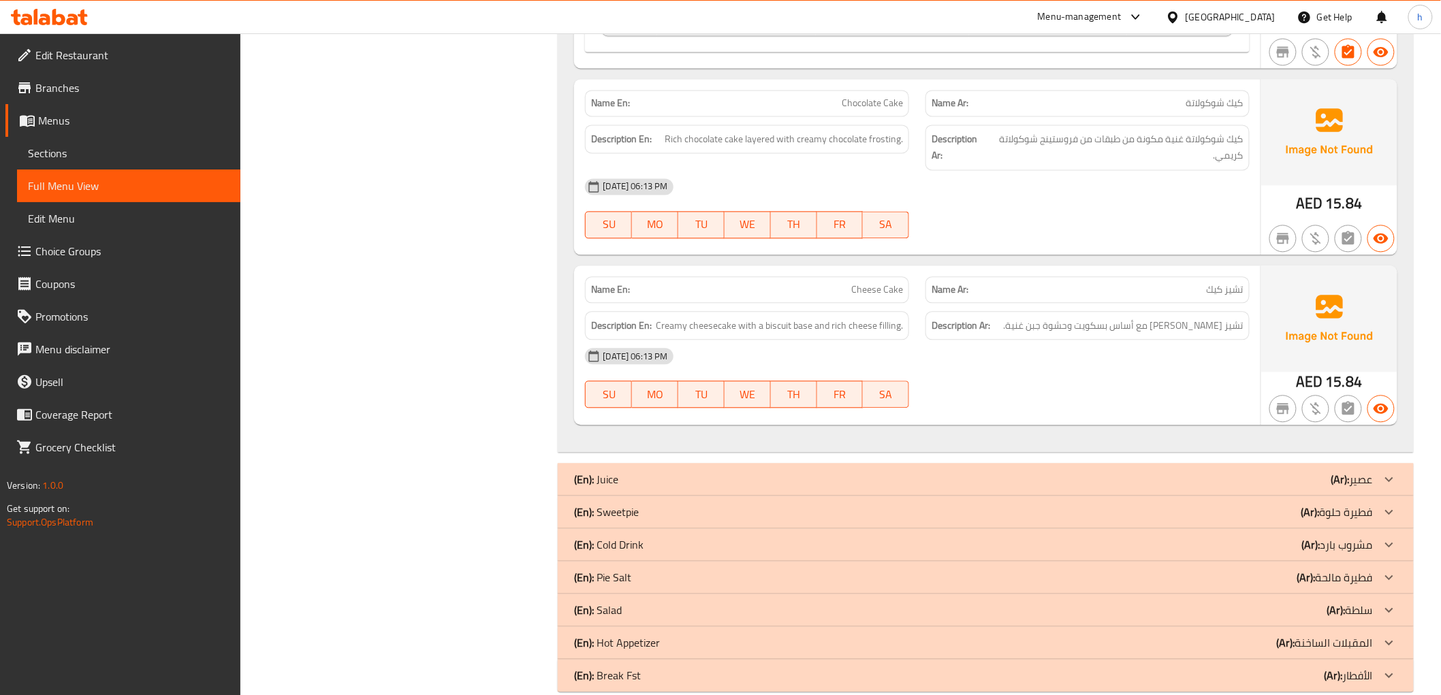
scroll to position [7618, 0]
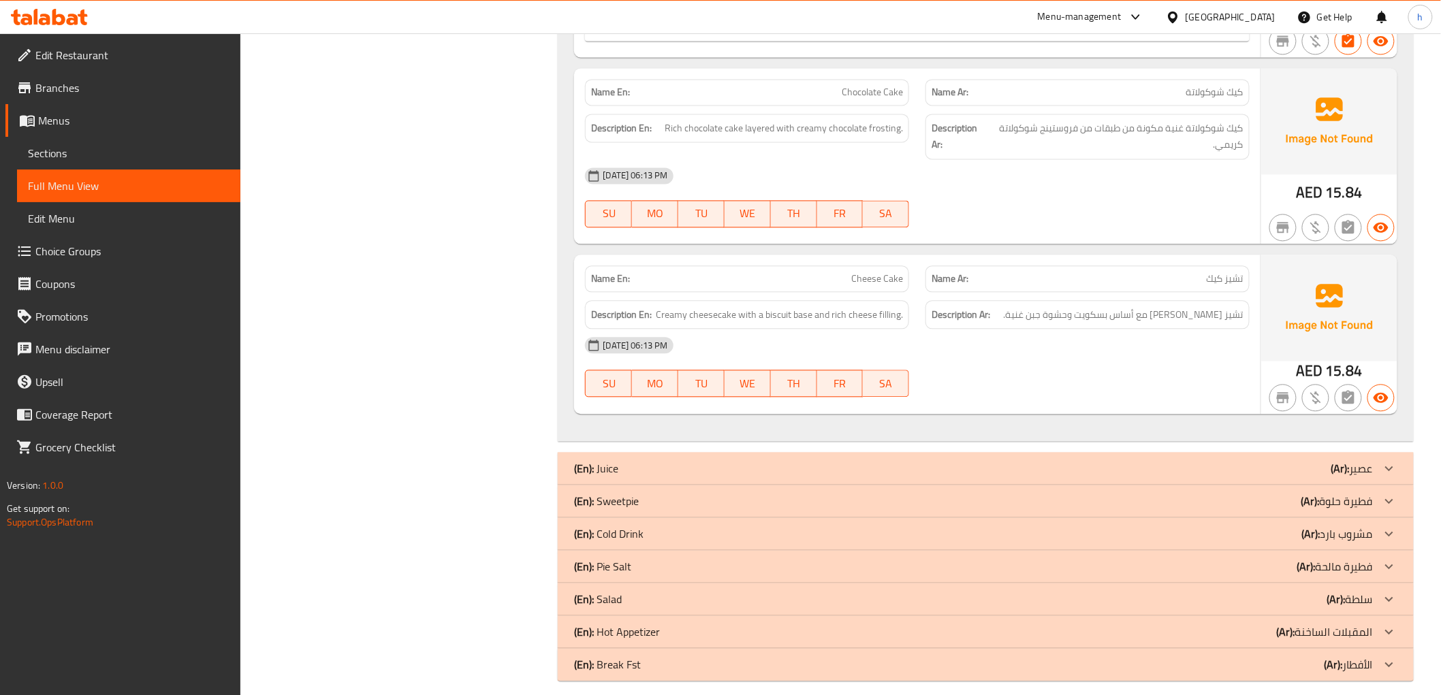
click at [610, 493] on p "(En): Sweetpie" at bounding box center [606, 501] width 65 height 16
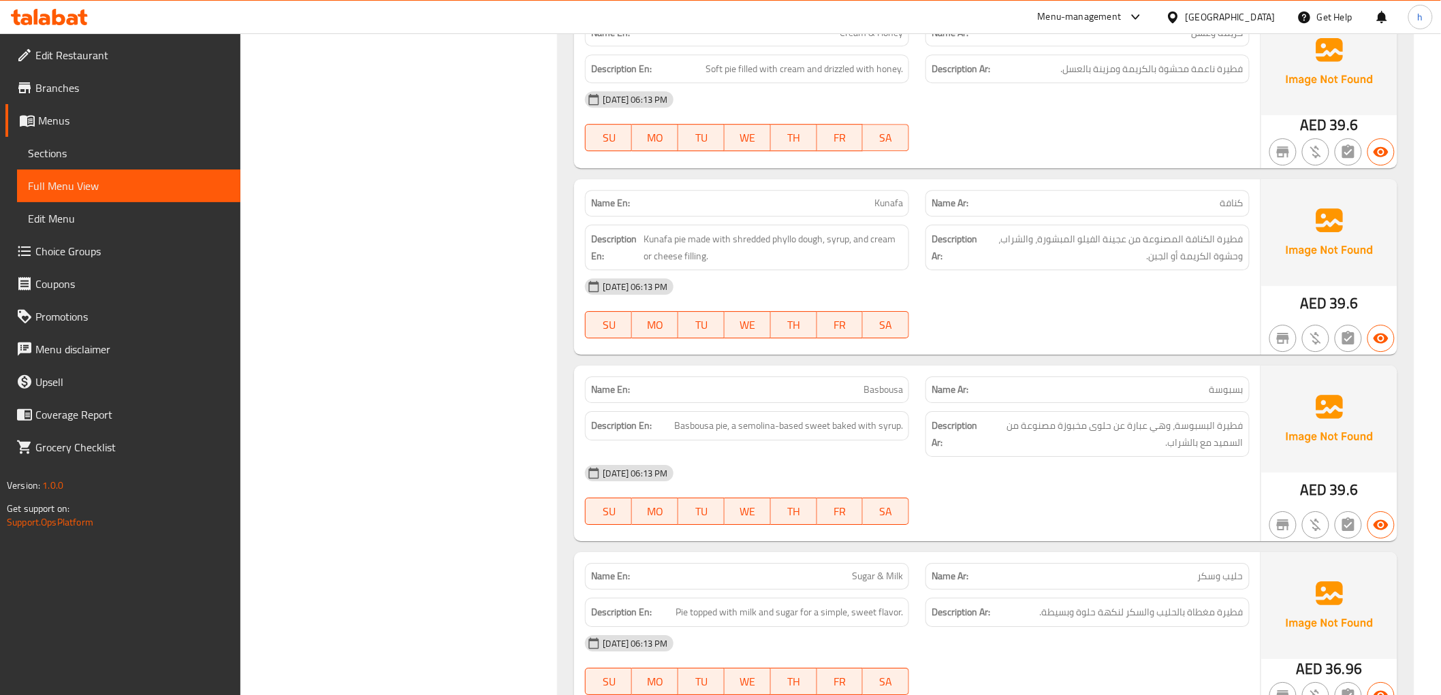
scroll to position [8388, 0]
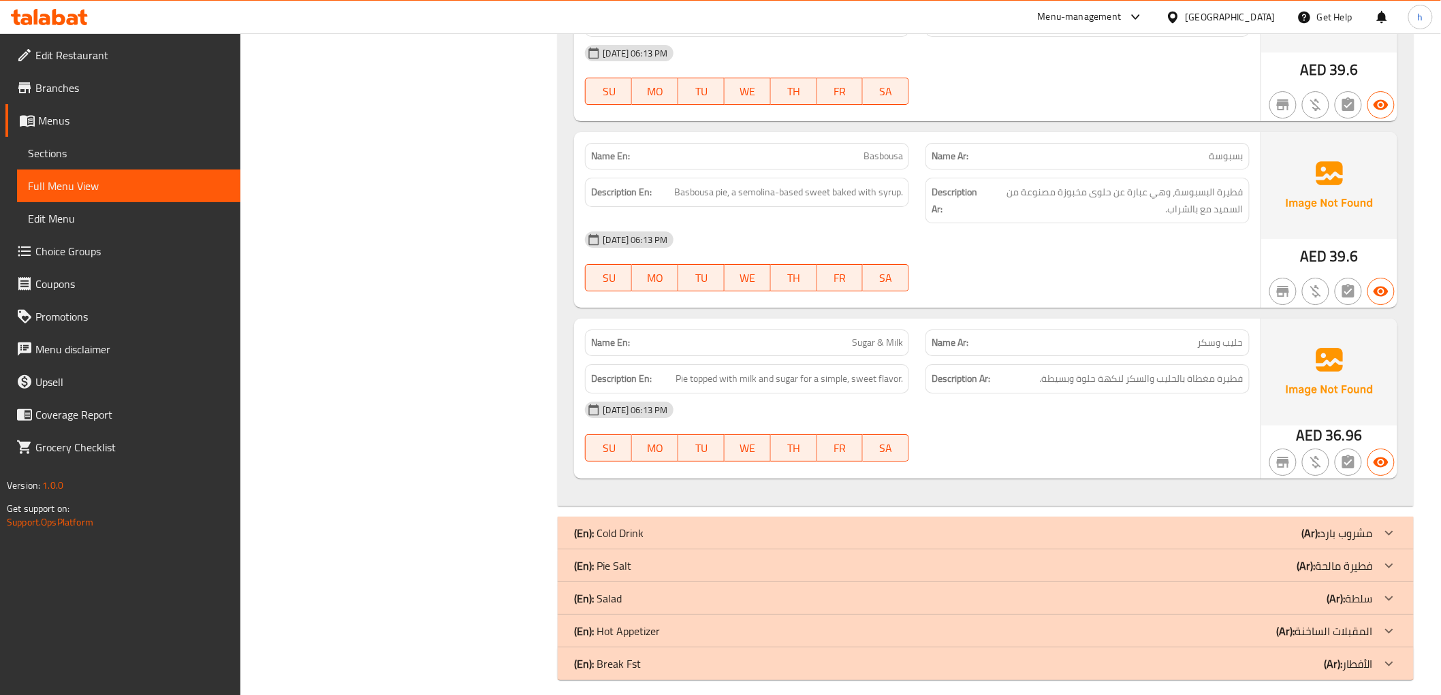
click at [611, 558] on p "(En): Pie Salt" at bounding box center [602, 566] width 57 height 16
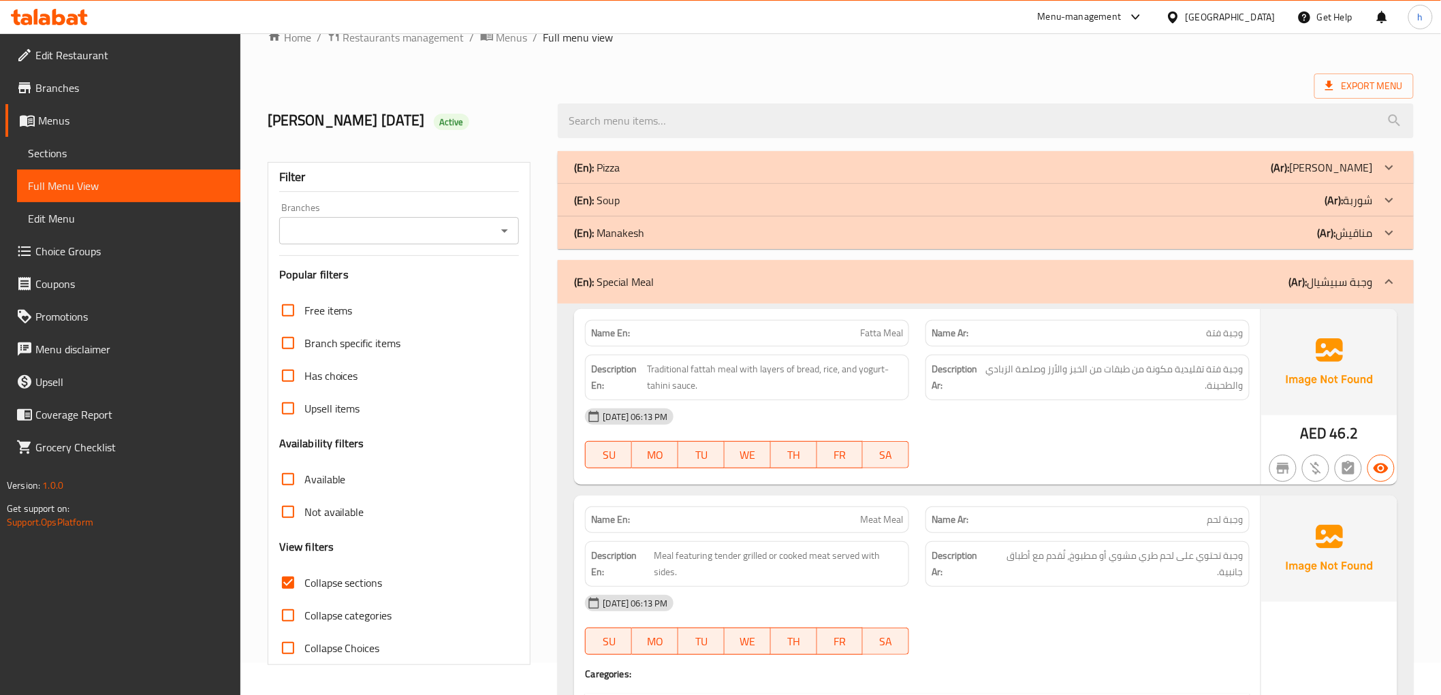
scroll to position [0, 0]
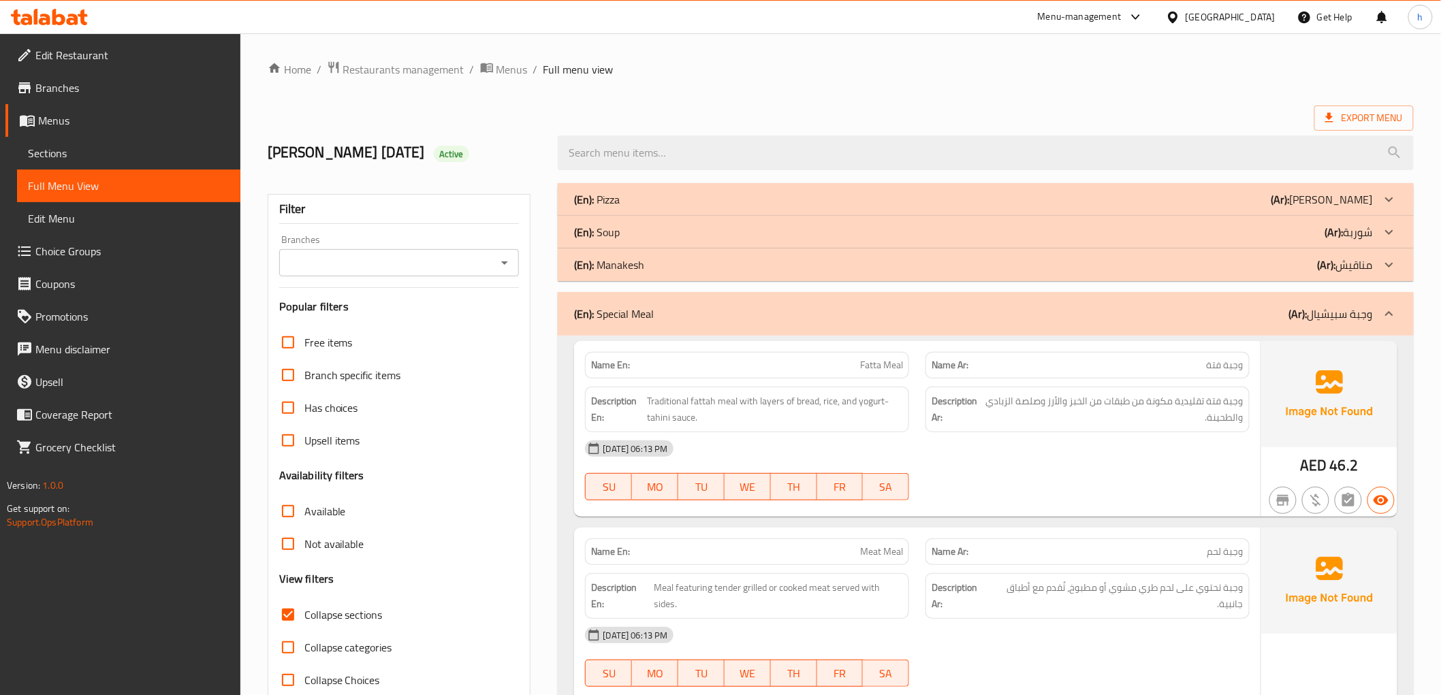
click at [648, 234] on div "(En): Soup (Ar): شوربة" at bounding box center [973, 232] width 798 height 16
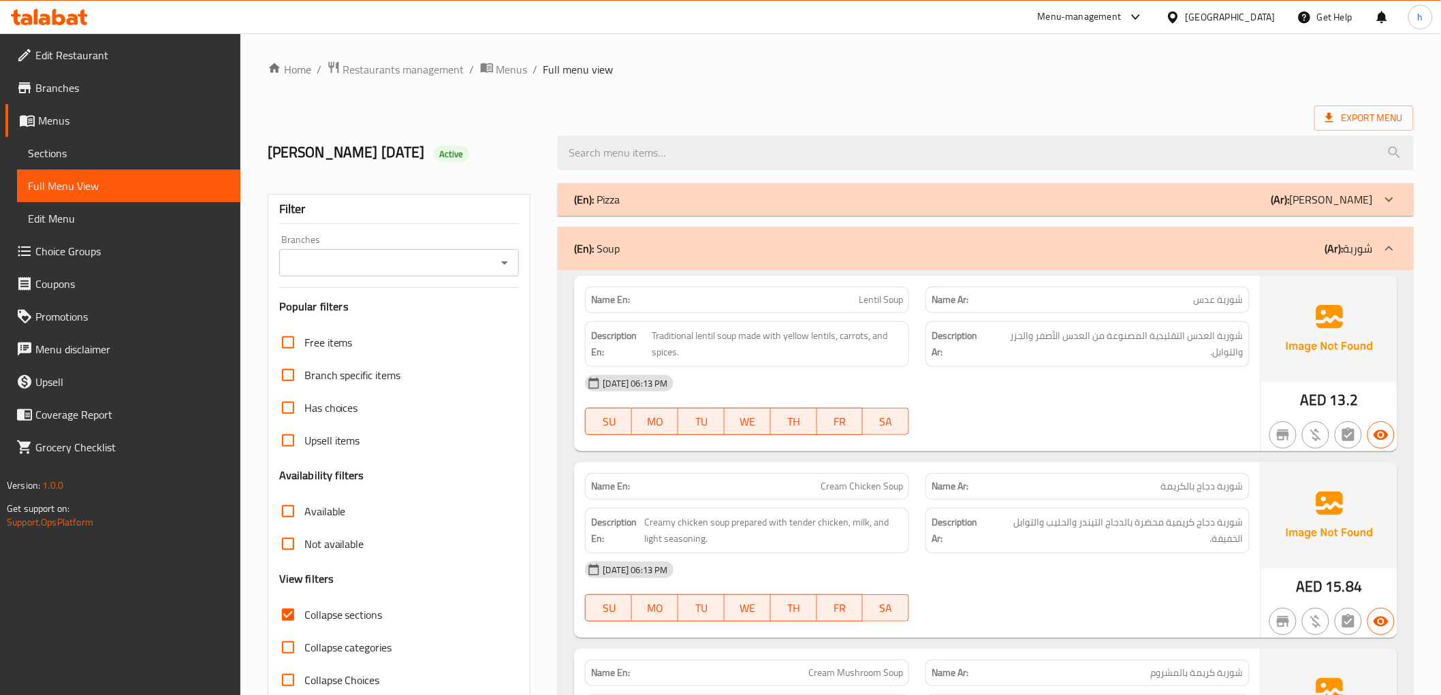
click at [1357, 352] on img at bounding box center [1329, 329] width 136 height 106
click at [1329, 121] on icon at bounding box center [1330, 118] width 14 height 14
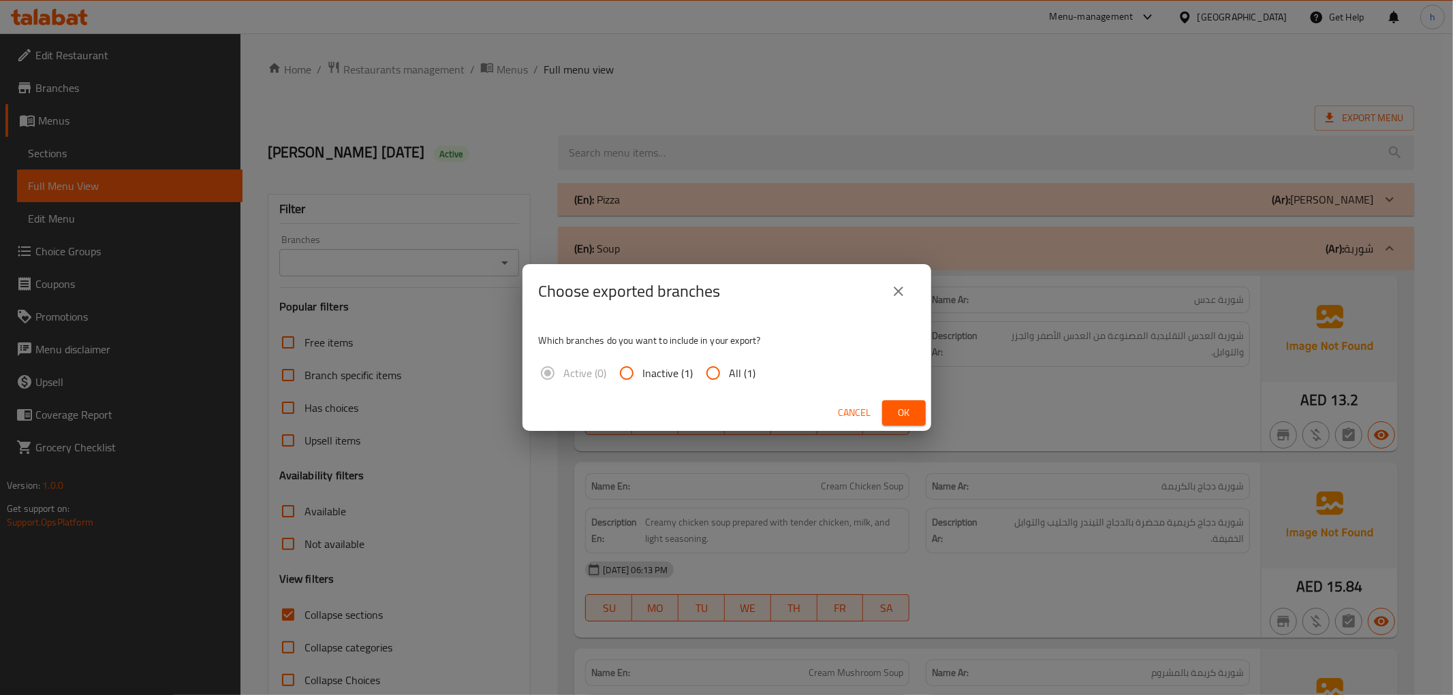
click at [746, 369] on span "All (1)" at bounding box center [742, 373] width 27 height 16
click at [729, 369] on input "All (1)" at bounding box center [713, 373] width 33 height 33
radio input "true"
click at [885, 413] on button "Ok" at bounding box center [904, 412] width 44 height 25
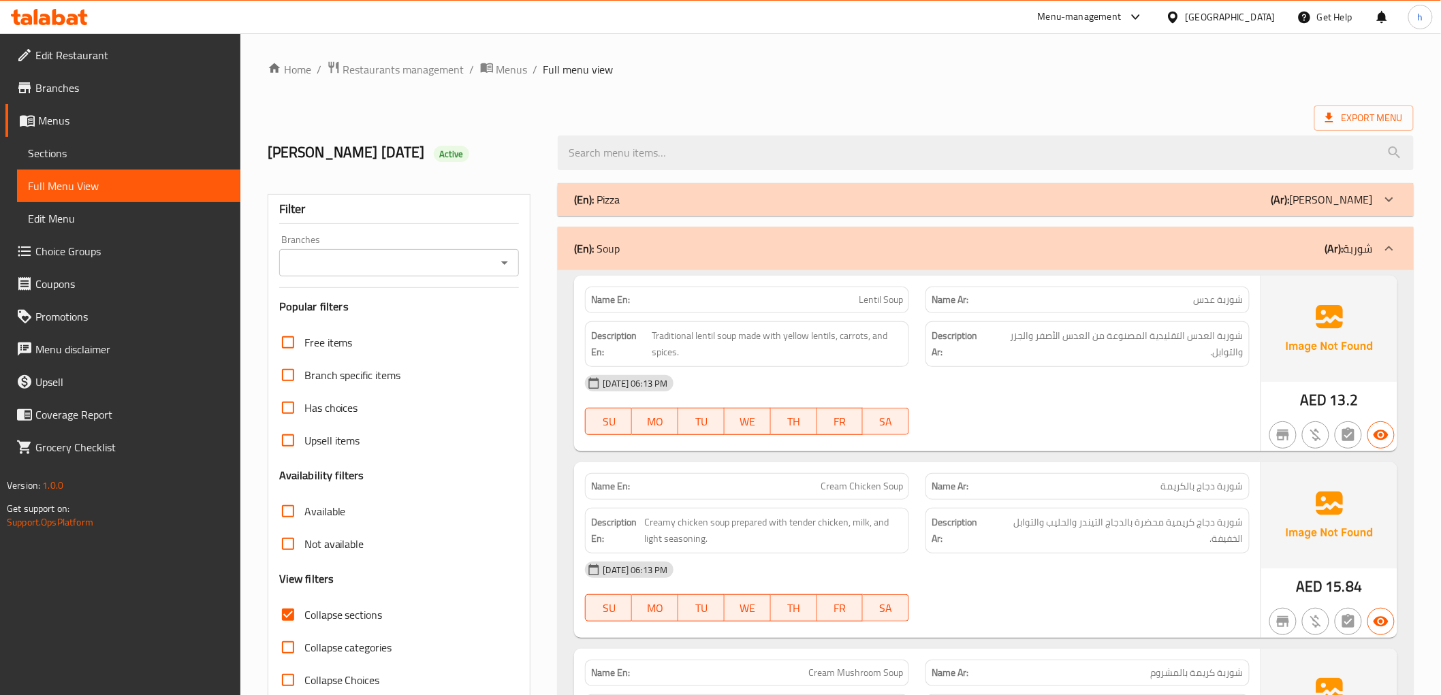
click at [22, 31] on div "Menu-management United Arab Emirates Get Help h" at bounding box center [720, 17] width 1441 height 33
click at [29, 19] on icon at bounding box center [26, 20] width 12 height 12
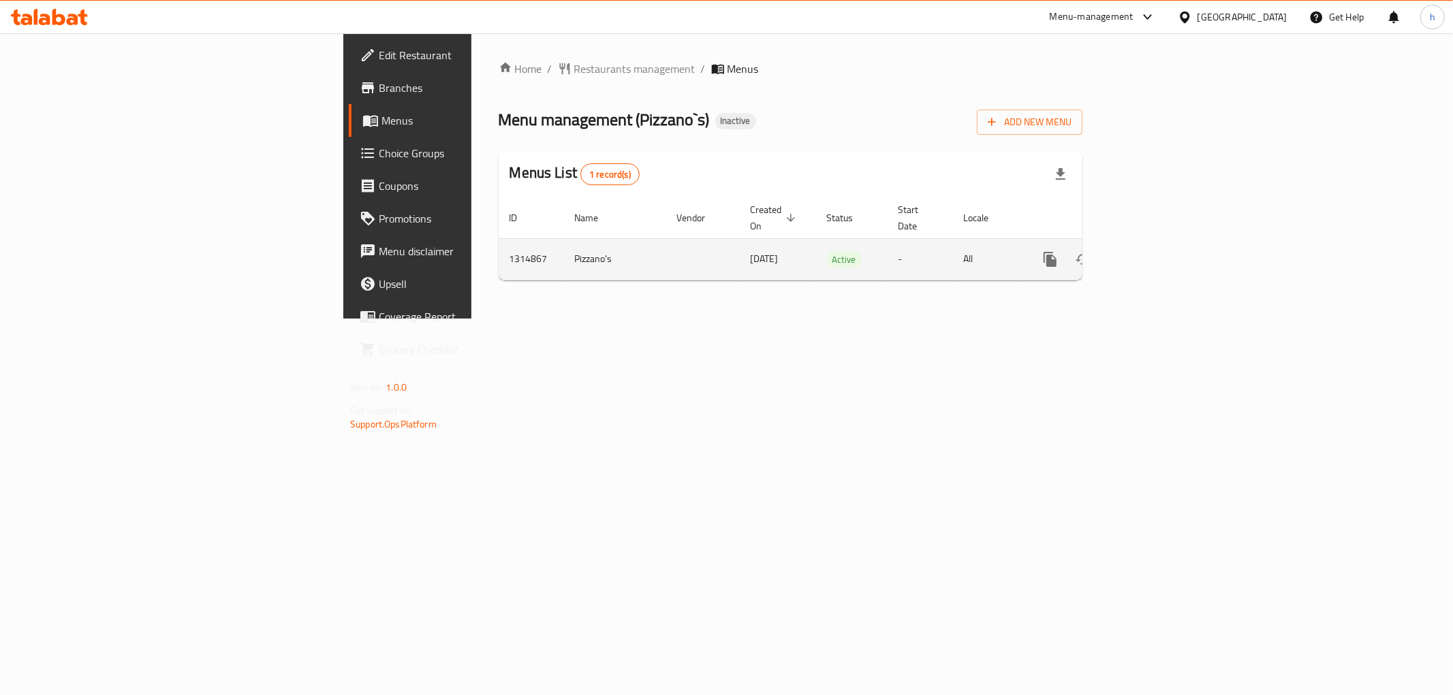
click at [1156, 252] on icon "enhanced table" at bounding box center [1148, 259] width 16 height 16
